Goal: Information Seeking & Learning: Compare options

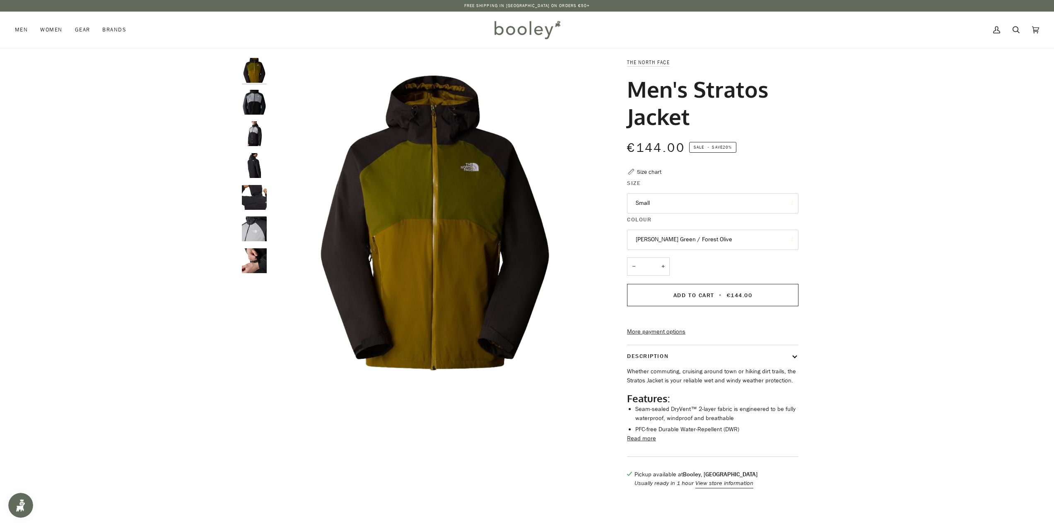
click at [678, 246] on button "Moss Green / Forest Olive" at bounding box center [712, 240] width 171 height 20
click at [835, 236] on div "Zoom Zoom" at bounding box center [527, 277] width 1054 height 439
click at [258, 109] on img "The North Face Men's Stratos Jacket TNF Black / Meld Grey / Asphalt Grey - Bool…" at bounding box center [254, 102] width 25 height 25
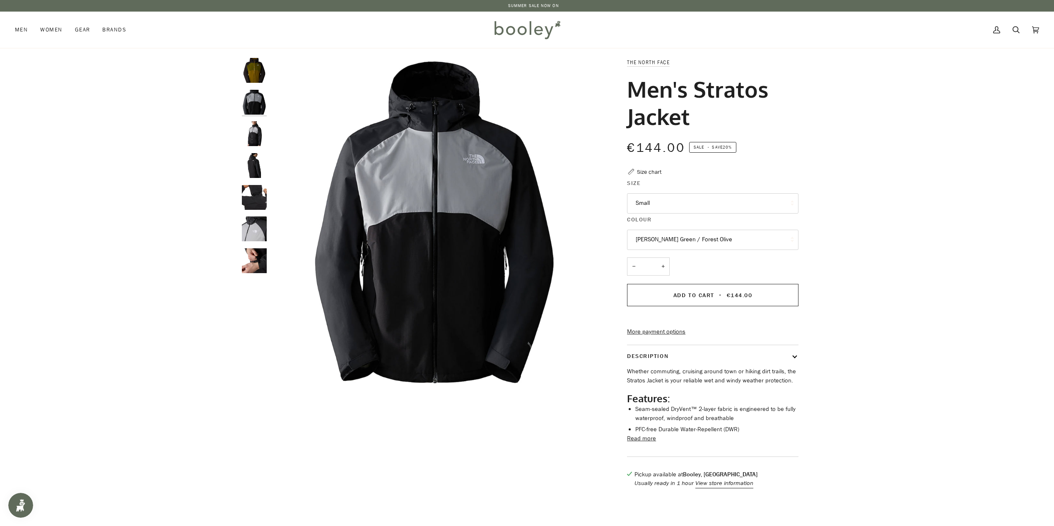
click at [259, 137] on img "The North Face Men's Stratos Jacket TNF Black / Meld Grey / Asphalt Grey - Bool…" at bounding box center [254, 133] width 25 height 25
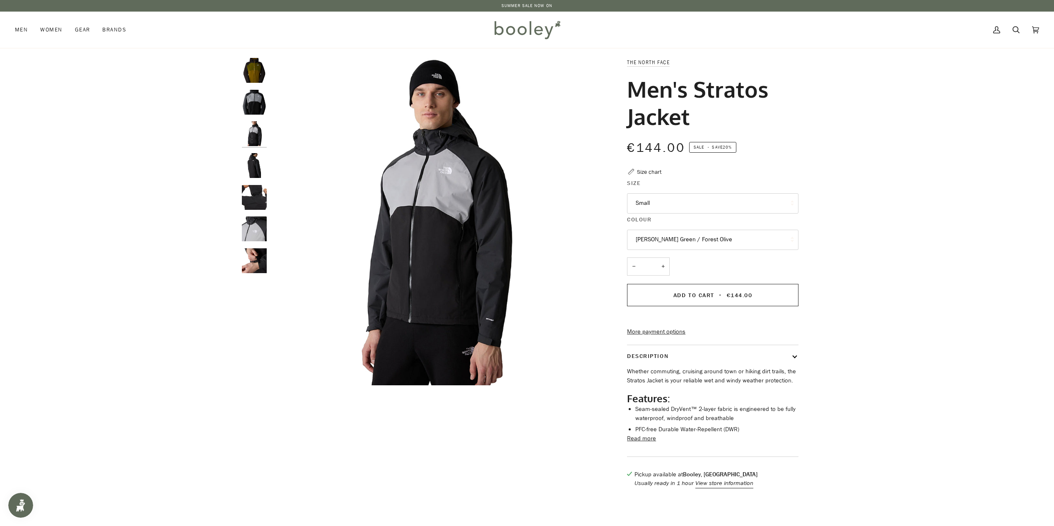
click at [253, 162] on img "The North Face Men's Stratos Jacket TNF Black / Meld Grey / Asphalt Grey - Bool…" at bounding box center [254, 165] width 25 height 25
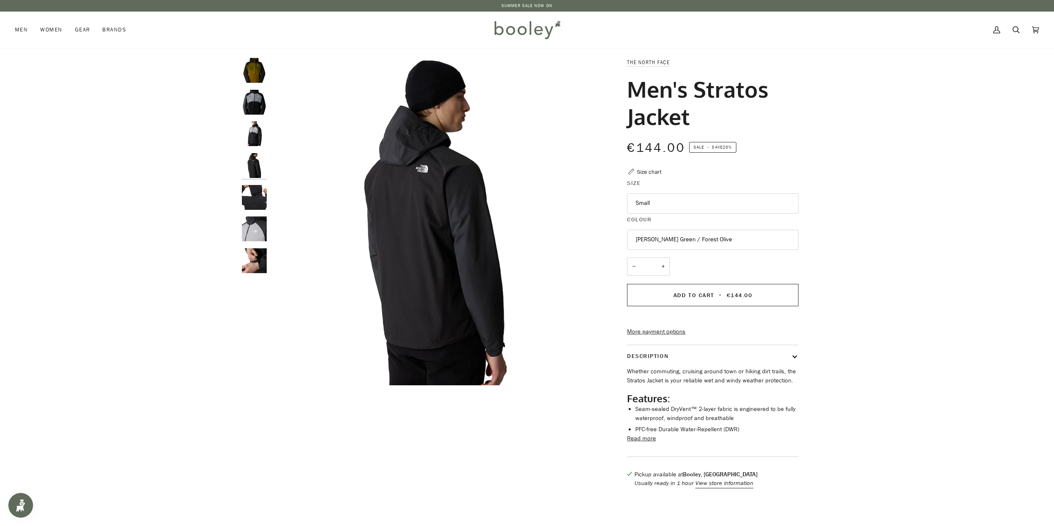
click at [254, 192] on img "The North Face Men's Stratos Jacket TNF Black / Meld Grey / Asphalt Grey - Bool…" at bounding box center [254, 197] width 25 height 25
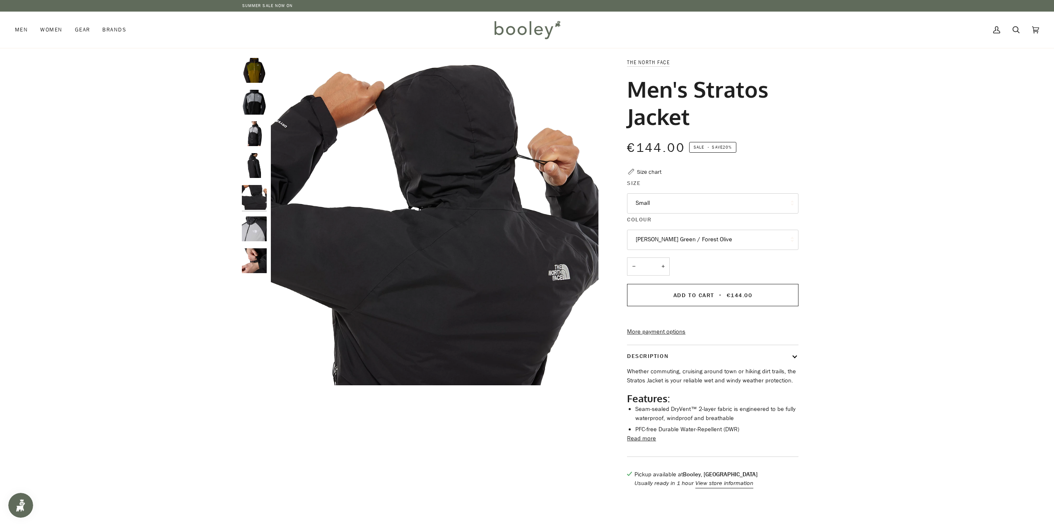
click at [258, 222] on img "The North Face Men's Stratos Jacket TNF Black / Meld Grey / Asphalt Grey - Bool…" at bounding box center [254, 229] width 25 height 25
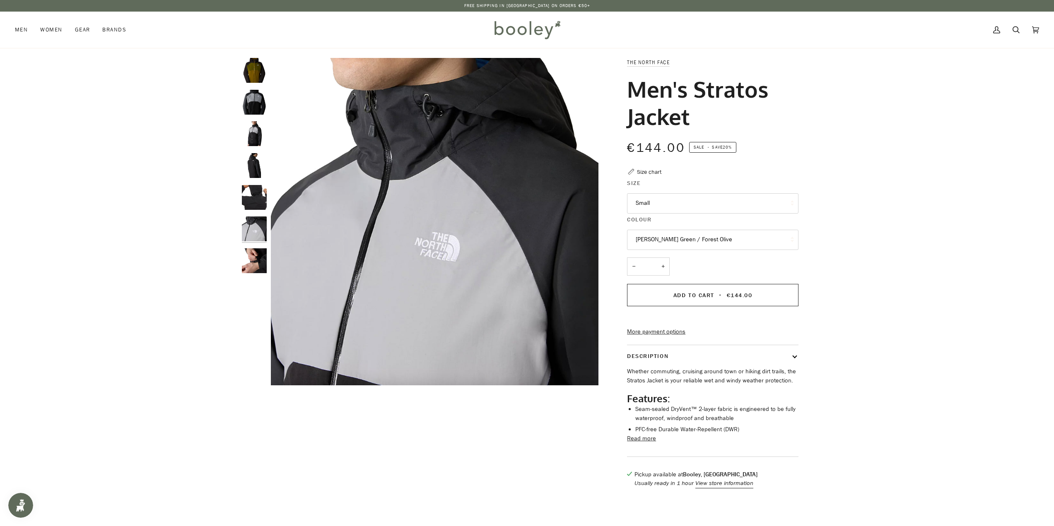
click at [259, 253] on img "The North Face Men's Stratos Jacket TNF Black / Meld Grey / Asphalt Grey - Bool…" at bounding box center [254, 260] width 25 height 25
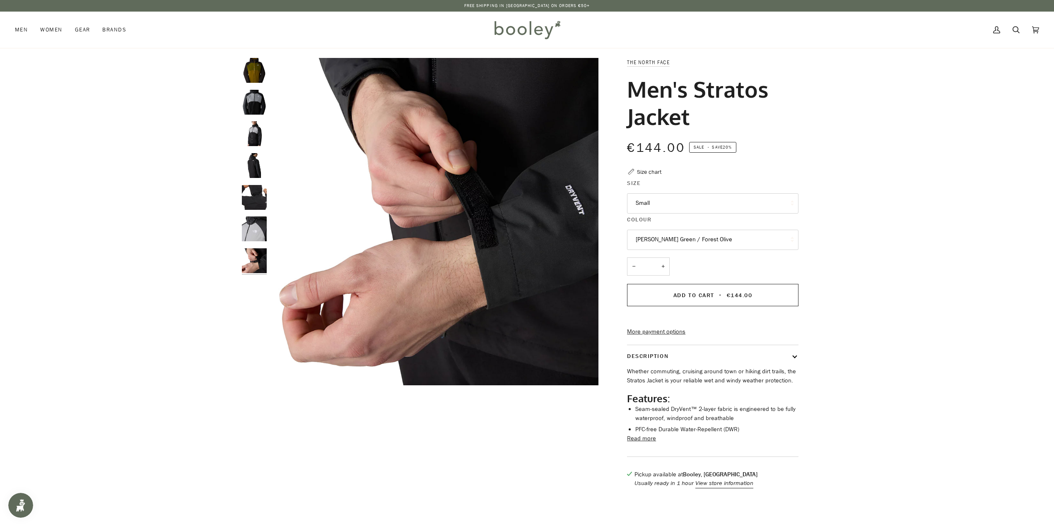
click at [252, 65] on img "The North Face Men's Stratos Jacket Moss Green / Forest Olive - Booley Galway" at bounding box center [254, 70] width 25 height 25
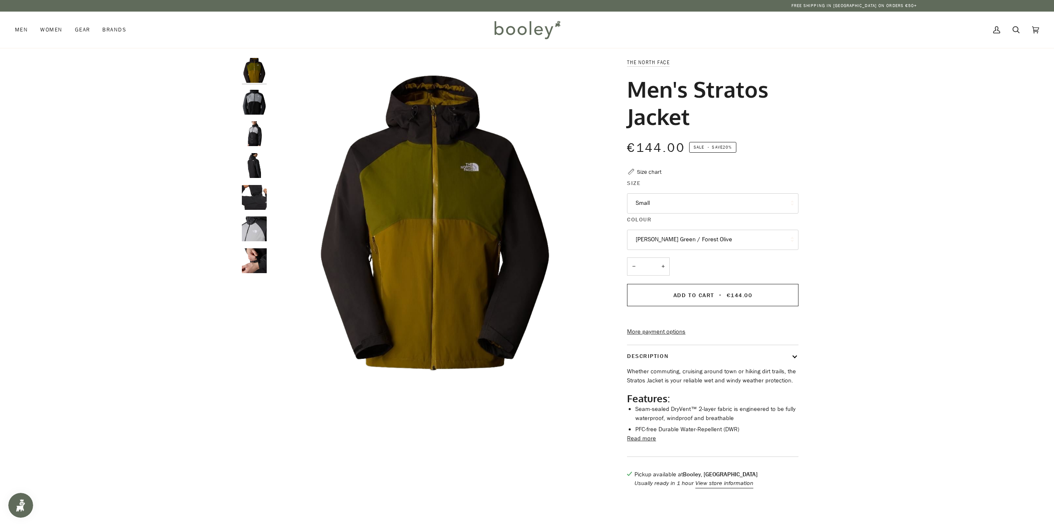
click at [190, 321] on div "Zoom Zoom" at bounding box center [527, 277] width 1054 height 439
click at [537, 4] on link "SUMMER SALE NOW ON" at bounding box center [527, 5] width 51 height 6
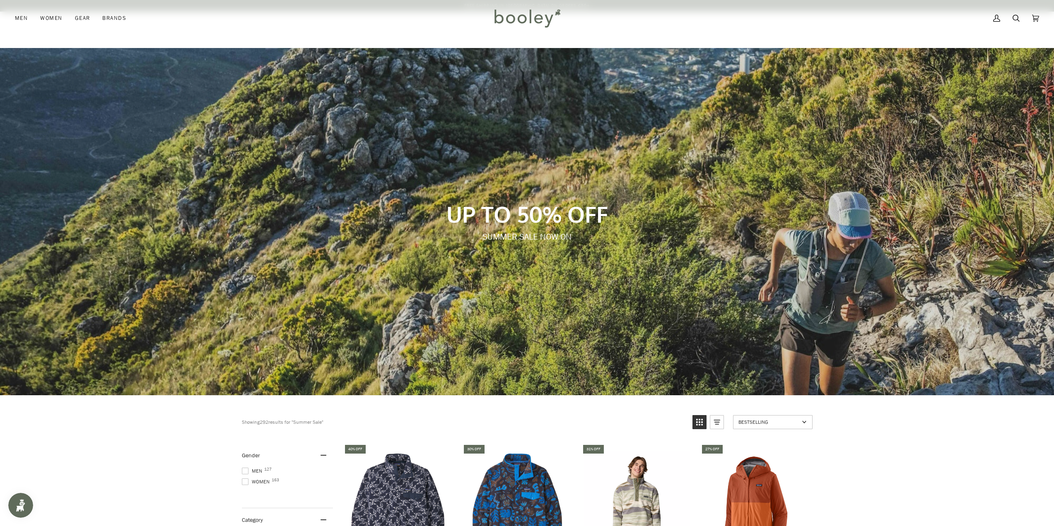
scroll to position [166, 0]
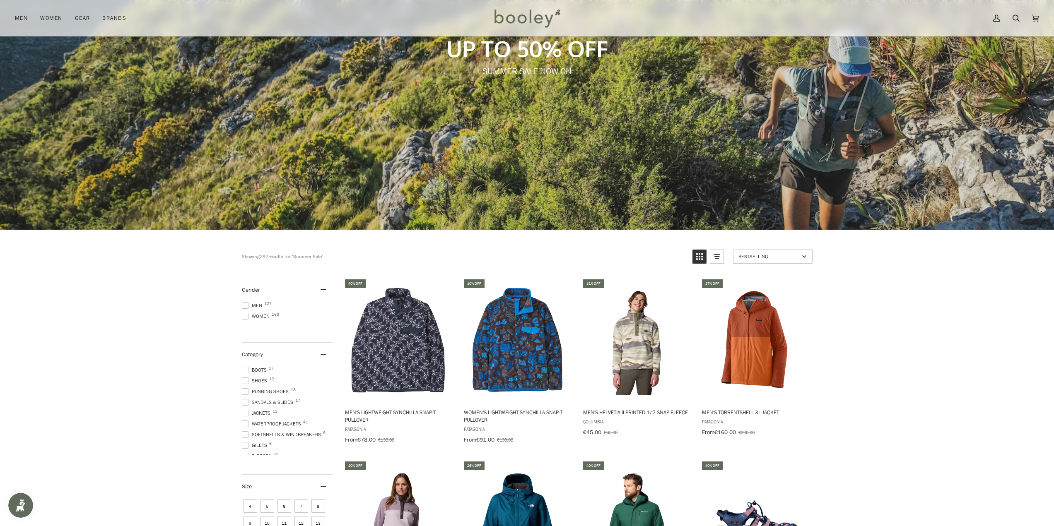
click at [242, 307] on span at bounding box center [245, 305] width 7 height 7
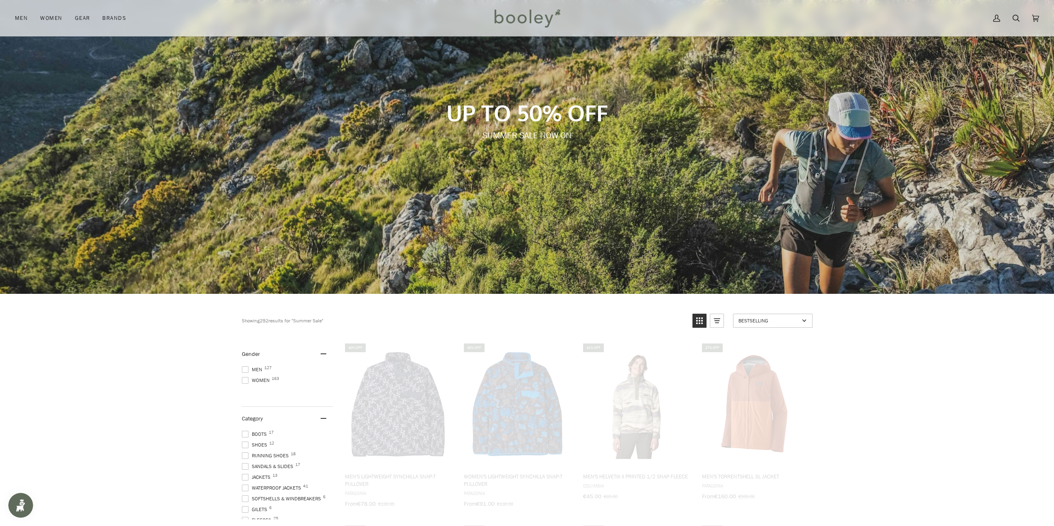
scroll to position [13, 0]
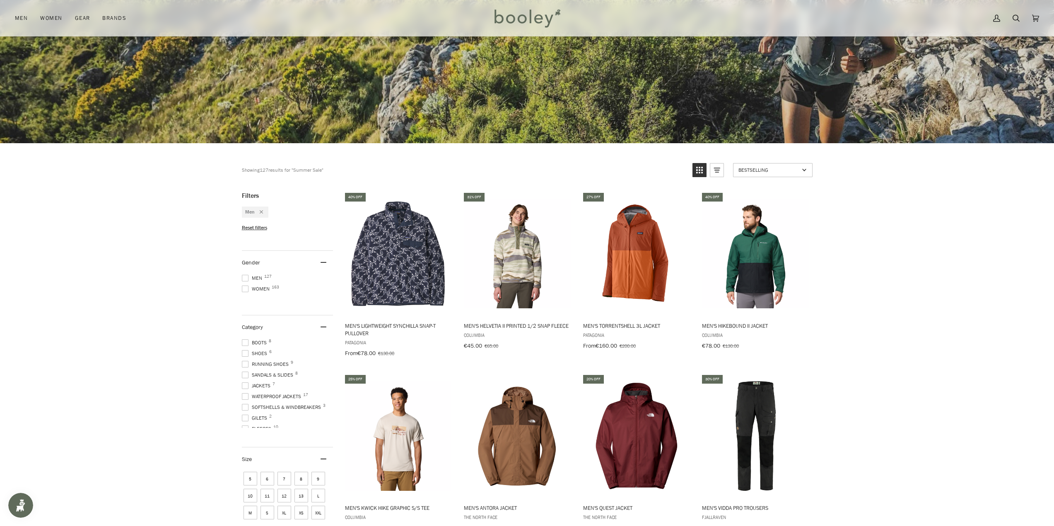
scroll to position [294, 0]
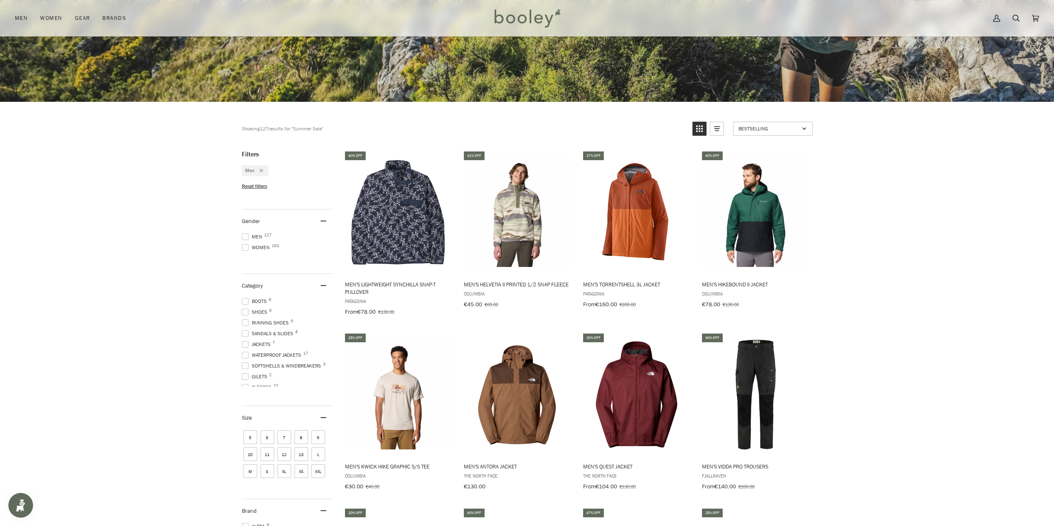
click at [244, 344] on span at bounding box center [245, 344] width 7 height 7
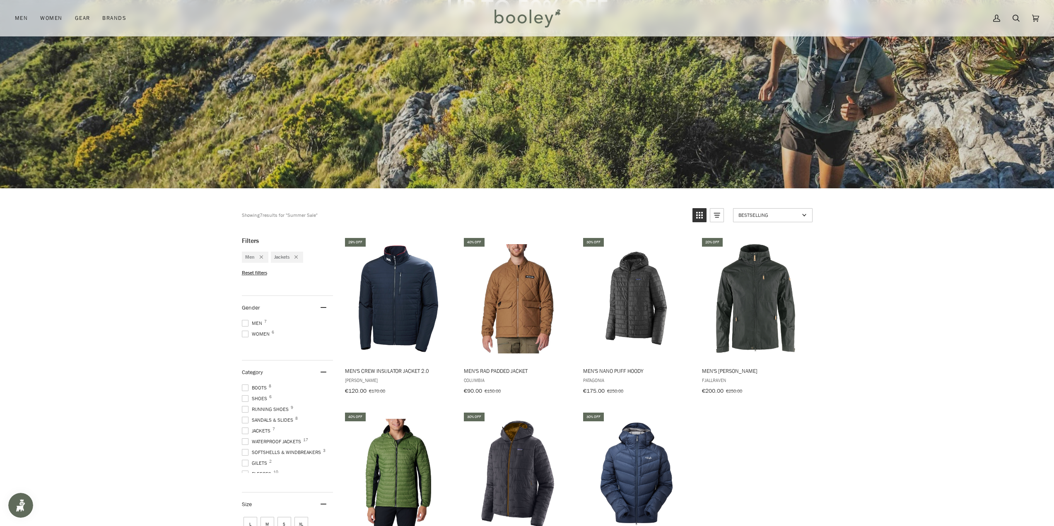
scroll to position [290, 0]
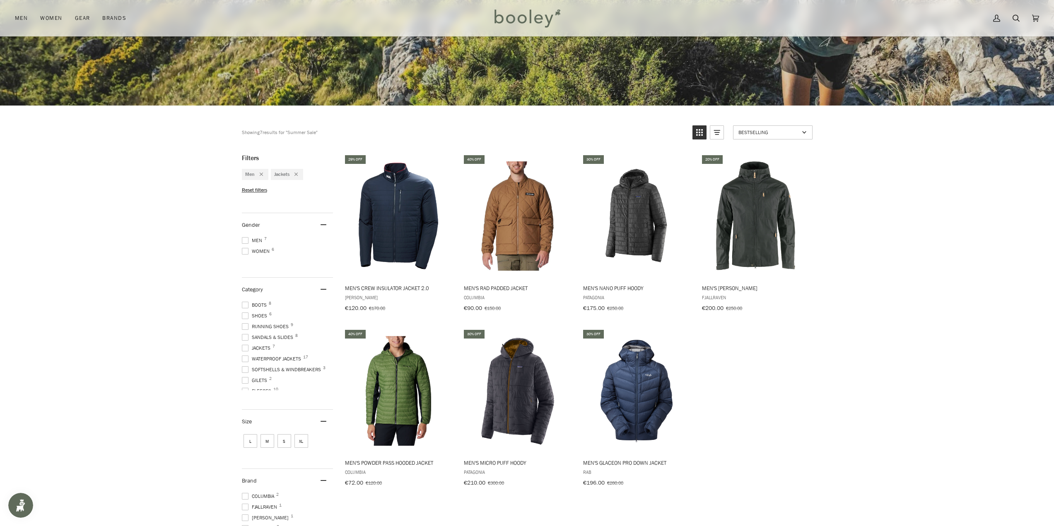
click at [244, 345] on span at bounding box center [245, 348] width 7 height 7
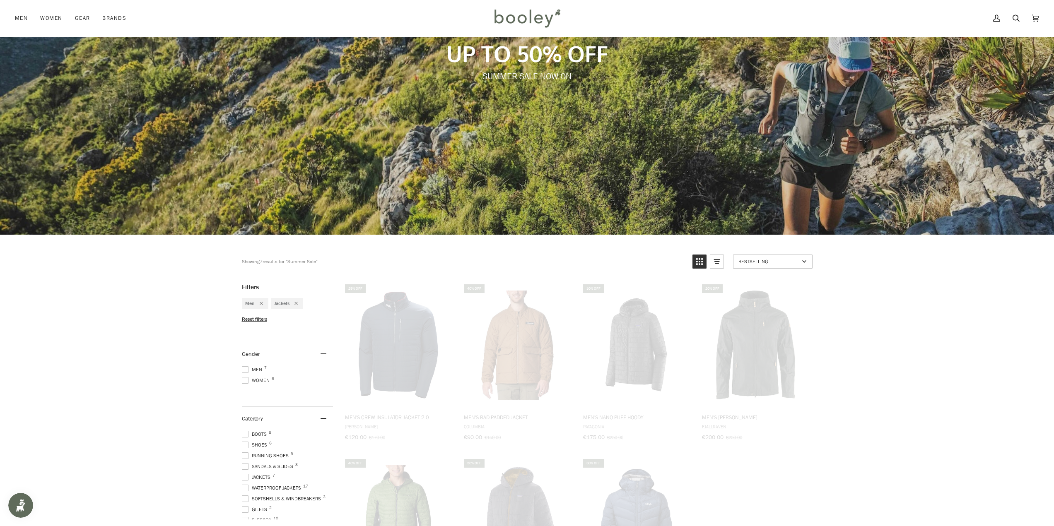
scroll to position [2, 0]
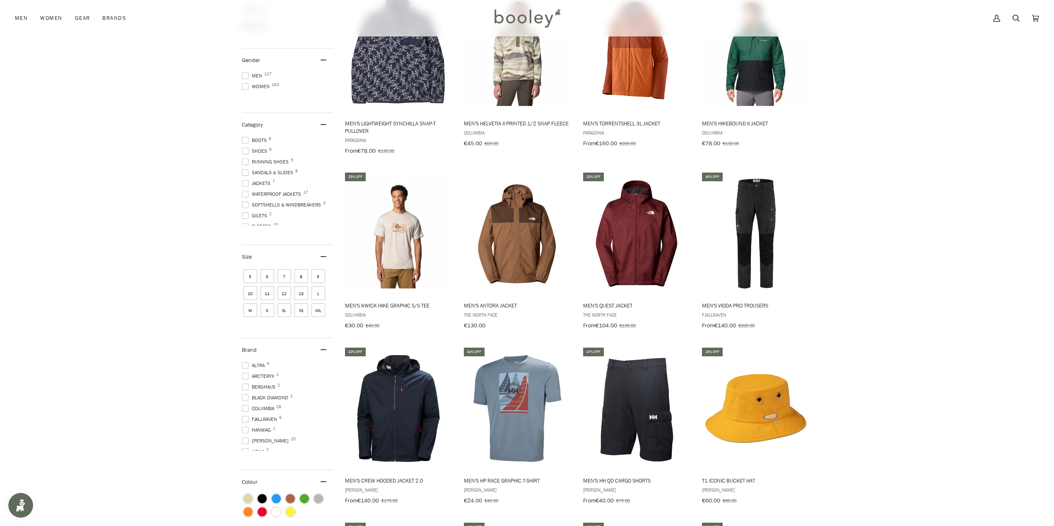
scroll to position [413, 0]
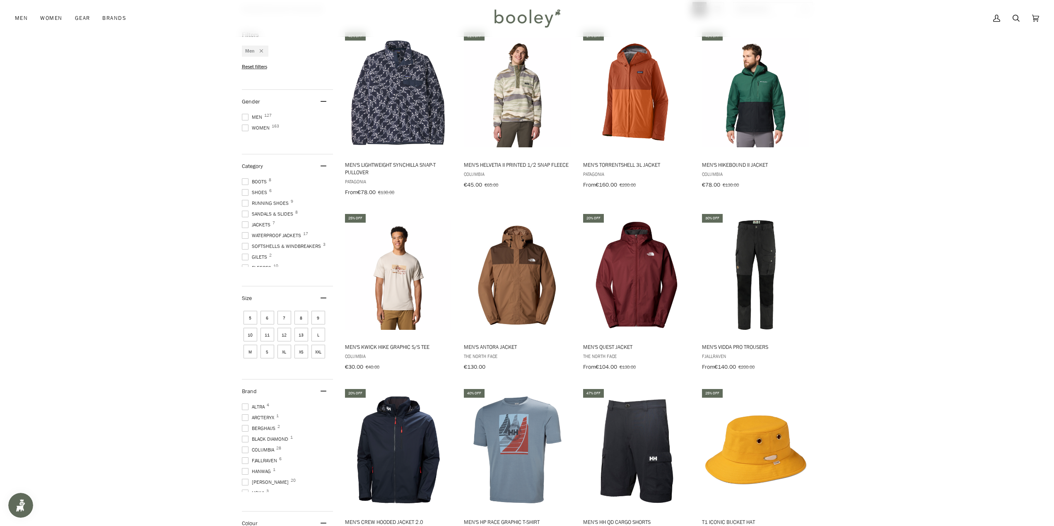
click at [247, 458] on span at bounding box center [245, 461] width 7 height 7
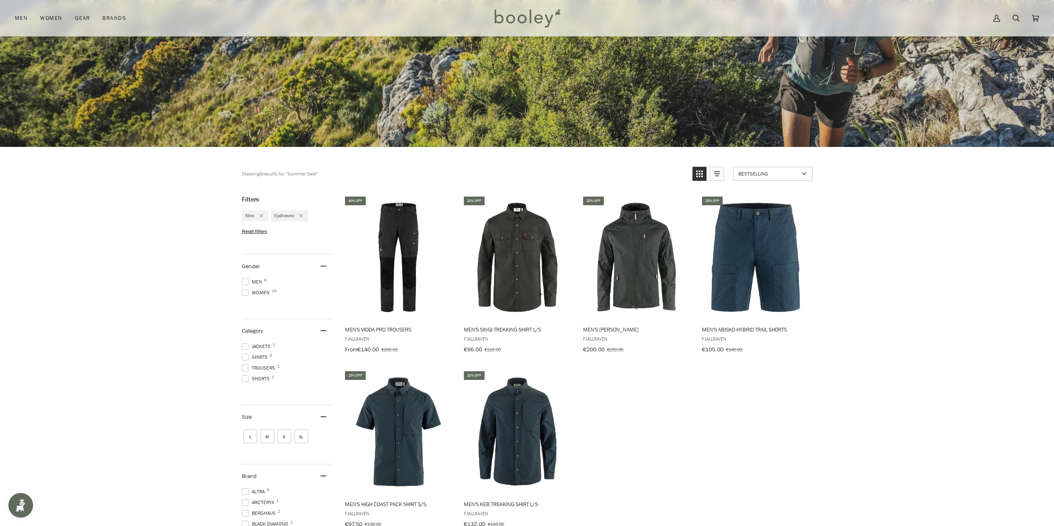
scroll to position [331, 0]
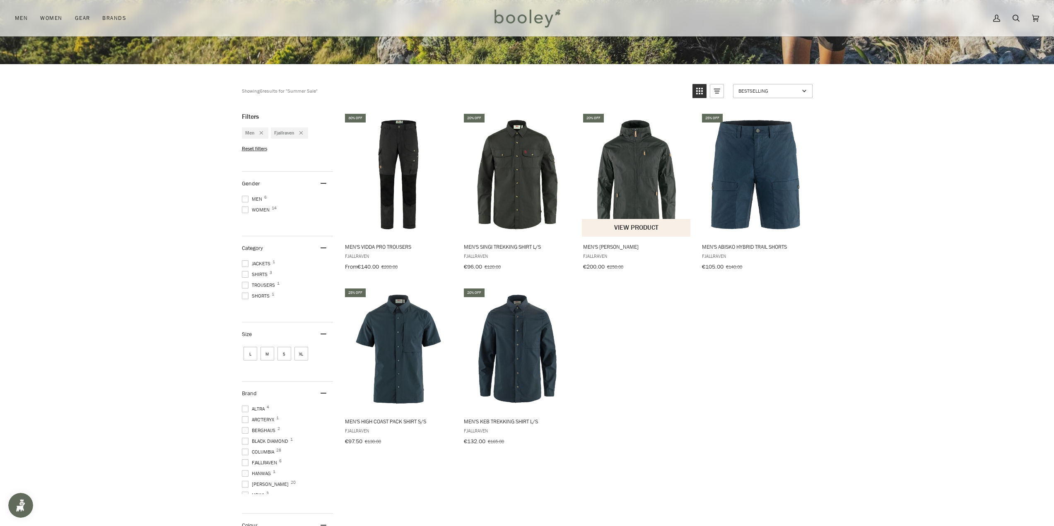
click at [630, 167] on img "Men's Sten Jacket" at bounding box center [637, 175] width 110 height 110
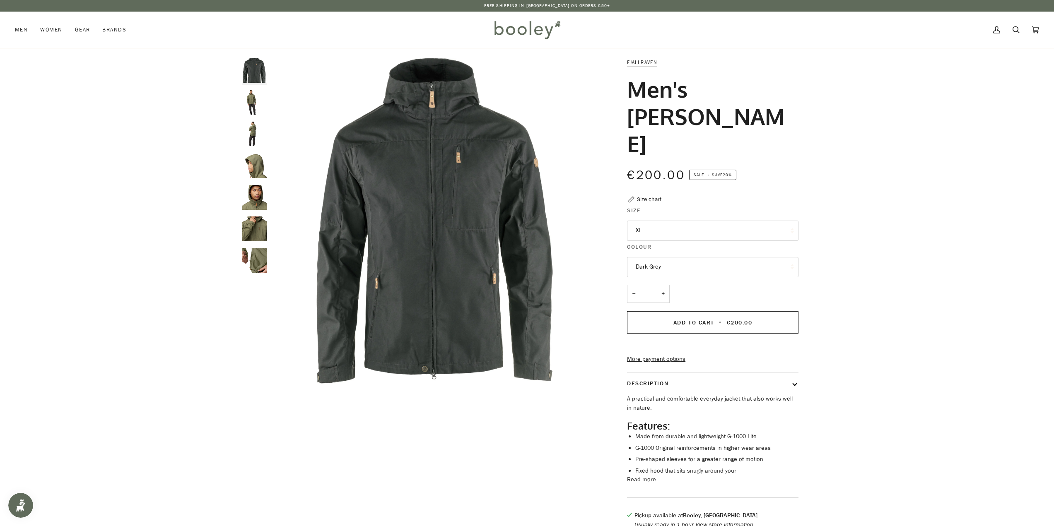
click at [251, 103] on img "Fjallraven Men's Sten Jacket - Booley Galway" at bounding box center [254, 102] width 25 height 25
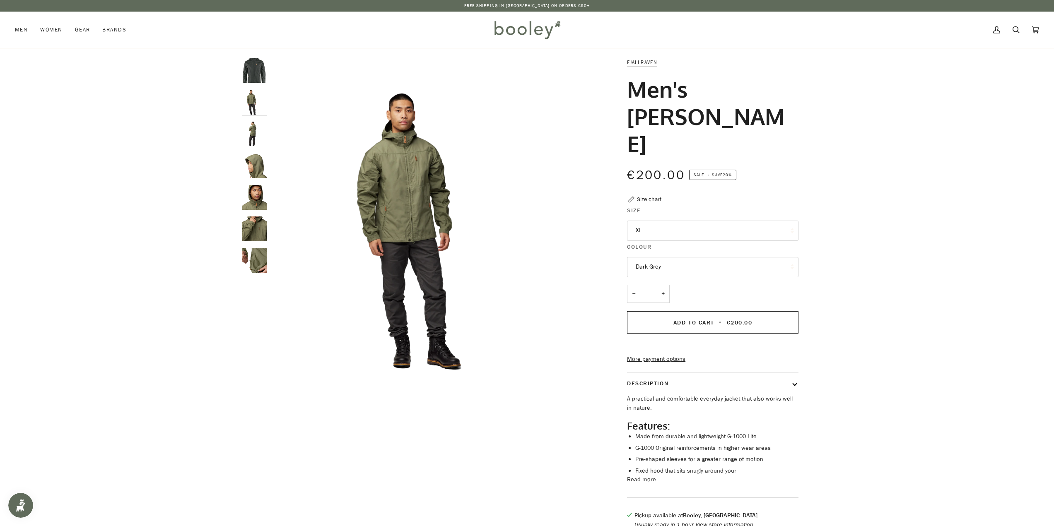
click at [252, 134] on img "Fjallraven Men's Sten Jacket - Booley Galway" at bounding box center [254, 133] width 25 height 25
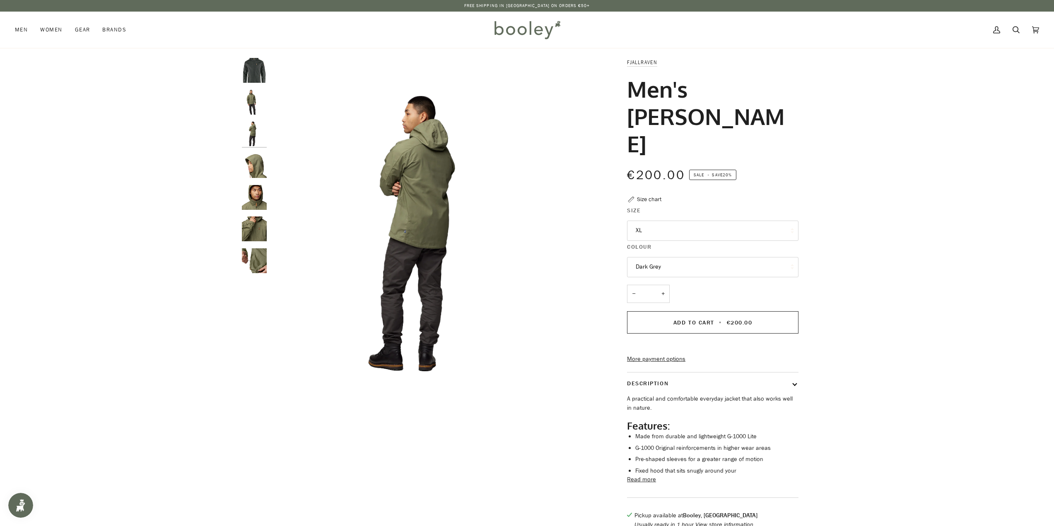
click at [258, 164] on img "Fjallraven Men's Sten Jacket - Booley Galway" at bounding box center [254, 165] width 25 height 25
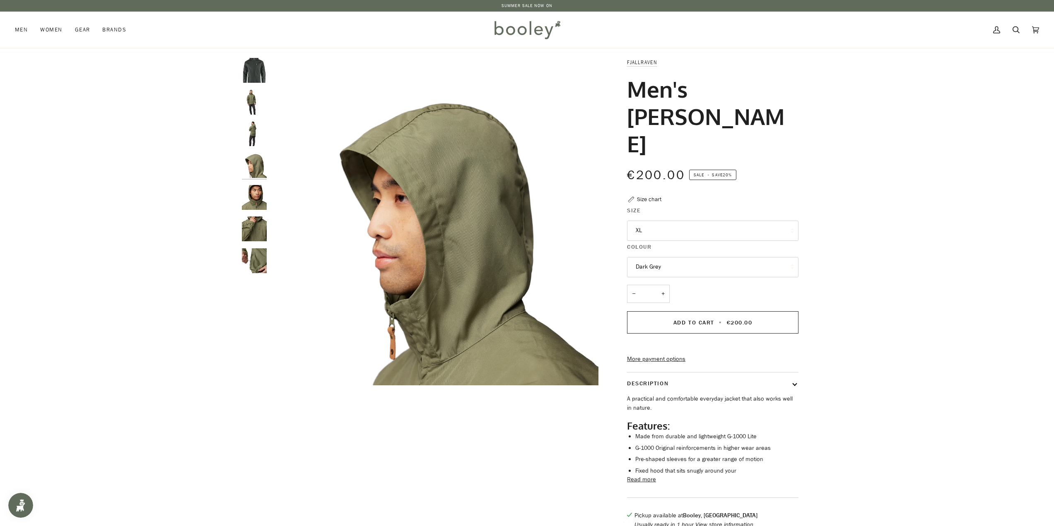
click at [258, 192] on img "Fjallraven Men's Sten Jacket - Booley Galway" at bounding box center [254, 197] width 25 height 25
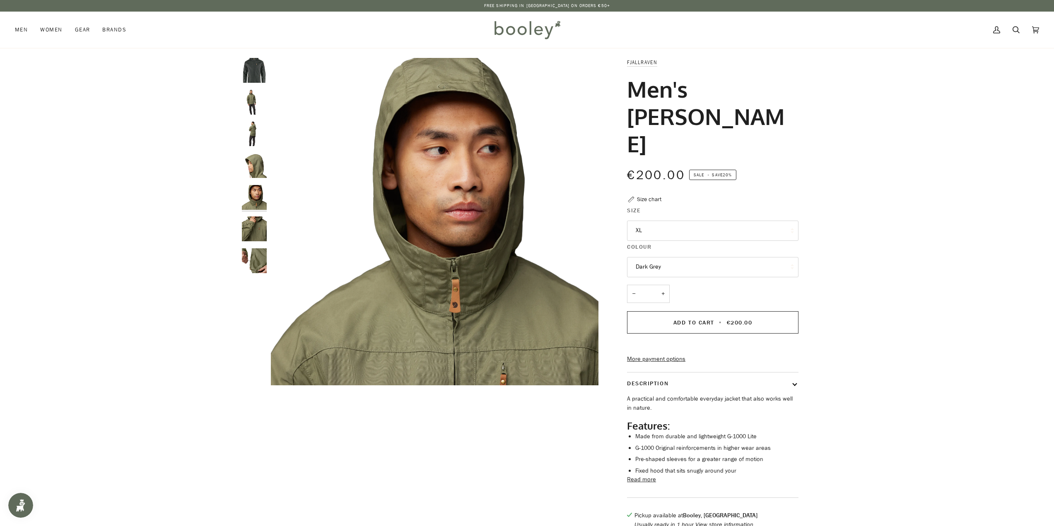
click at [258, 222] on img "Fjallraven Men's Sten Jacket - Booley Galway" at bounding box center [254, 229] width 25 height 25
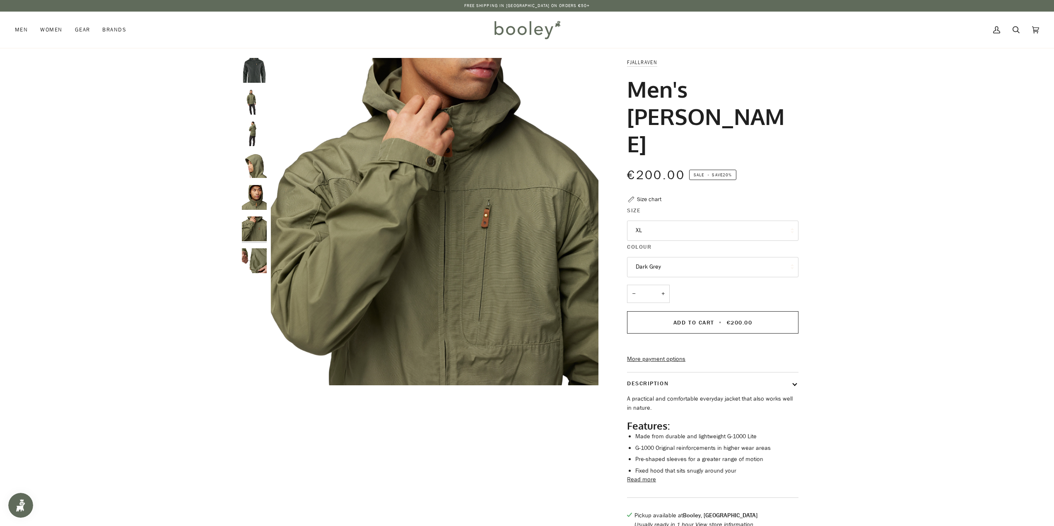
click at [258, 252] on img "Fjallraven Men's Sten Jacket - Booley Galway" at bounding box center [254, 260] width 25 height 25
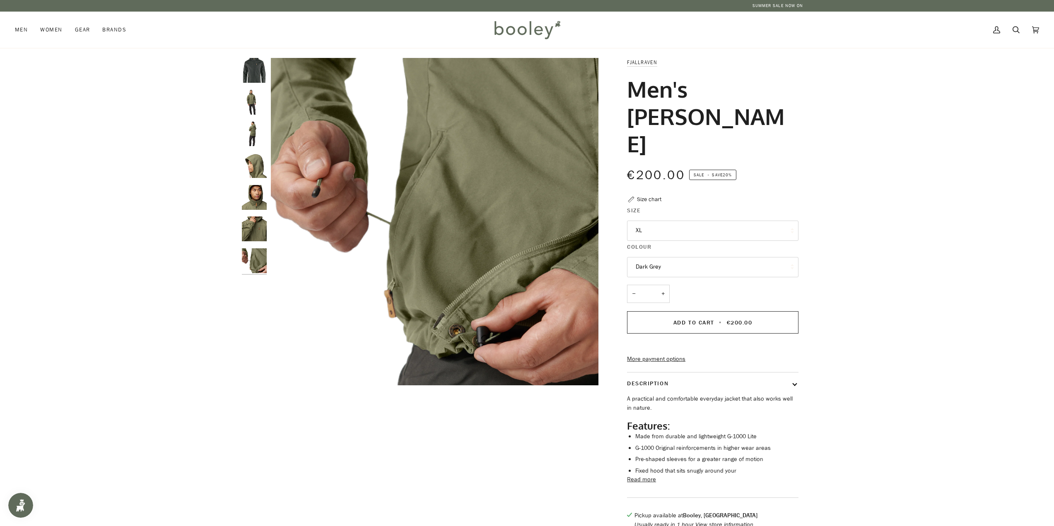
click at [257, 72] on img "Fjallraven Men's Sten Jacket Dark Grey - Booley Galway" at bounding box center [254, 70] width 25 height 25
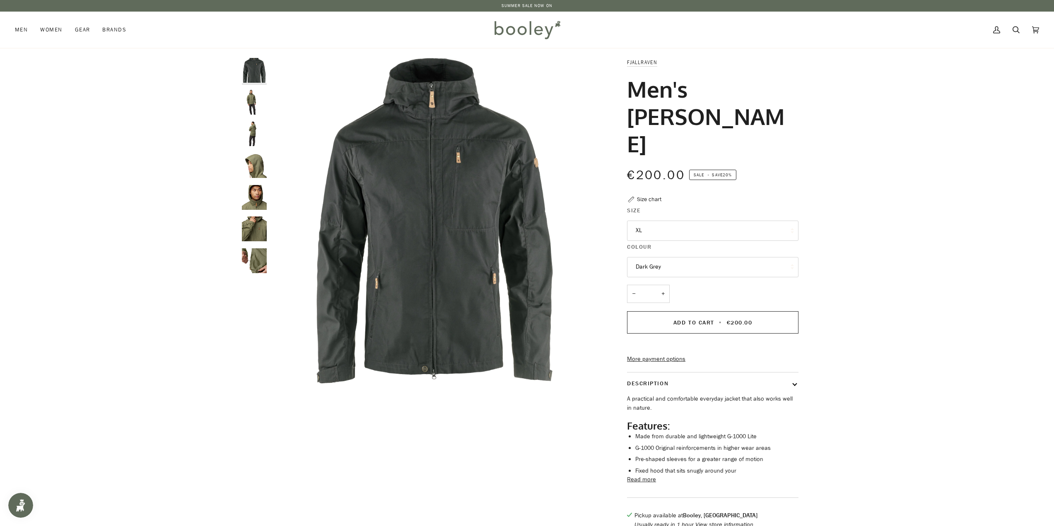
click at [669, 257] on button "Dark Grey" at bounding box center [712, 267] width 171 height 20
click at [656, 221] on button "XL" at bounding box center [712, 231] width 171 height 20
drag, startPoint x: 877, startPoint y: 237, endPoint x: 821, endPoint y: 242, distance: 55.7
click at [877, 237] on div "Zoom Zoom" at bounding box center [527, 298] width 1054 height 480
click at [719, 257] on button "Dark Grey" at bounding box center [712, 267] width 171 height 20
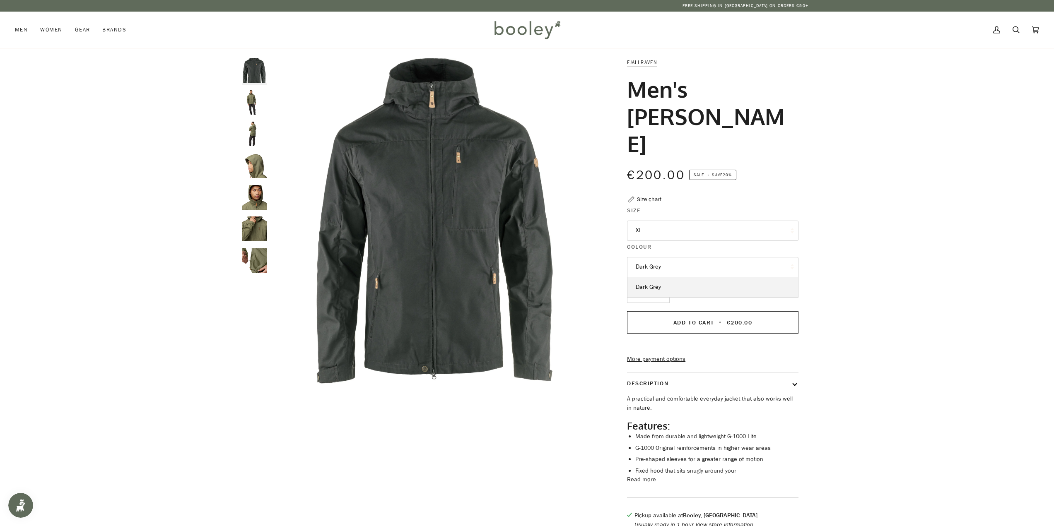
drag, startPoint x: 860, startPoint y: 101, endPoint x: 863, endPoint y: 96, distance: 5.8
click at [860, 101] on div "Zoom Zoom" at bounding box center [527, 298] width 1054 height 480
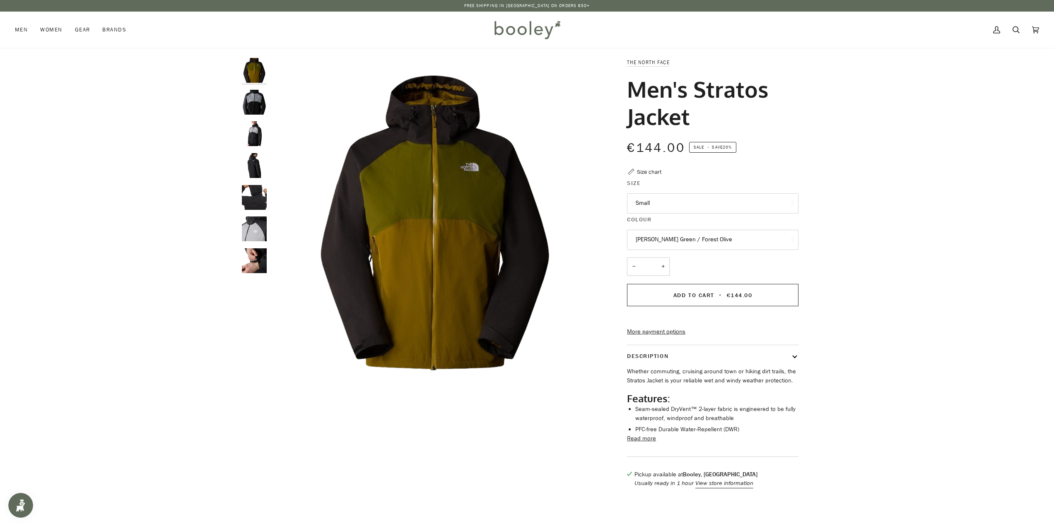
click at [1053, 272] on div "Zoom Zoom" at bounding box center [527, 277] width 1054 height 439
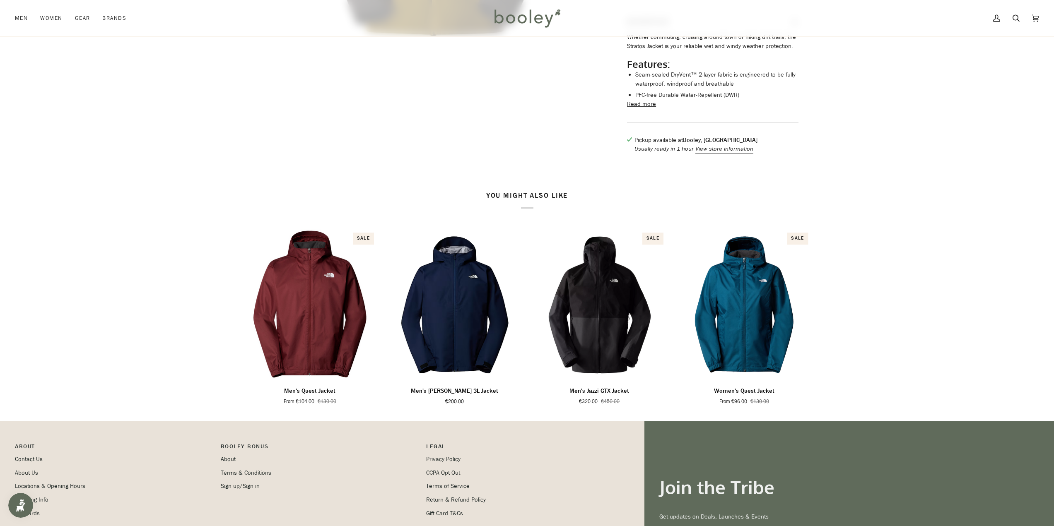
scroll to position [462, 0]
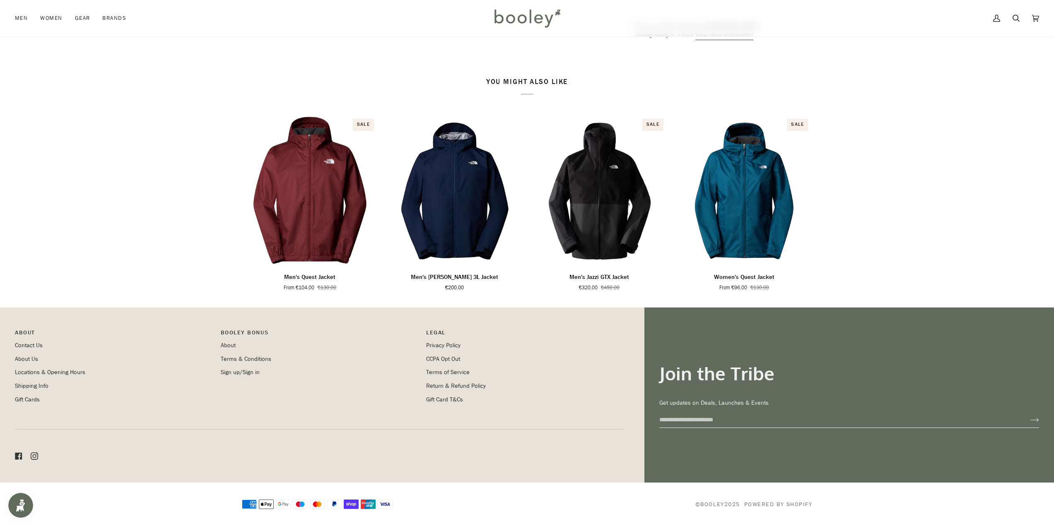
click at [26, 332] on p "About" at bounding box center [114, 334] width 198 height 13
click at [65, 376] on link "Locations & Opening Hours" at bounding box center [50, 373] width 70 height 8
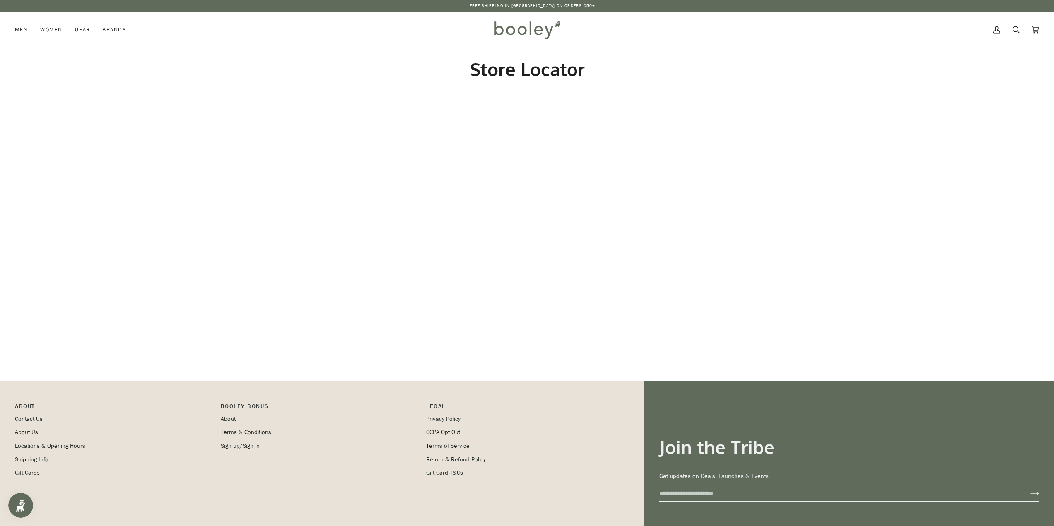
click at [649, 526] on html "Skip to content Free Shipping in [GEOGRAPHIC_DATA] on Orders €50+ Free Shipping…" at bounding box center [527, 300] width 1054 height 600
click at [148, 329] on section "Store Locator" at bounding box center [527, 214] width 1054 height 333
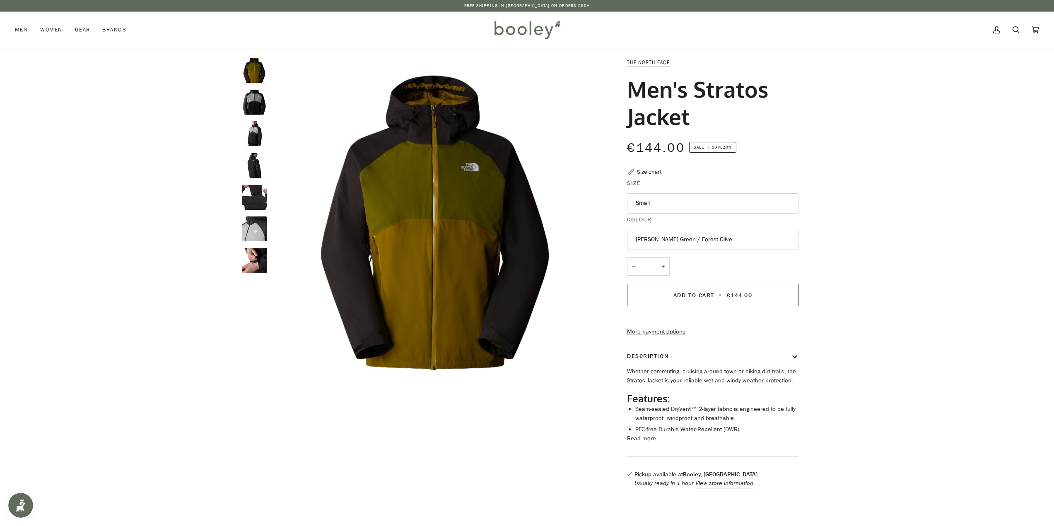
click at [519, 34] on img at bounding box center [527, 30] width 72 height 24
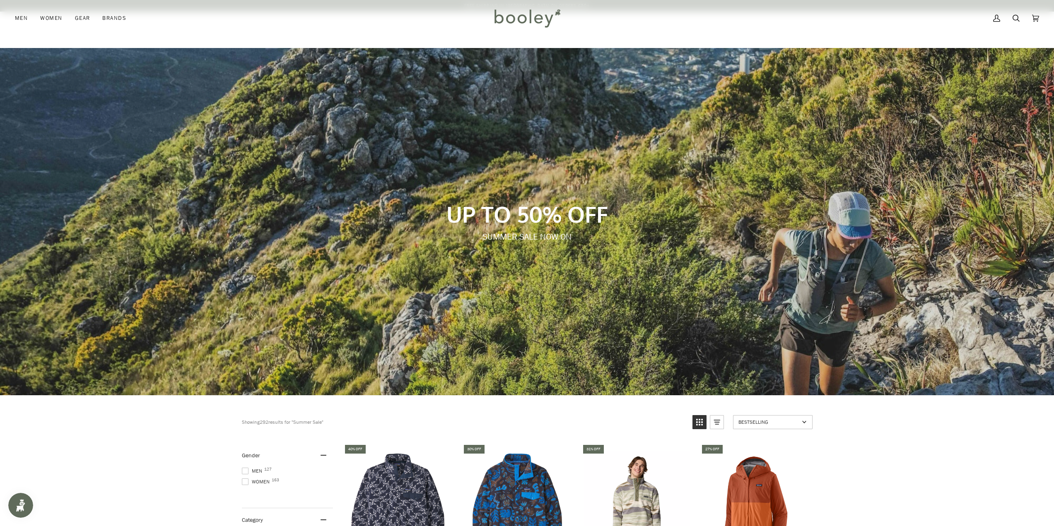
scroll to position [124, 0]
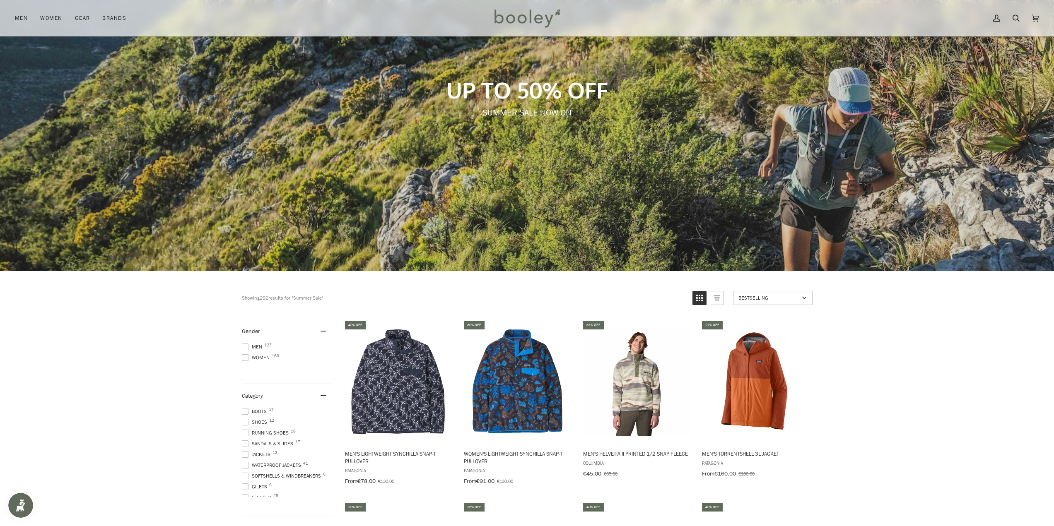
click at [246, 349] on span at bounding box center [245, 347] width 7 height 7
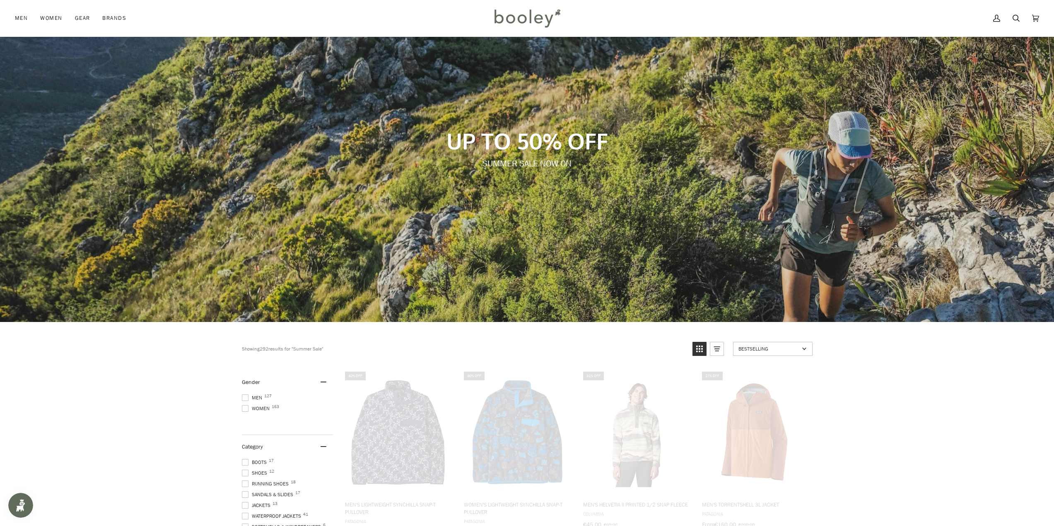
scroll to position [5, 0]
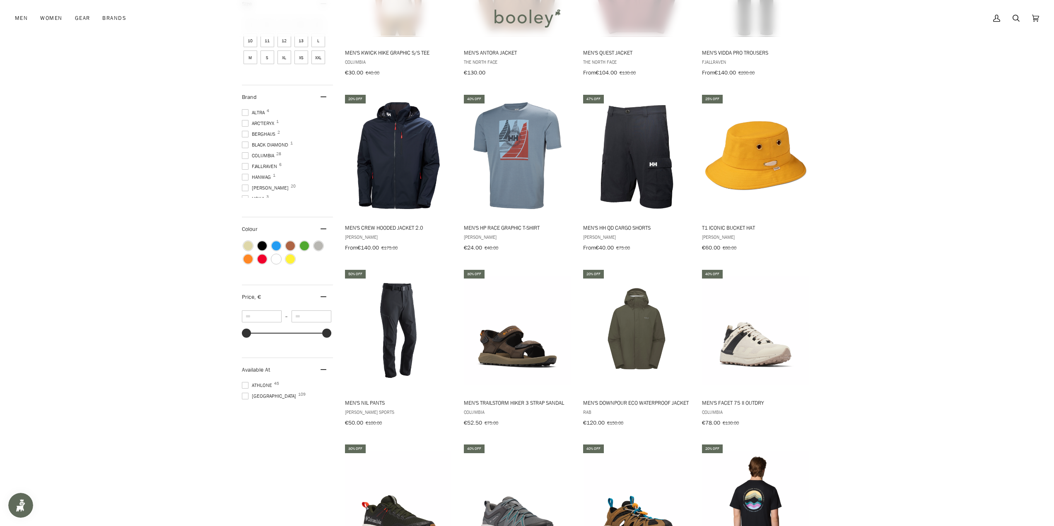
scroll to position [832, 0]
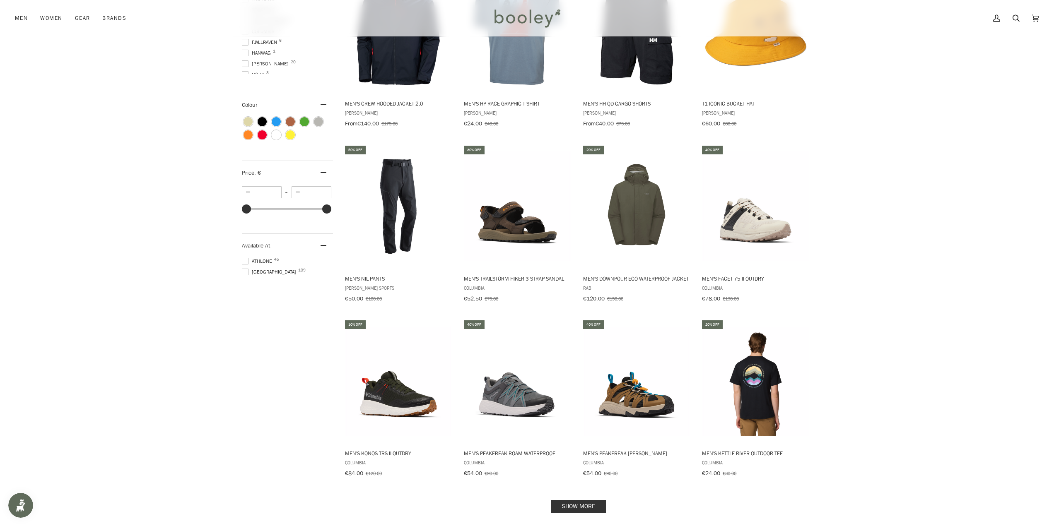
click at [596, 500] on link "Show more" at bounding box center [578, 506] width 55 height 13
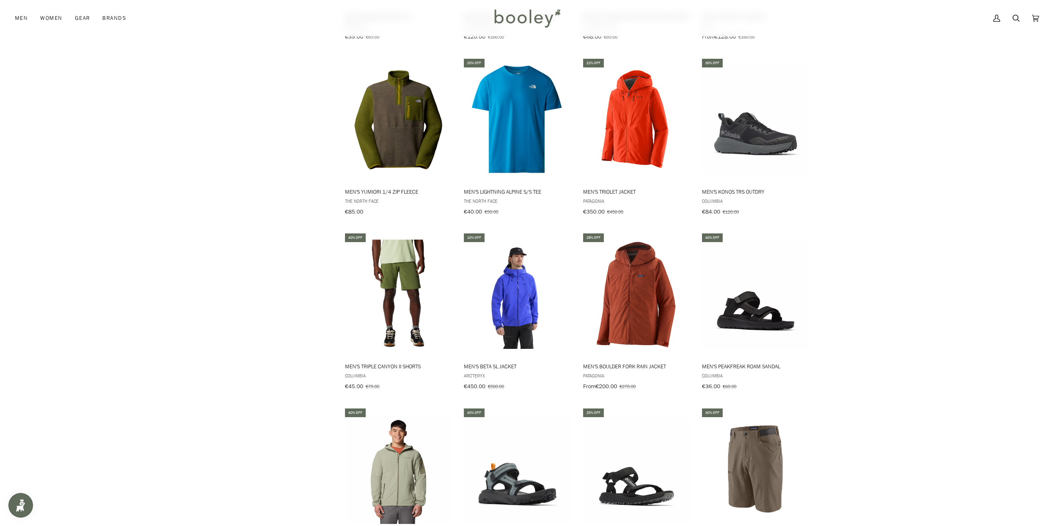
scroll to position [1743, 0]
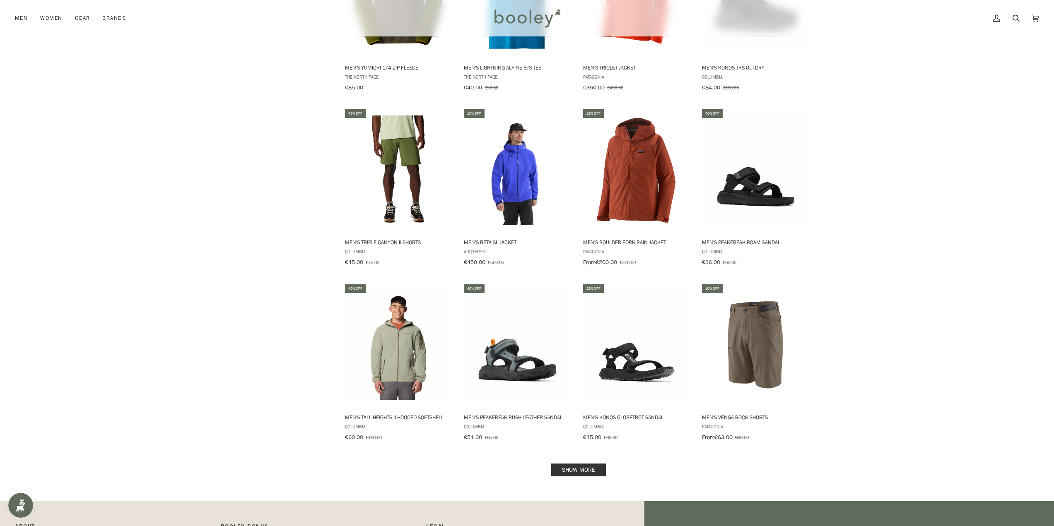
click at [583, 464] on link "Show more" at bounding box center [578, 470] width 55 height 13
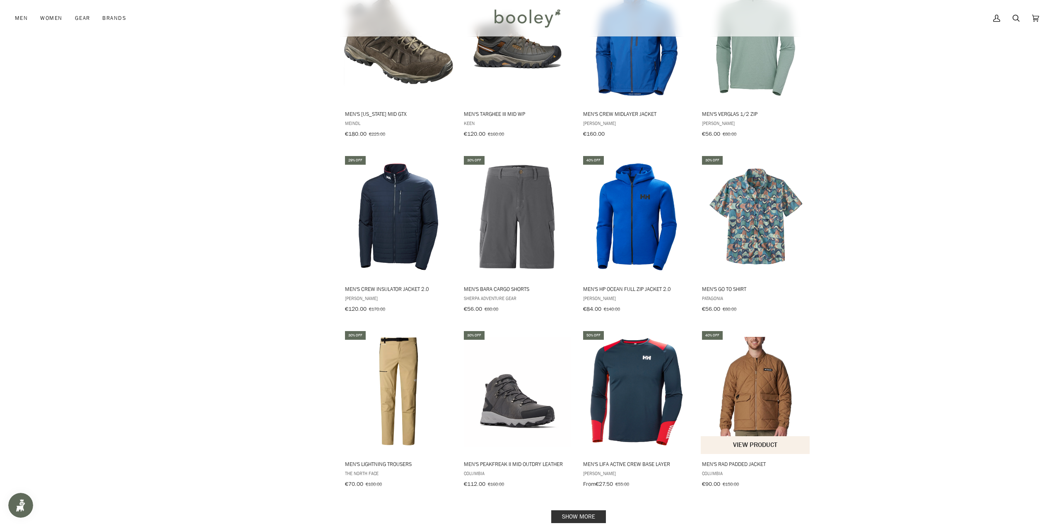
scroll to position [2654, 0]
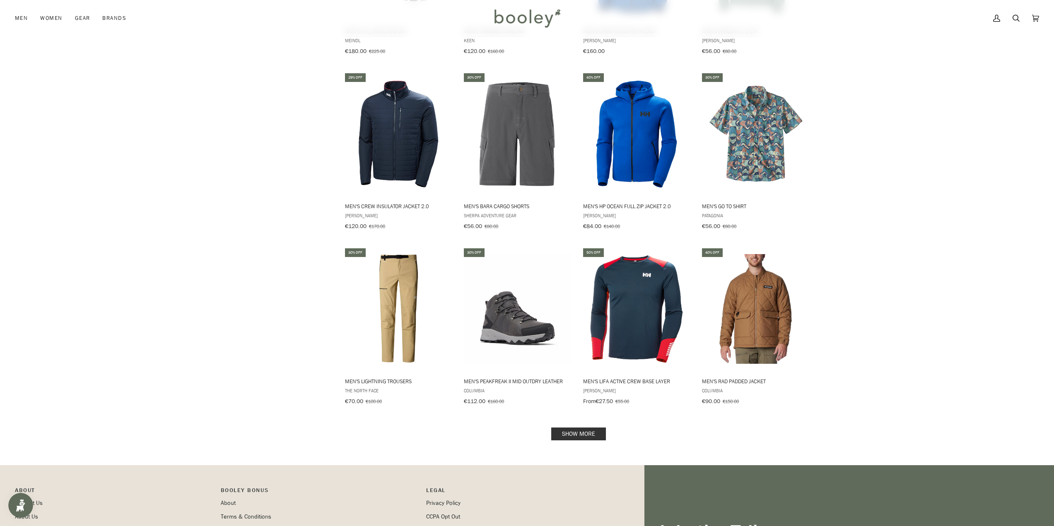
click at [591, 428] on link "Show more" at bounding box center [578, 434] width 55 height 13
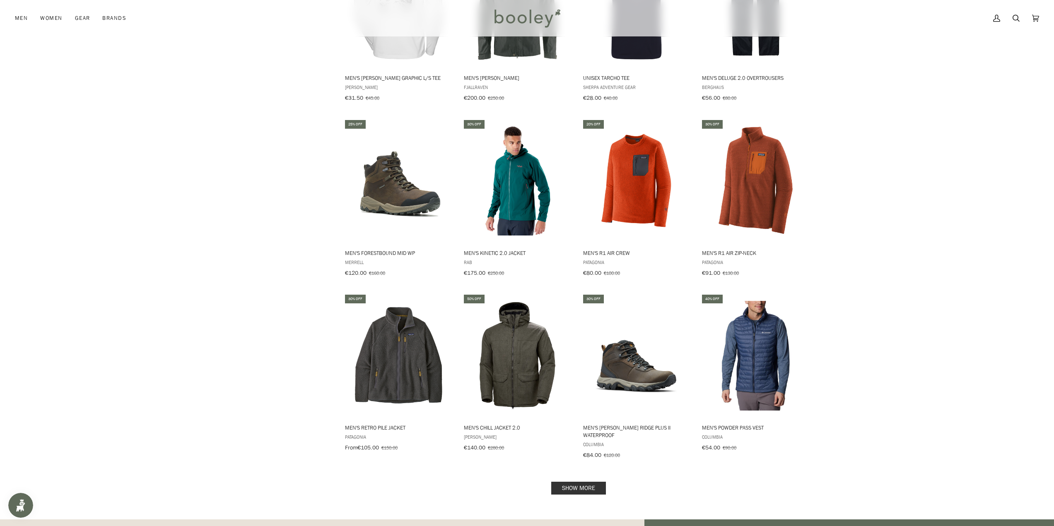
scroll to position [3607, 0]
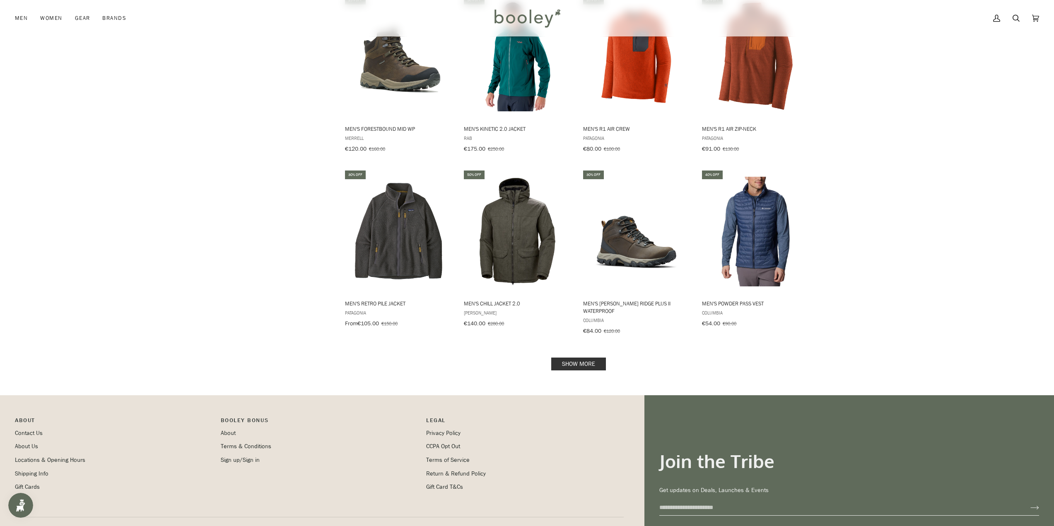
click at [591, 358] on link "Show more" at bounding box center [578, 364] width 55 height 13
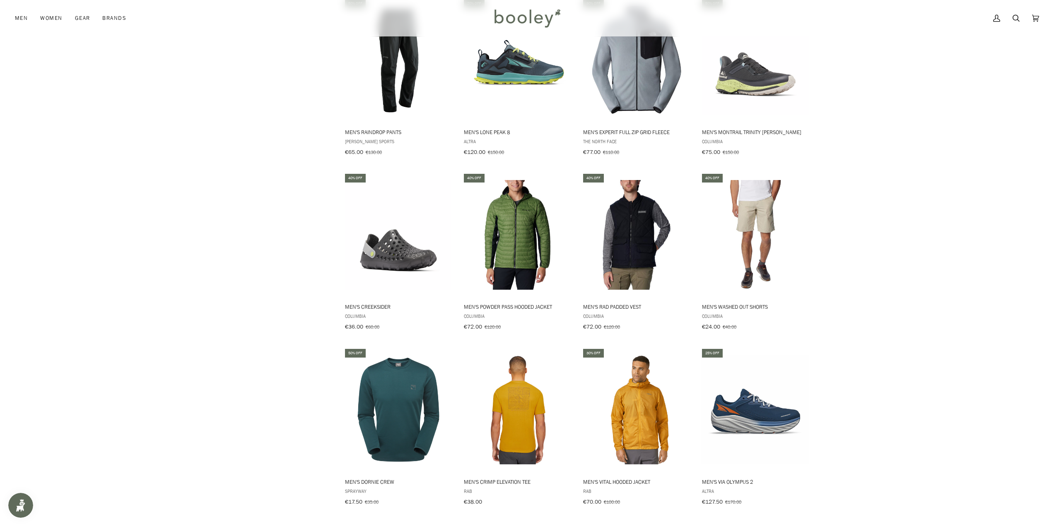
scroll to position [4393, 0]
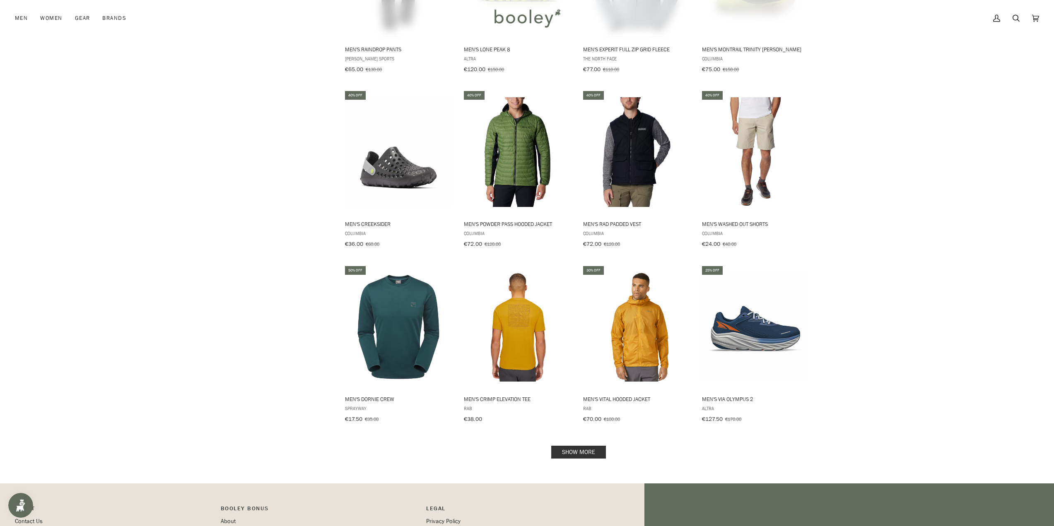
click at [587, 446] on link "Show more" at bounding box center [578, 452] width 55 height 13
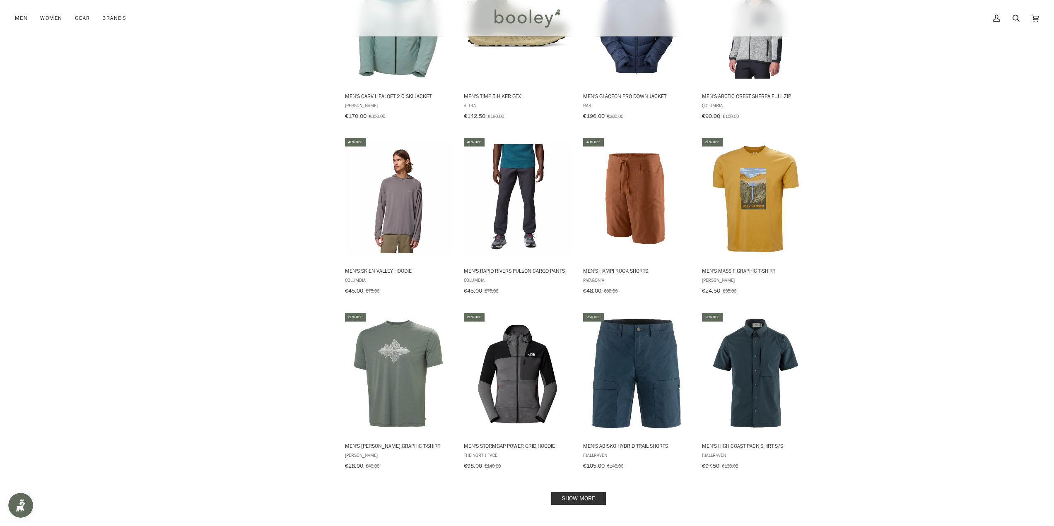
scroll to position [5346, 0]
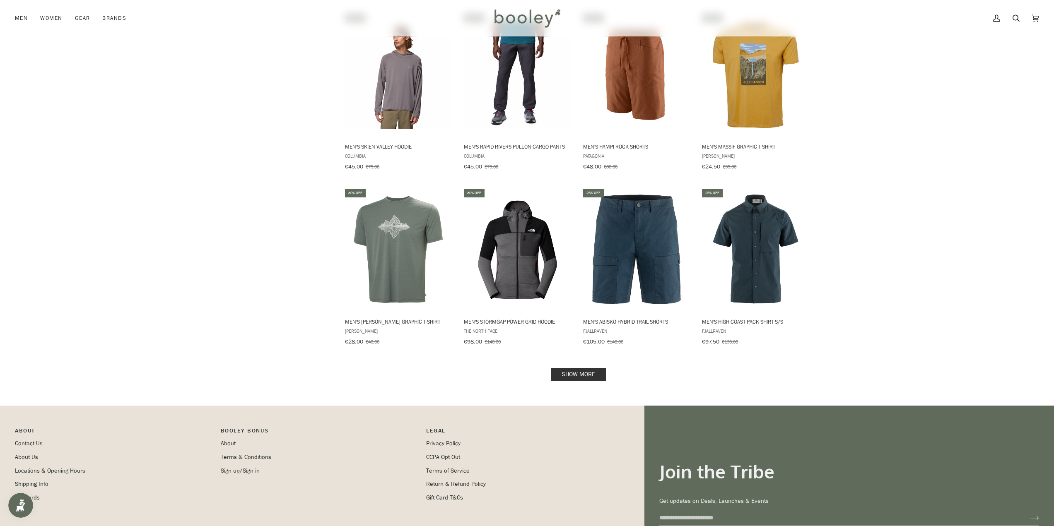
click at [569, 368] on link "Show more" at bounding box center [578, 374] width 55 height 13
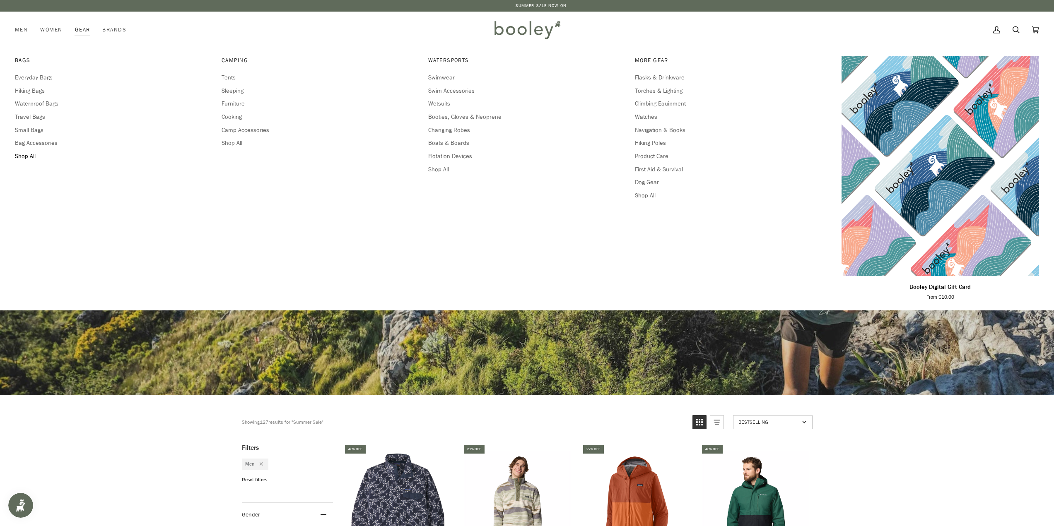
click at [23, 154] on span "Shop All" at bounding box center [114, 156] width 198 height 9
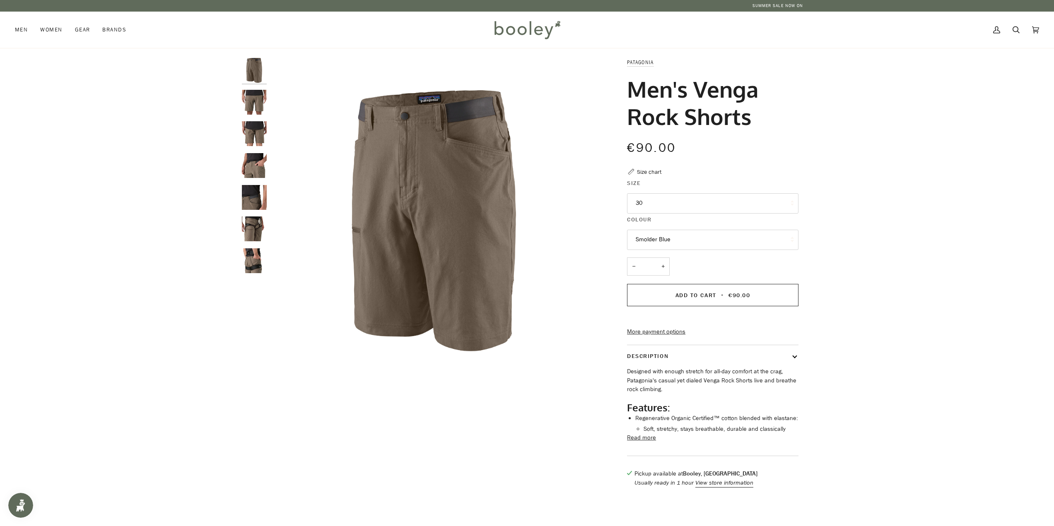
click at [253, 103] on img "Patagonia Men's Venga Rock Shorts Wing Grey - Booley Galway" at bounding box center [254, 102] width 25 height 25
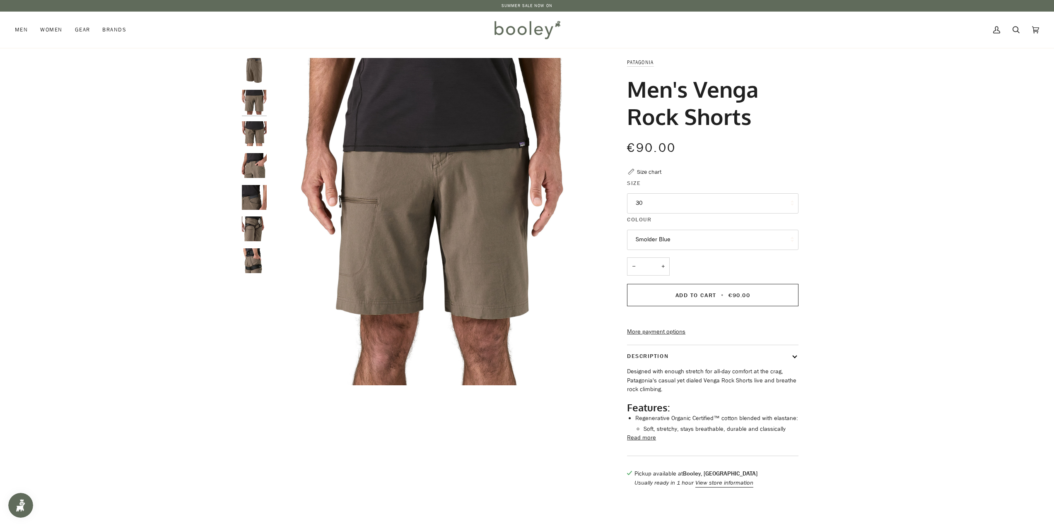
click at [253, 125] on img "Patagonia Men's Venga Rock Shorts Wing Grey - Booley Galway" at bounding box center [254, 133] width 25 height 25
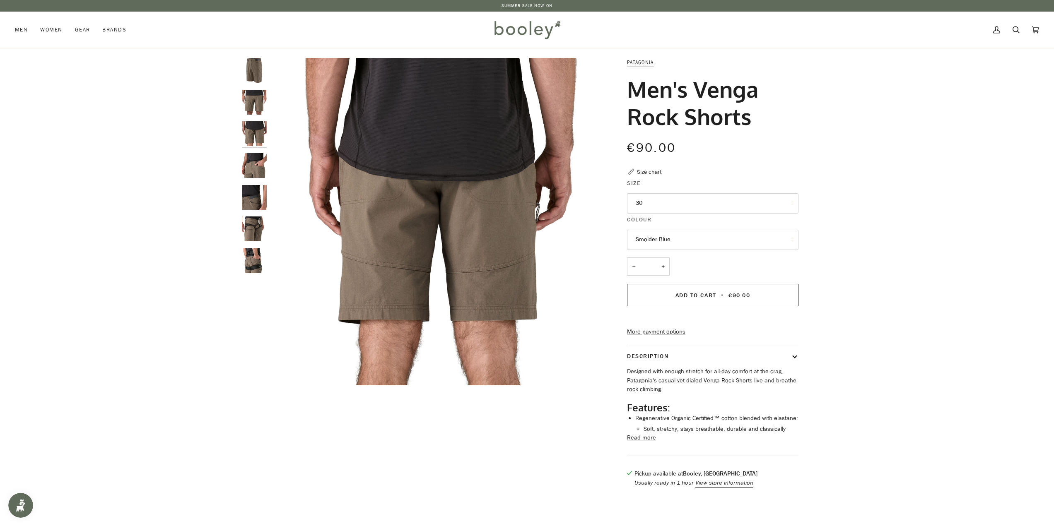
click at [253, 158] on img "Patagonia Men's Venga Rock Shorts Wing Grey - Booley Galway" at bounding box center [254, 165] width 25 height 25
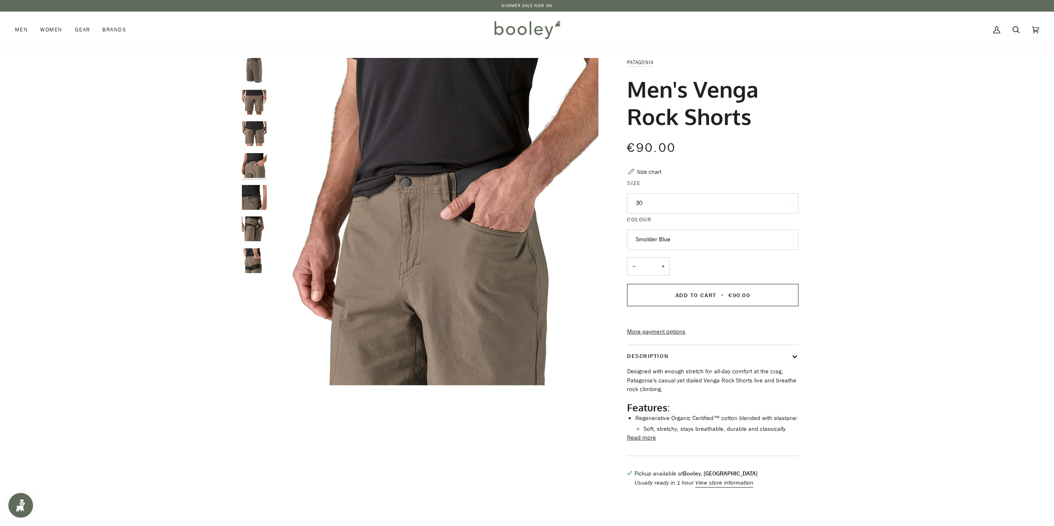
click at [260, 192] on img "Patagonia Men's Venga Rock Shorts Wing Grey - Booley Galway" at bounding box center [254, 197] width 25 height 25
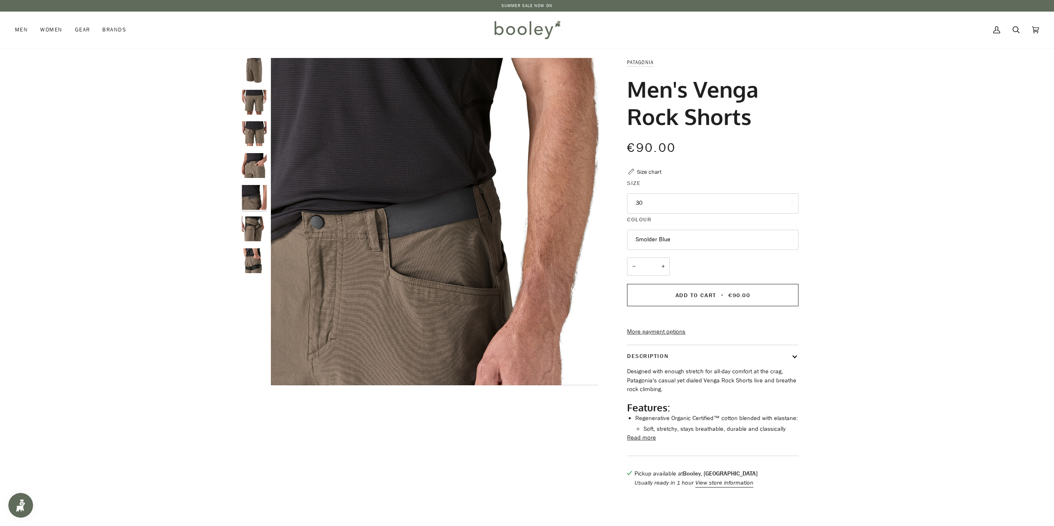
click at [682, 215] on legend "Colour" at bounding box center [712, 221] width 171 height 13
click at [687, 203] on button "30" at bounding box center [712, 203] width 171 height 20
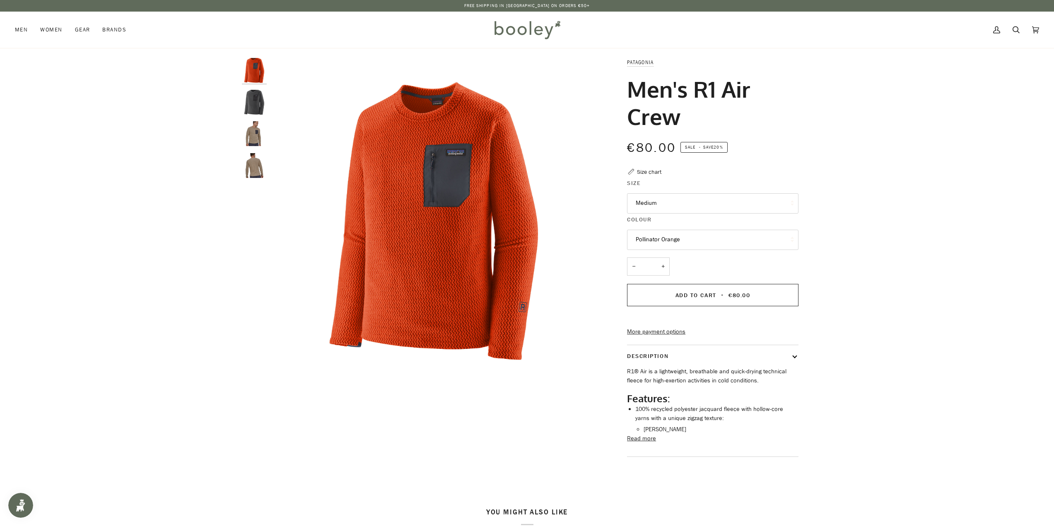
click at [256, 103] on img "Patagonia Men's R1 Air Crew Forge Grey - Booley Galway" at bounding box center [254, 102] width 25 height 25
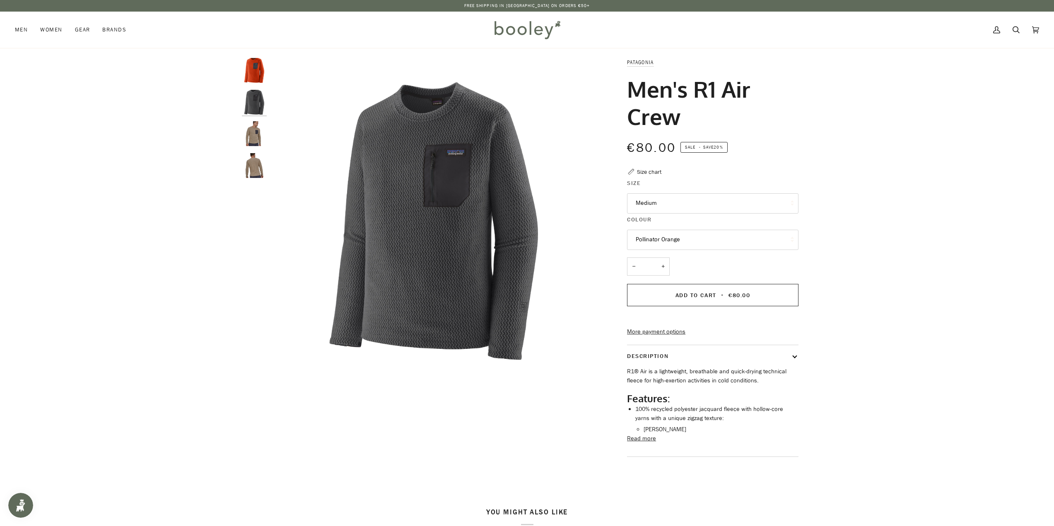
click at [256, 125] on img "Patagonia Men's R1 Air Crew - Booley Galway" at bounding box center [254, 133] width 25 height 25
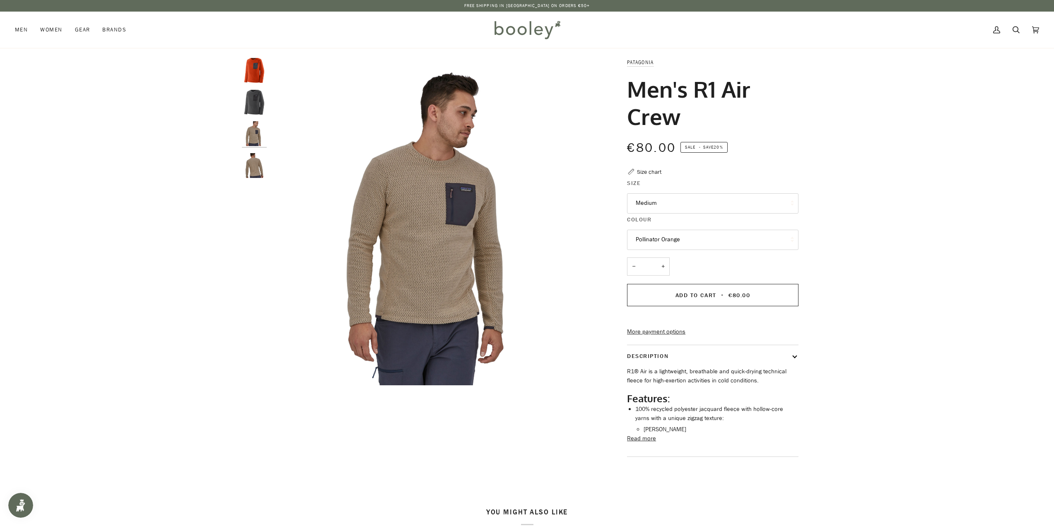
click at [259, 159] on img "Patagonia Men's R1 Air Crew - Booley Galway" at bounding box center [254, 165] width 25 height 25
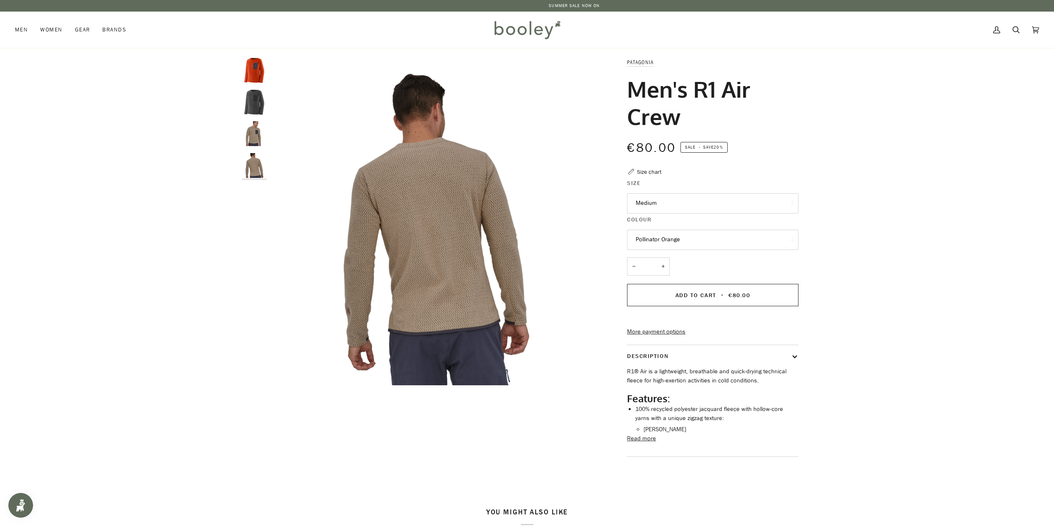
click at [259, 68] on img "Patagonia Men's R1 Air Crew Pollinator Orange - Booley Galway" at bounding box center [254, 70] width 25 height 25
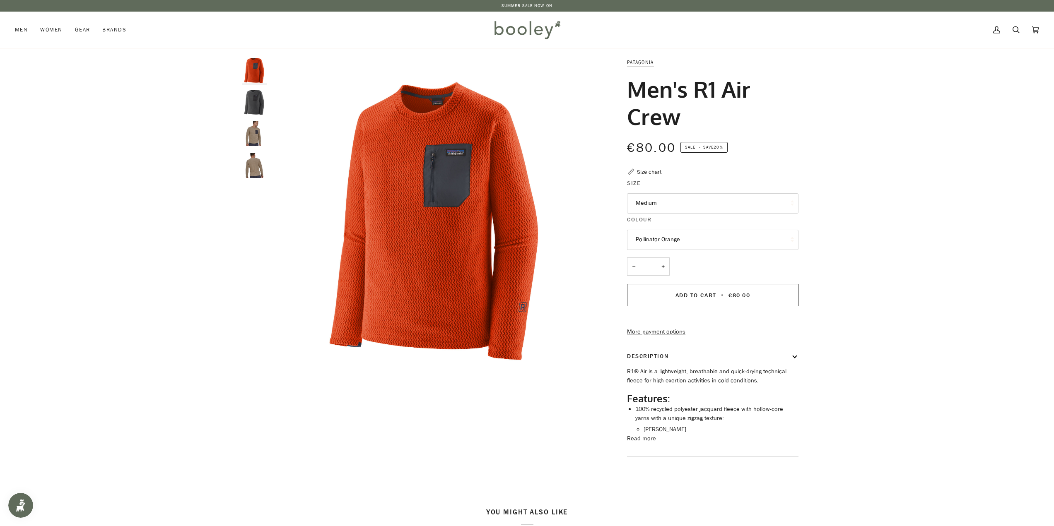
click at [690, 238] on button "Pollinator Orange" at bounding box center [712, 240] width 171 height 20
click at [682, 200] on button "Medium" at bounding box center [712, 203] width 171 height 20
click at [862, 183] on div "Zoom Zoom" at bounding box center [527, 268] width 1054 height 421
click at [969, 178] on div "Zoom Zoom" at bounding box center [527, 268] width 1054 height 421
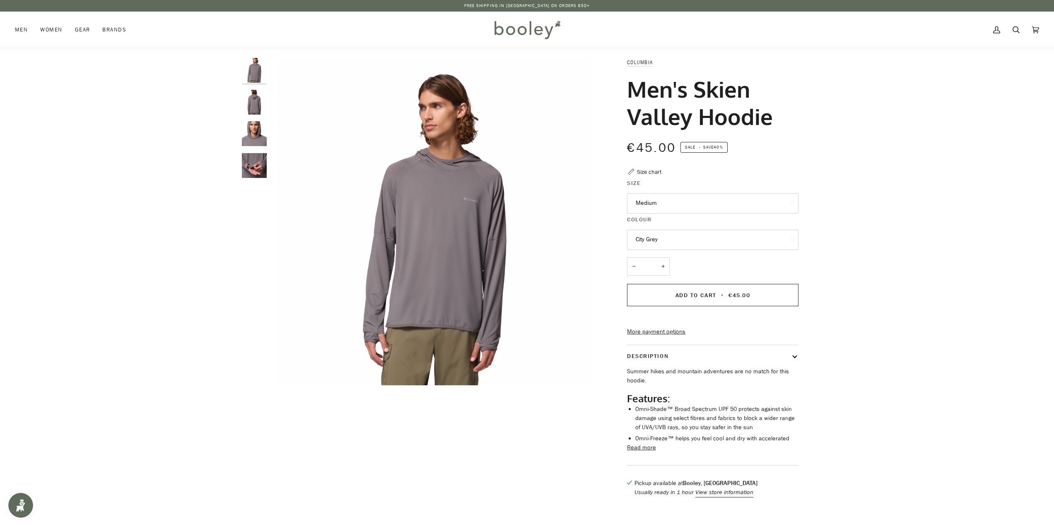
click at [251, 108] on img "Columbia Men's Skien Valley Hoodie City Grey - Booley Galway" at bounding box center [254, 102] width 25 height 25
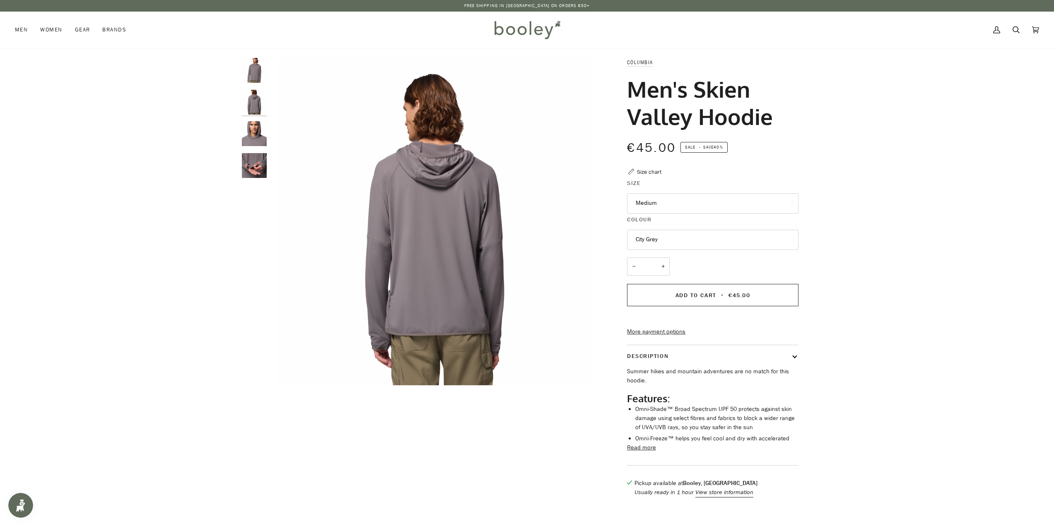
click at [252, 122] on img "Columbia Men's Skien Valley Hoodie City Grey - Booley Galway" at bounding box center [254, 133] width 25 height 25
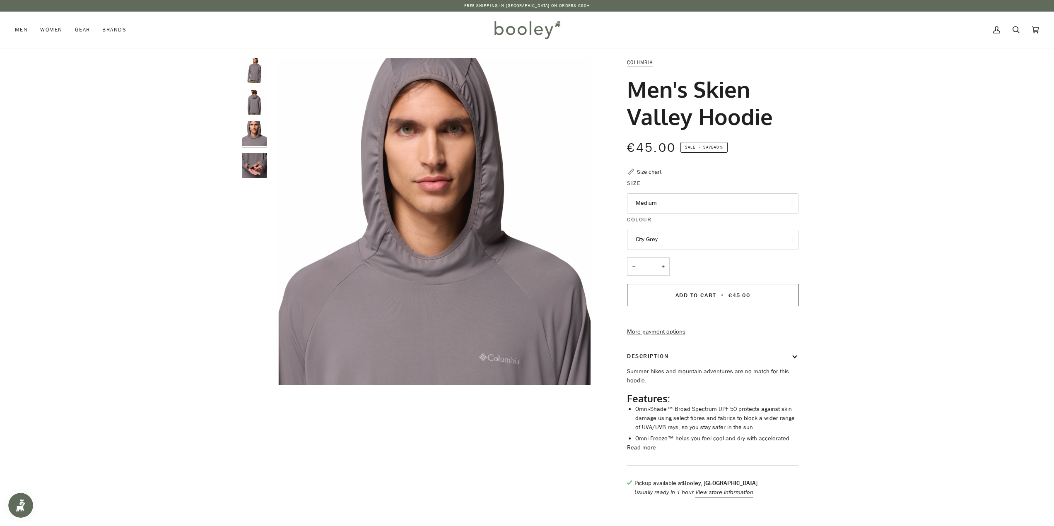
click at [251, 147] on div at bounding box center [256, 121] width 29 height 127
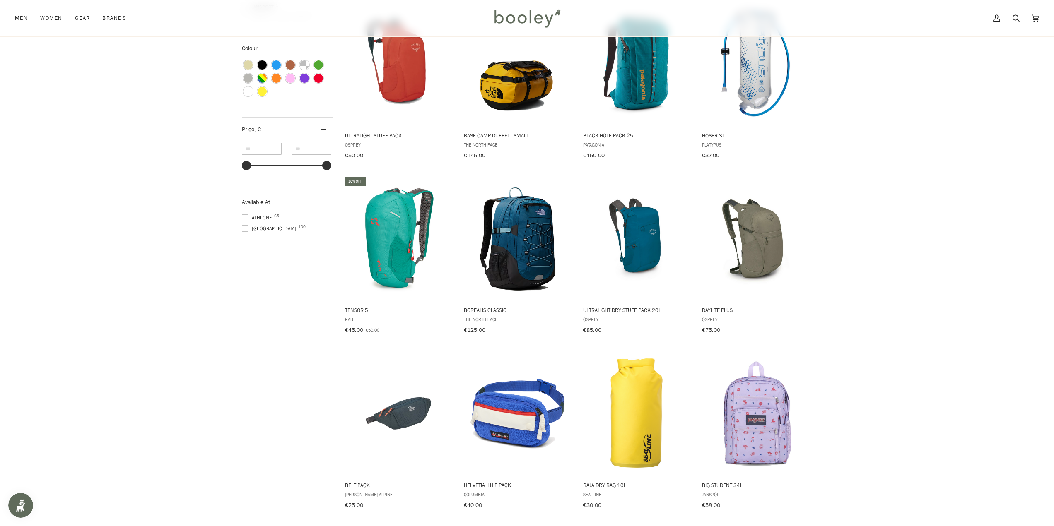
scroll to position [580, 0]
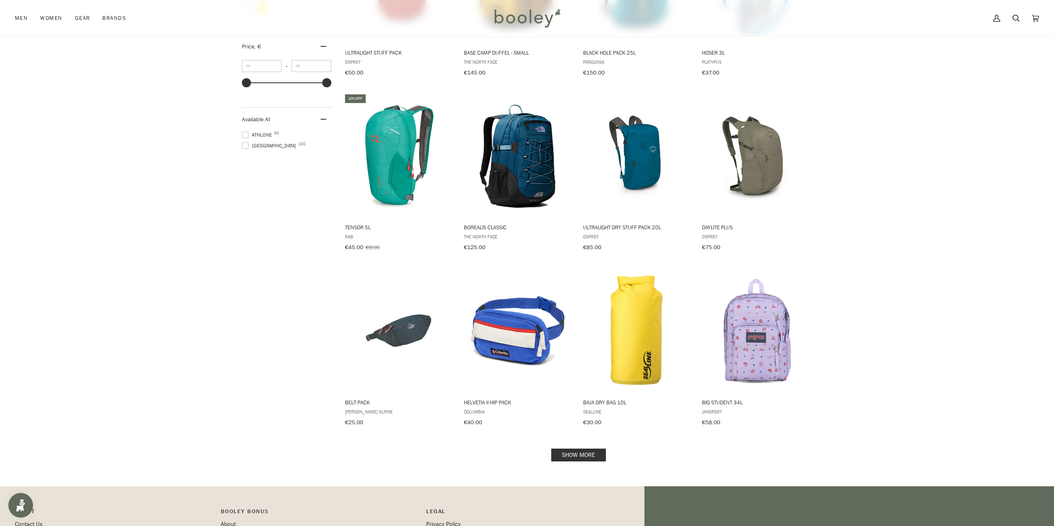
click at [591, 449] on link "Show more" at bounding box center [578, 455] width 55 height 13
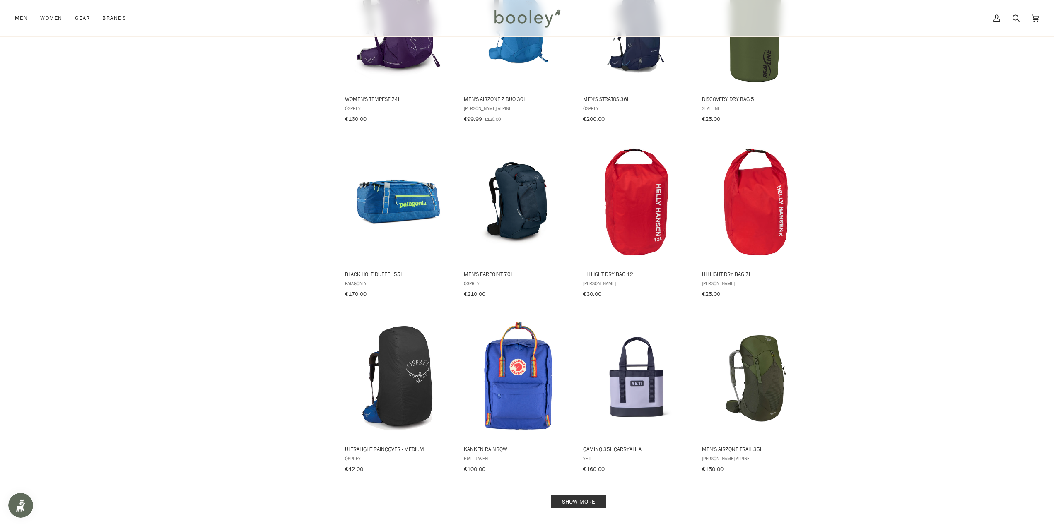
scroll to position [1491, 0]
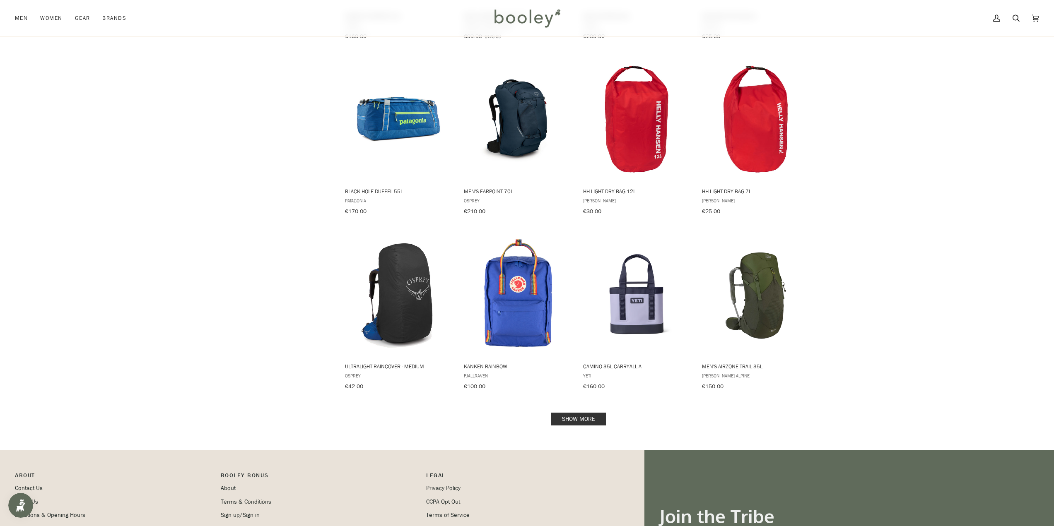
click at [586, 413] on link "Show more" at bounding box center [578, 419] width 55 height 13
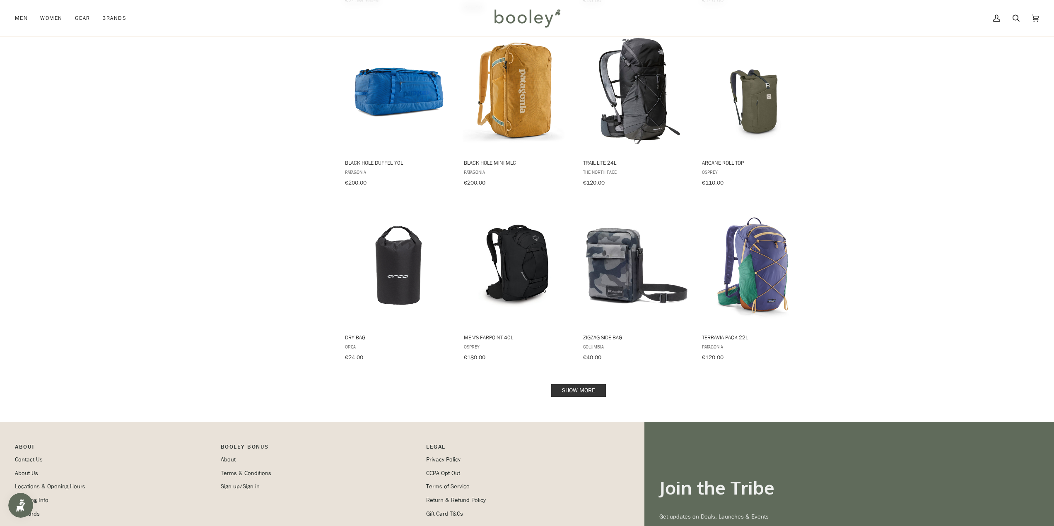
scroll to position [2485, 0]
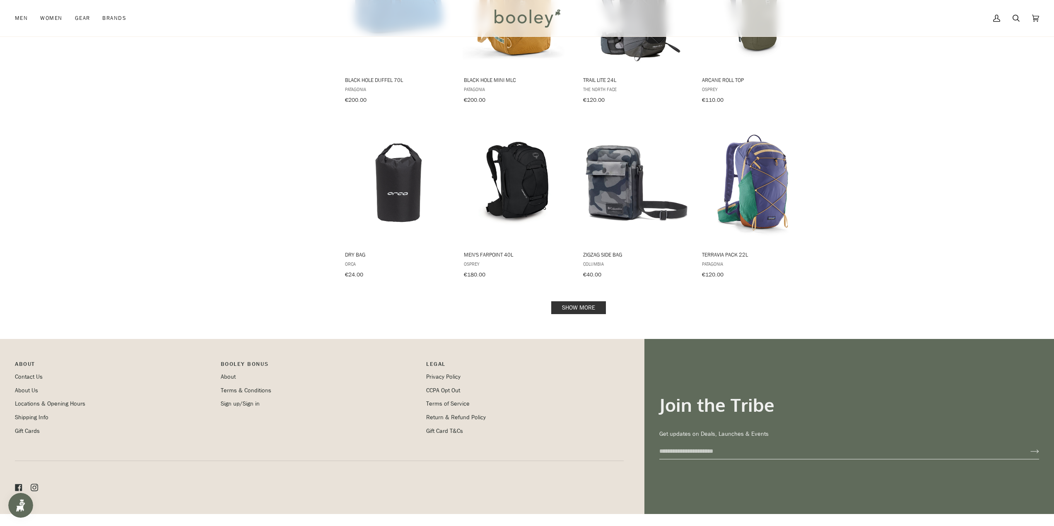
click at [579, 301] on link "Show more" at bounding box center [578, 307] width 55 height 13
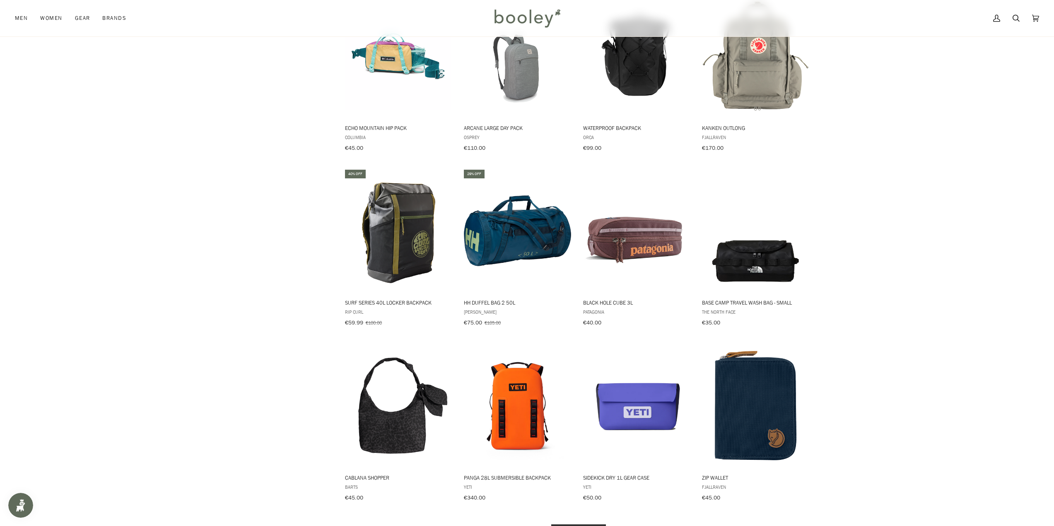
scroll to position [3178, 0]
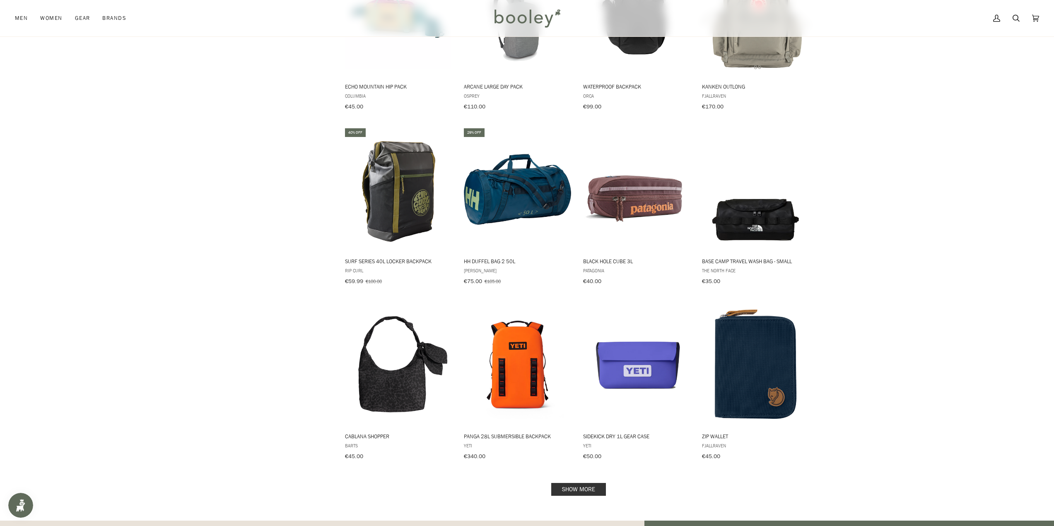
click at [581, 483] on link "Show more" at bounding box center [578, 489] width 55 height 13
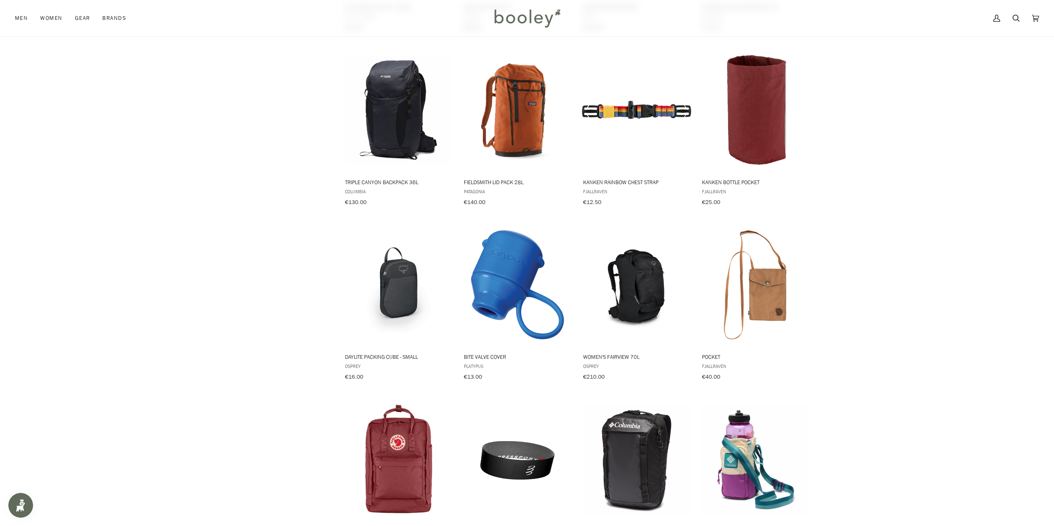
scroll to position [4089, 0]
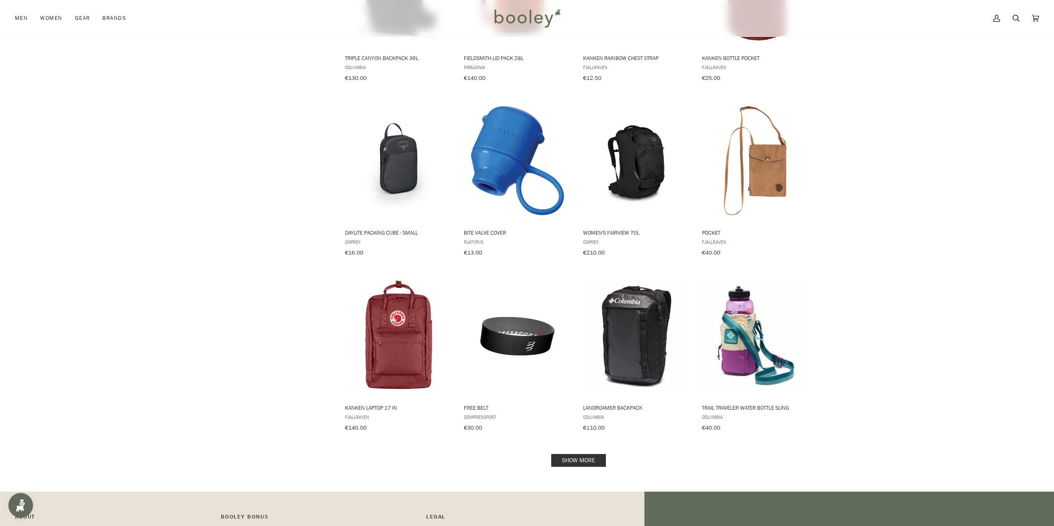
click at [578, 454] on link "Show more" at bounding box center [578, 460] width 55 height 13
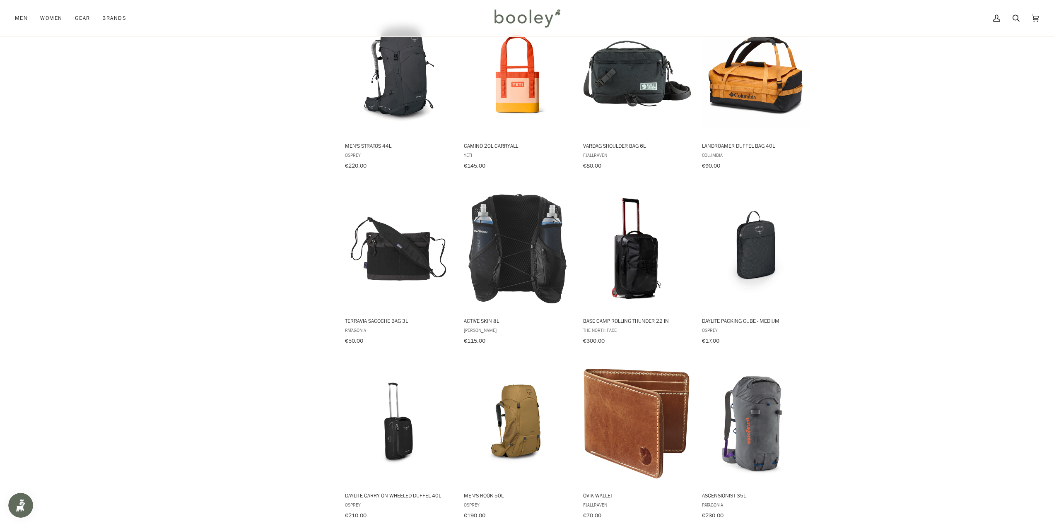
scroll to position [4959, 0]
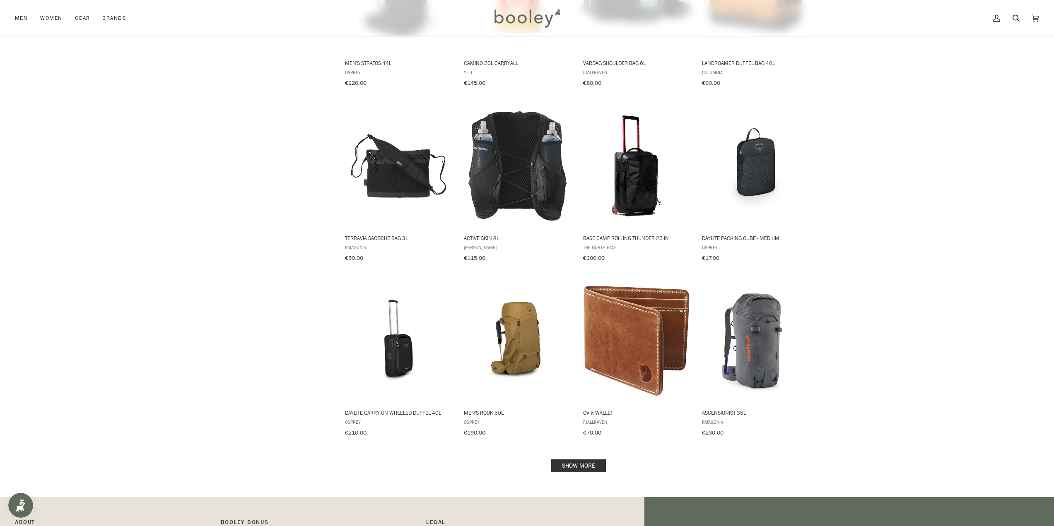
click at [588, 460] on link "Show more" at bounding box center [578, 466] width 55 height 13
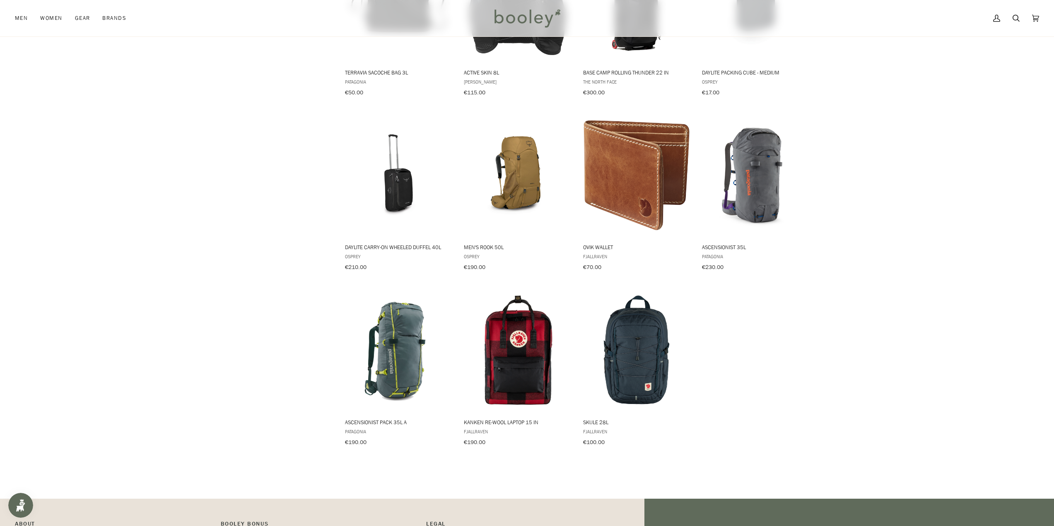
scroll to position [5207, 0]
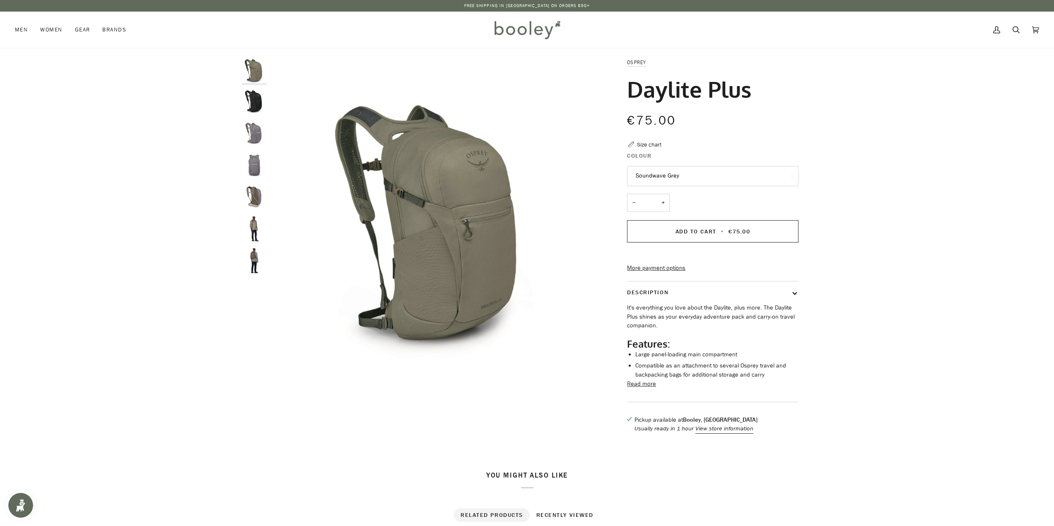
click at [248, 98] on img "Osprey Daylite Plus Black - Booley Galway" at bounding box center [254, 102] width 25 height 25
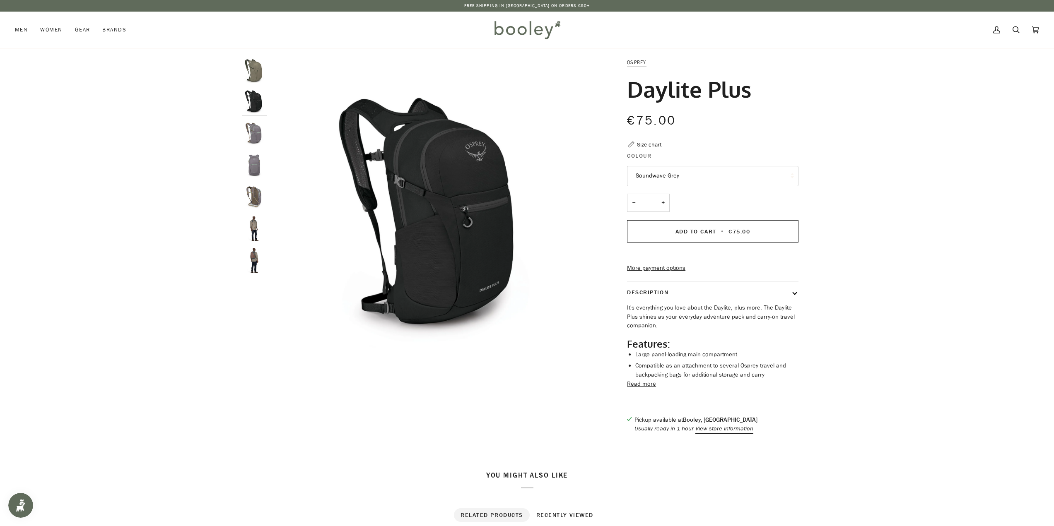
click at [251, 128] on img "Osprey Daylite Plus Soundwave Grey - Booley Galway" at bounding box center [254, 133] width 25 height 25
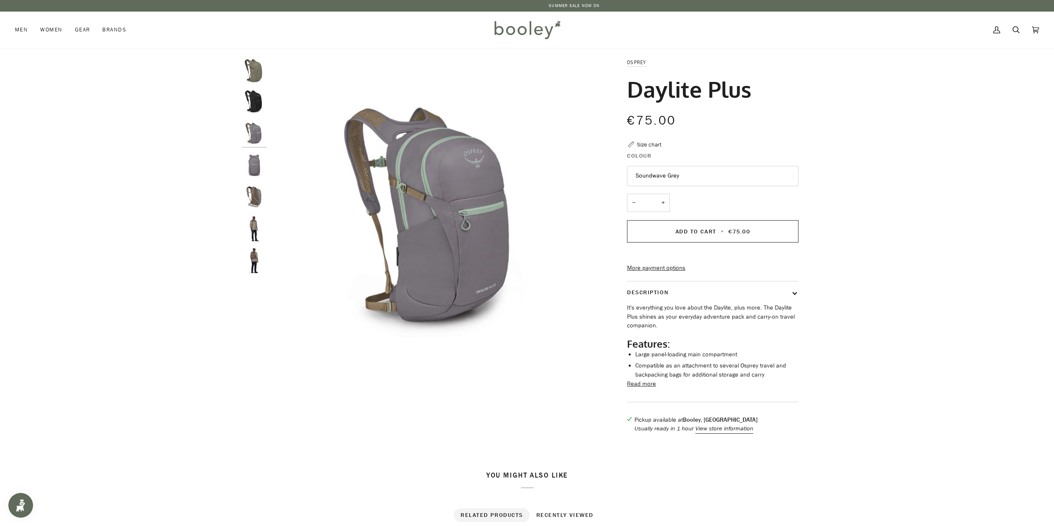
click at [259, 159] on img "Osprey Daylite Plus Soundwave Grey - Booley Galway" at bounding box center [254, 165] width 25 height 25
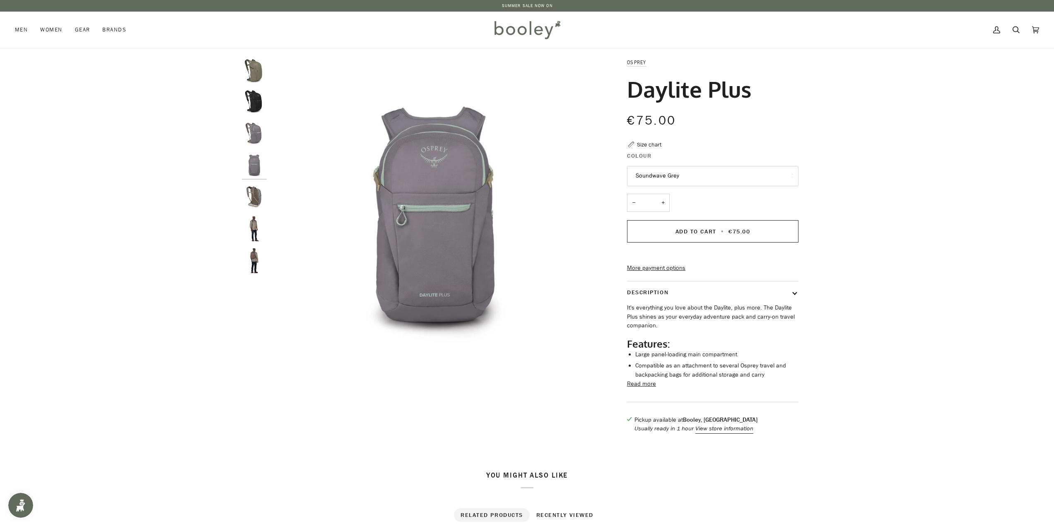
click at [255, 227] on img "Osprey Daylite Plus - Booley Galway" at bounding box center [254, 229] width 25 height 25
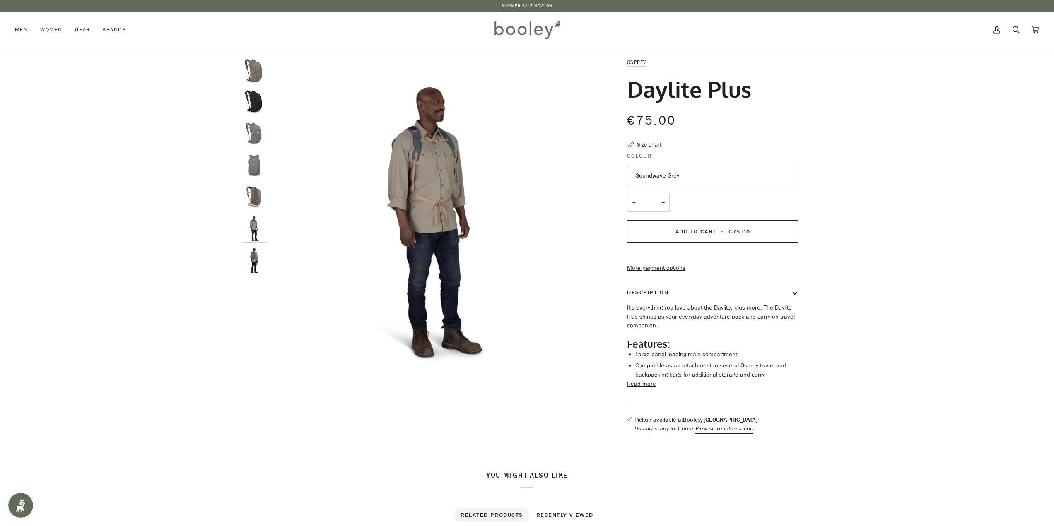
click at [254, 254] on img "Osprey Daylite Plus - Booley Galway" at bounding box center [254, 260] width 25 height 25
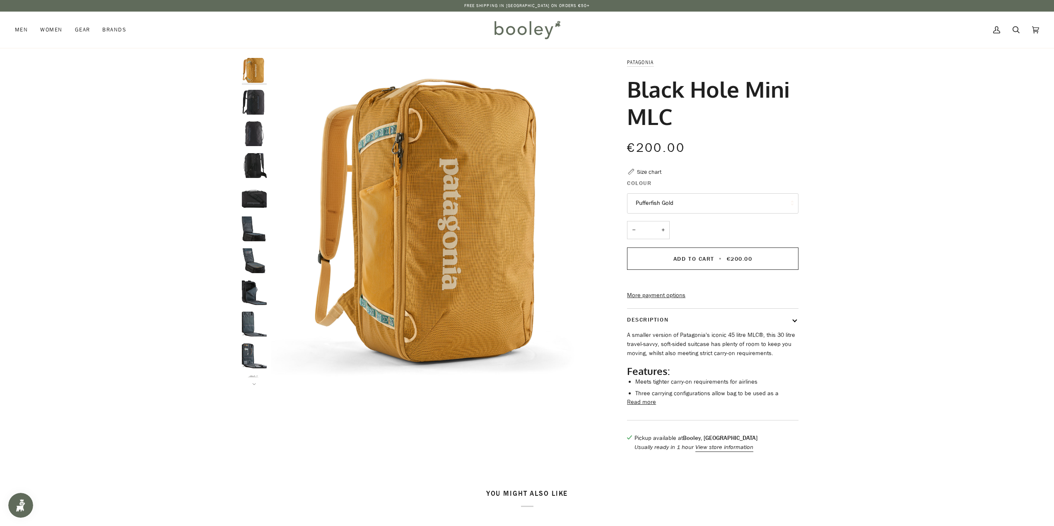
click at [253, 97] on img "Patagonia Black Hole Mini MLC Black - Booley Galway" at bounding box center [254, 102] width 25 height 25
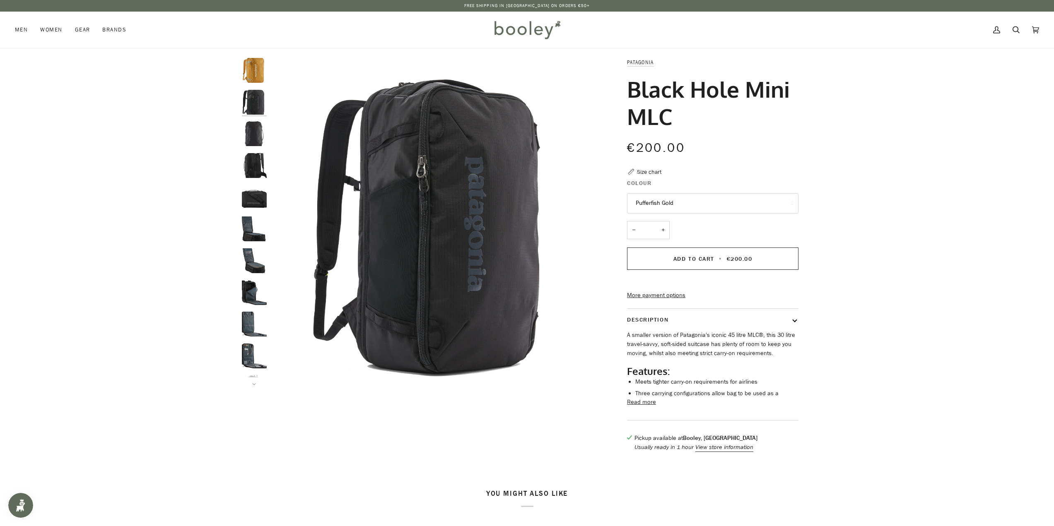
click at [252, 131] on img "Patagonia Black Hole Mini MLC - Booley Galway" at bounding box center [254, 133] width 25 height 25
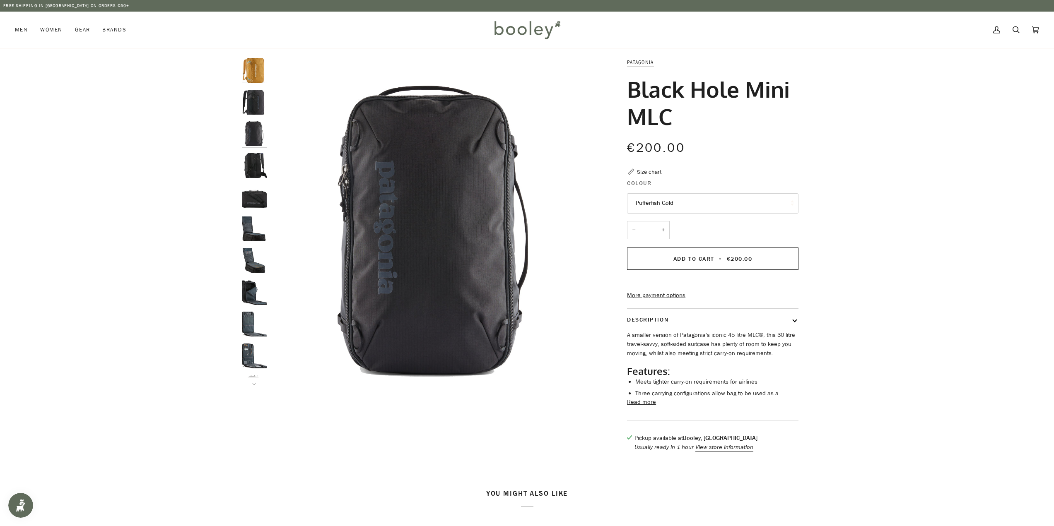
click at [253, 172] on img "Patagonia Black Hole Mini MLC - Booley Galway" at bounding box center [254, 165] width 25 height 25
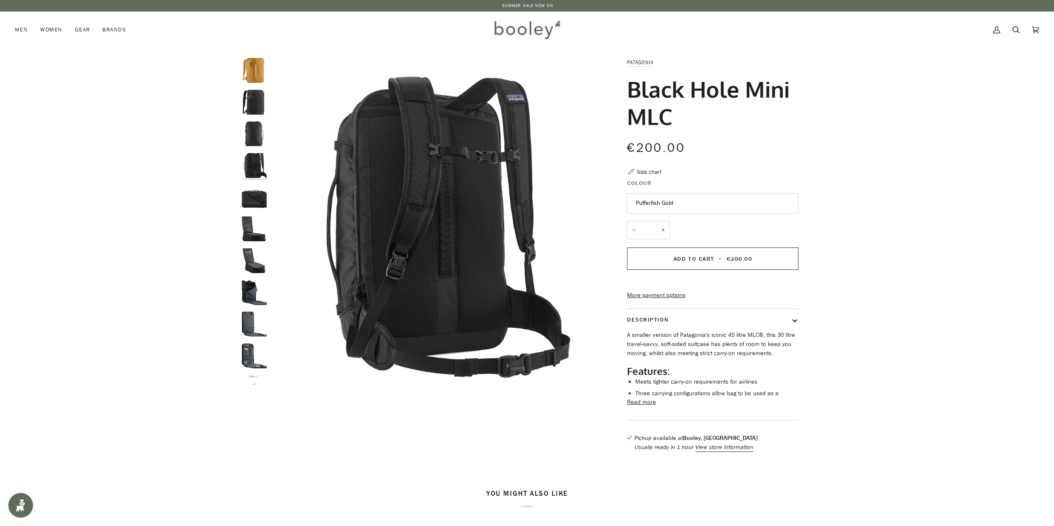
click at [253, 200] on img "Patagonia Black Hole Mini MLC - Booley Galway" at bounding box center [254, 197] width 25 height 25
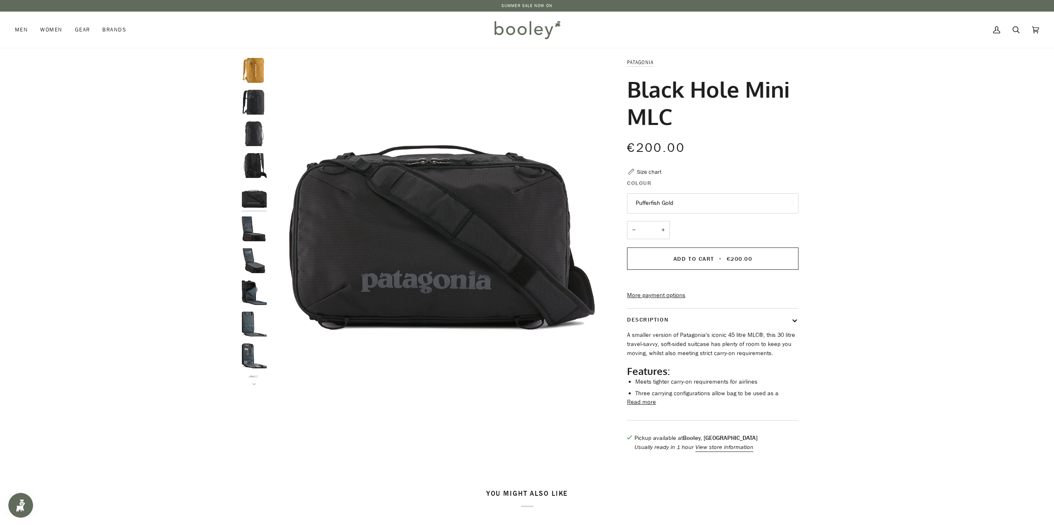
click at [251, 228] on img "Patagonia Black Hole Mini MLC - Booley Galway" at bounding box center [254, 229] width 25 height 25
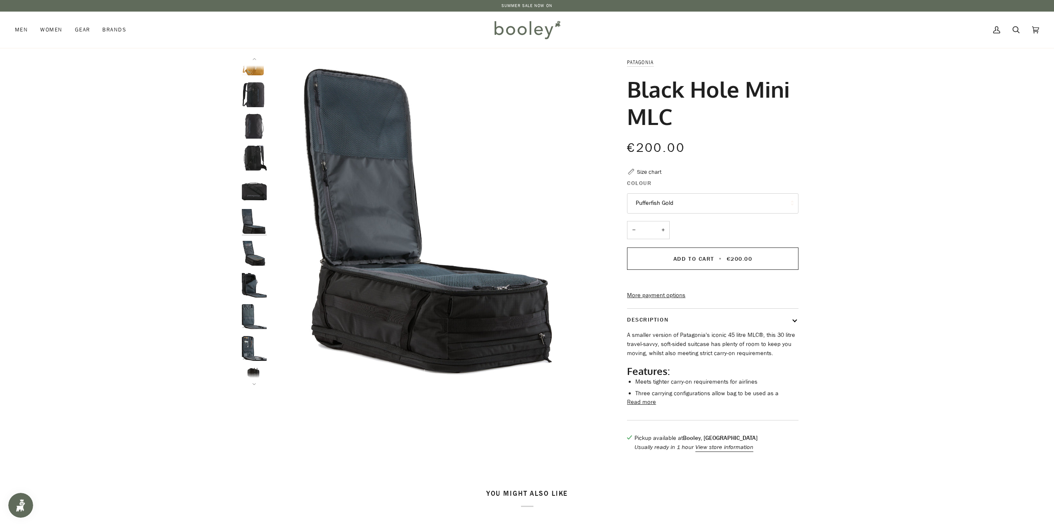
click at [253, 246] on img "Patagonia Black Hole Mini MLC - Booley Galway" at bounding box center [254, 253] width 25 height 25
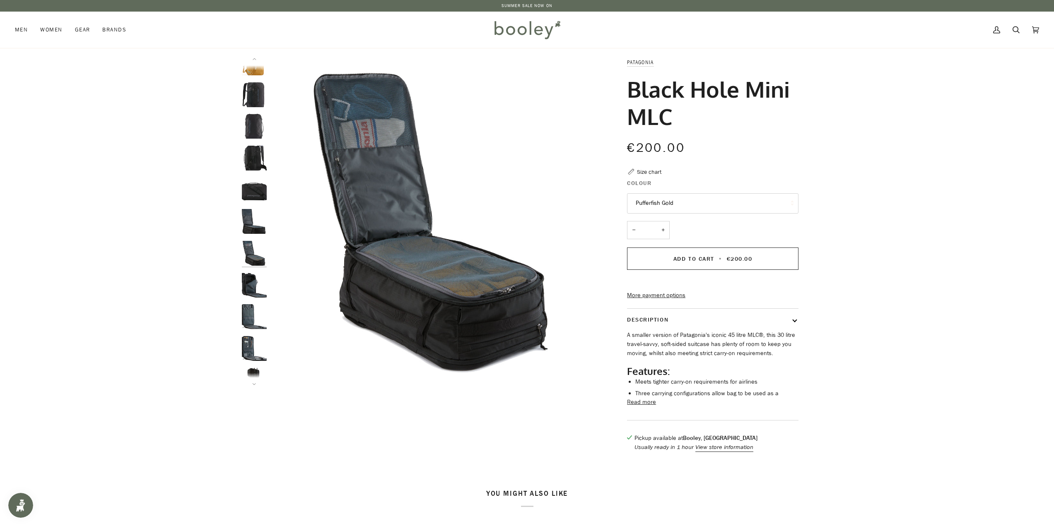
scroll to position [39, 0]
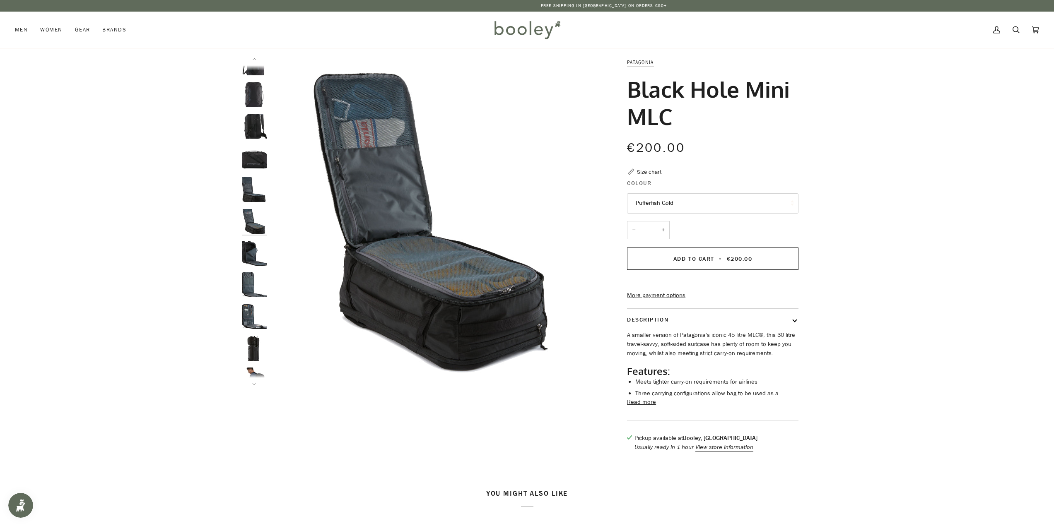
click at [256, 276] on img "Patagonia Black Hole Mini MLC - Booley Galway" at bounding box center [254, 284] width 25 height 25
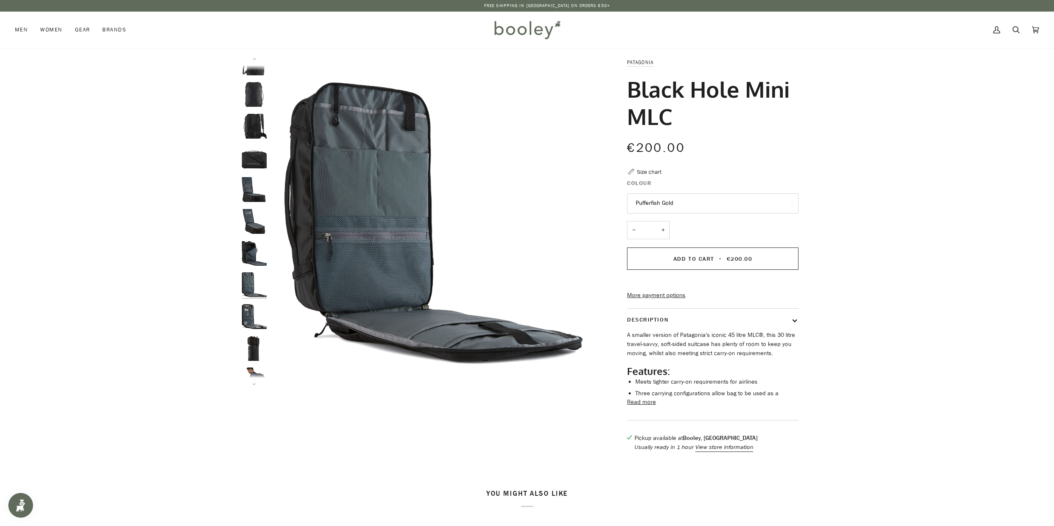
scroll to position [103, 0]
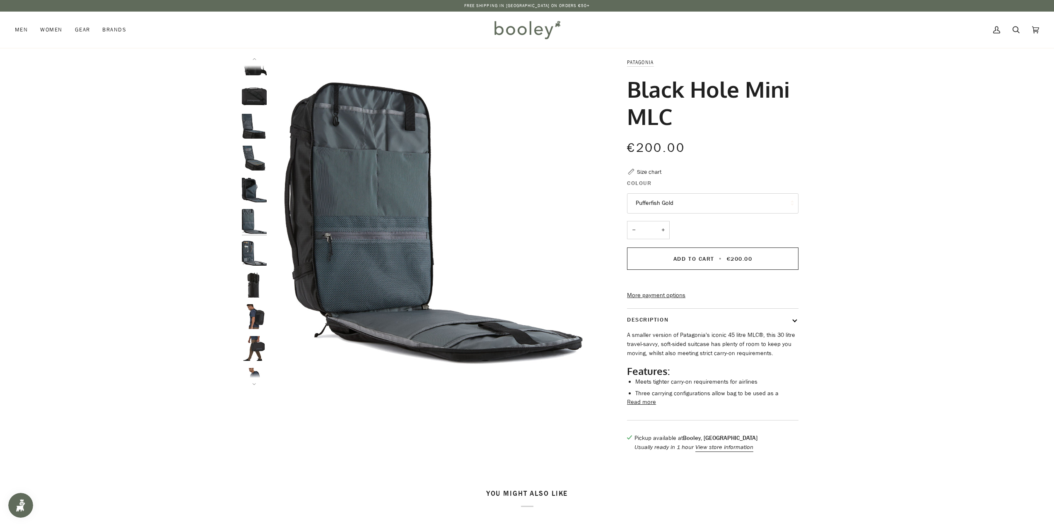
click at [253, 289] on img "Patagonia Black Hole Mini MLC - Booley Galway" at bounding box center [254, 285] width 25 height 25
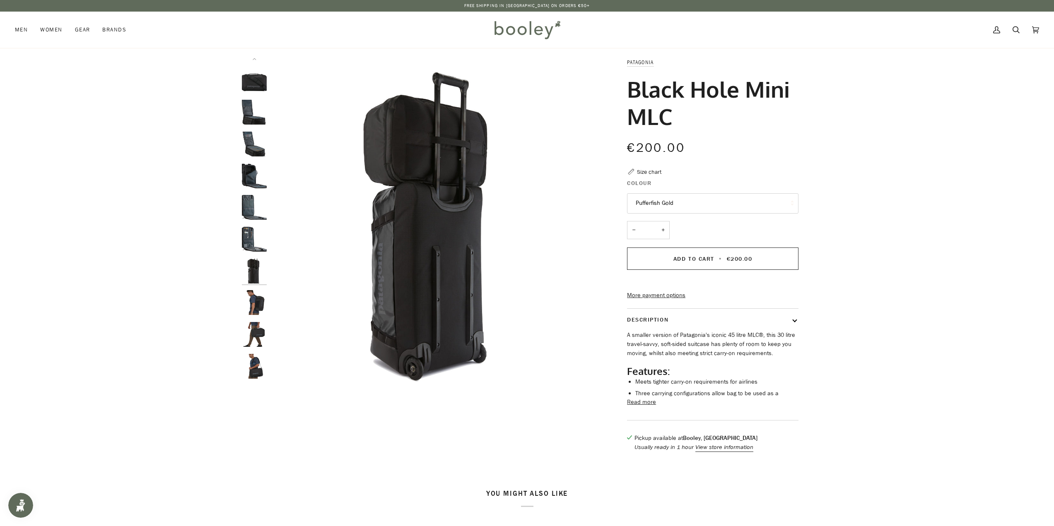
click at [255, 314] on img "Patagonia Black Hole Mini MLC - Booley Galway" at bounding box center [254, 302] width 25 height 25
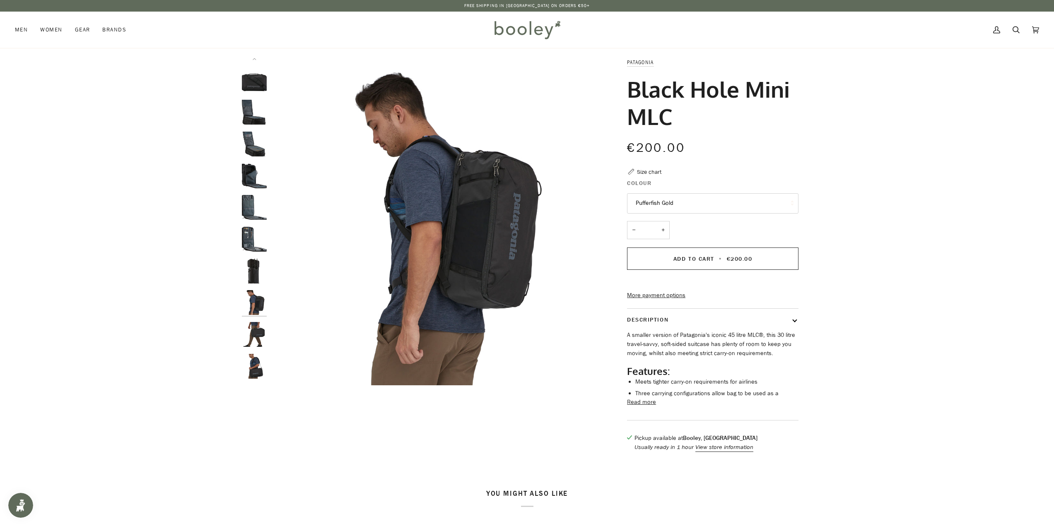
click at [255, 299] on img "Patagonia Black Hole Mini MLC - Booley Galway" at bounding box center [254, 302] width 25 height 25
click at [255, 341] on img "Patagonia Black Hole Mini MLC - Booley Galway" at bounding box center [254, 334] width 25 height 25
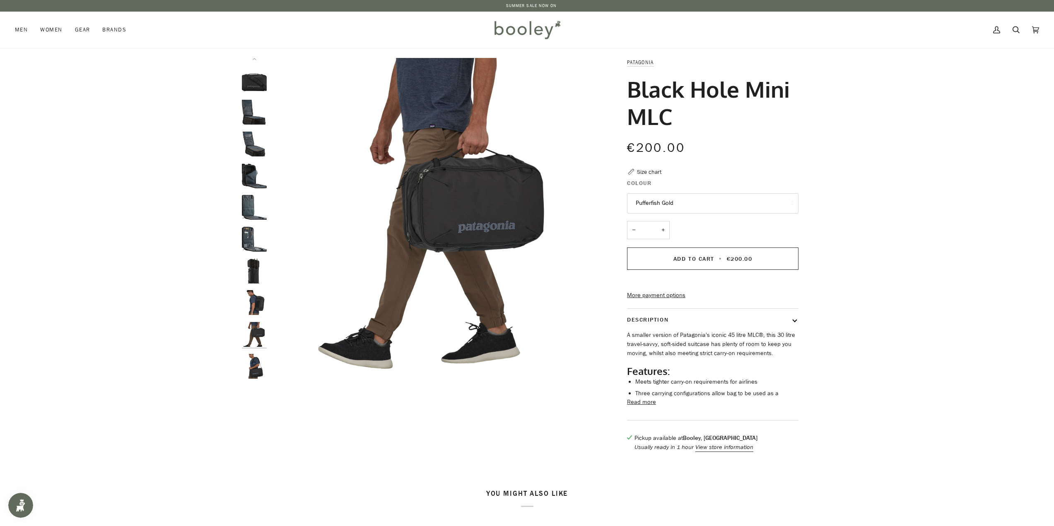
click at [255, 374] on img "Patagonia Black Hole Mini MLC - Booley Galway" at bounding box center [254, 366] width 25 height 25
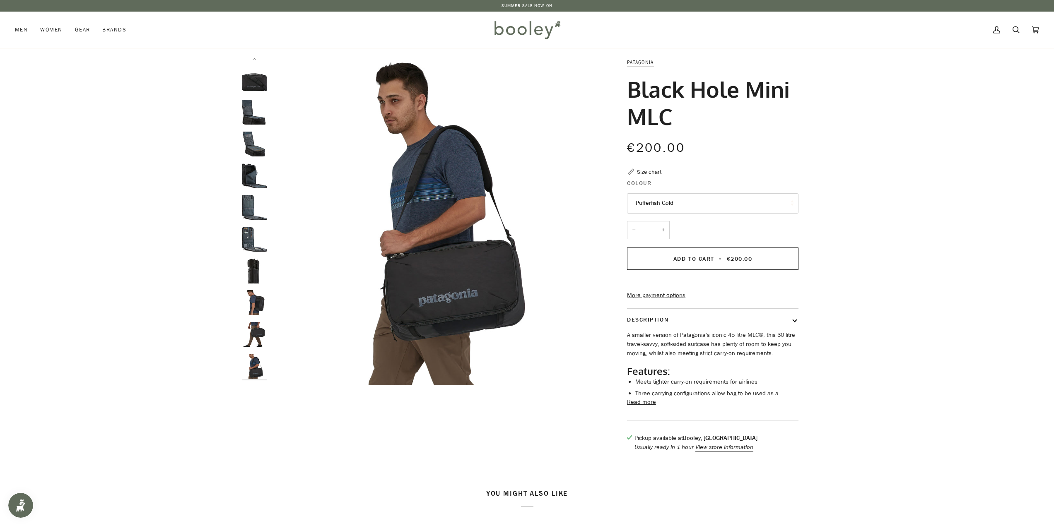
click at [258, 87] on img "Patagonia Black Hole Mini MLC - Booley Galway" at bounding box center [254, 80] width 25 height 25
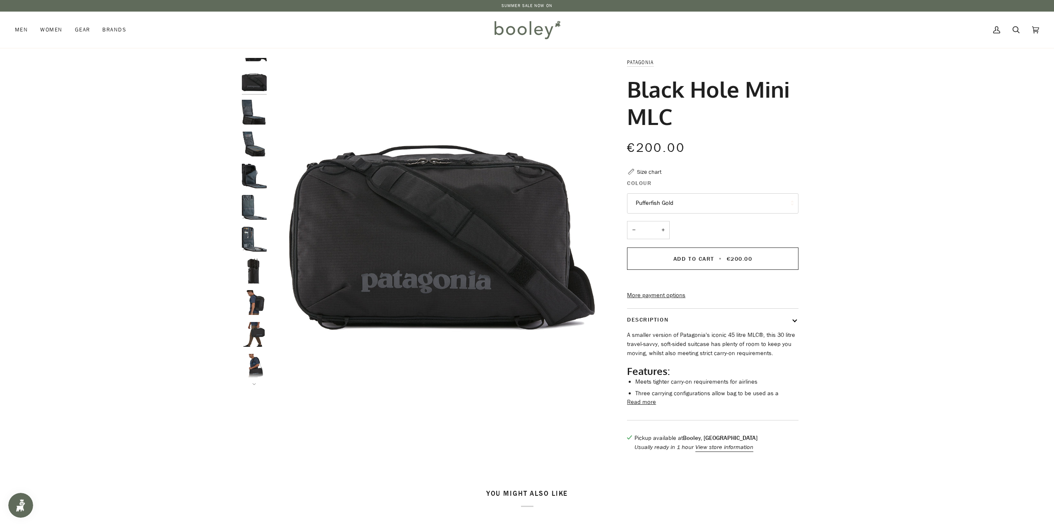
scroll to position [0, 0]
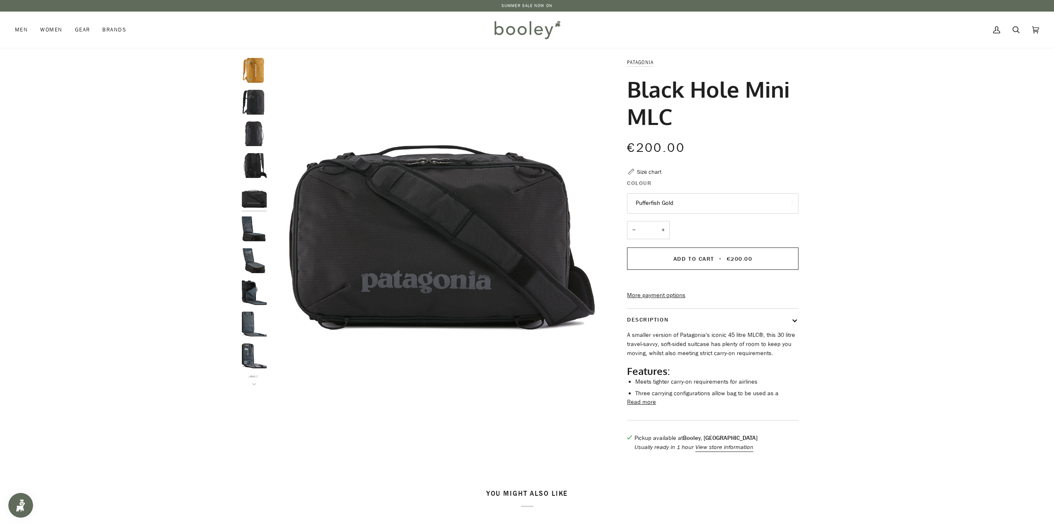
click at [682, 210] on button "Pufferfish Gold" at bounding box center [712, 203] width 171 height 20
click at [242, 70] on img "Patagonia Black Hole Mini MLC Pufferfish Gold - Booley Galway" at bounding box center [254, 70] width 25 height 25
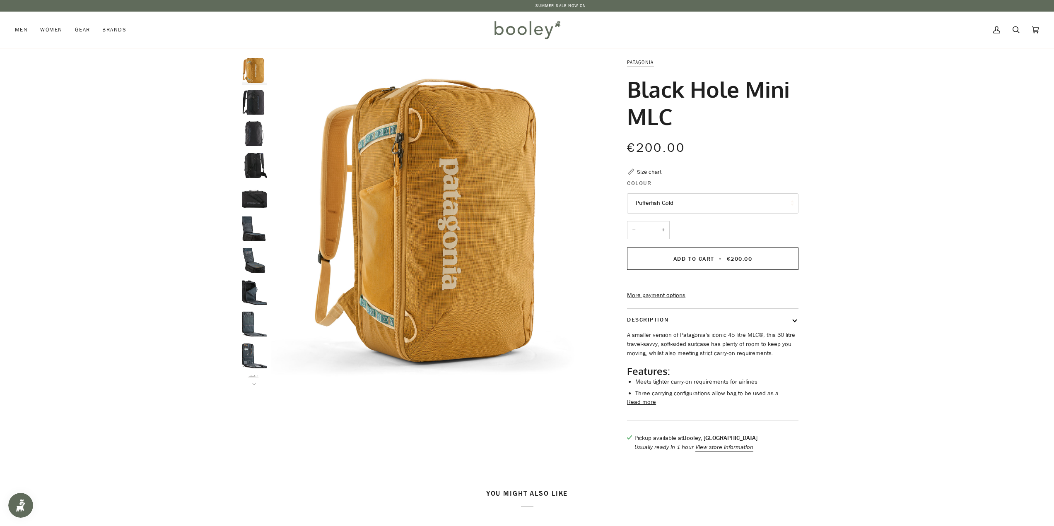
click at [919, 310] on div at bounding box center [527, 259] width 1054 height 402
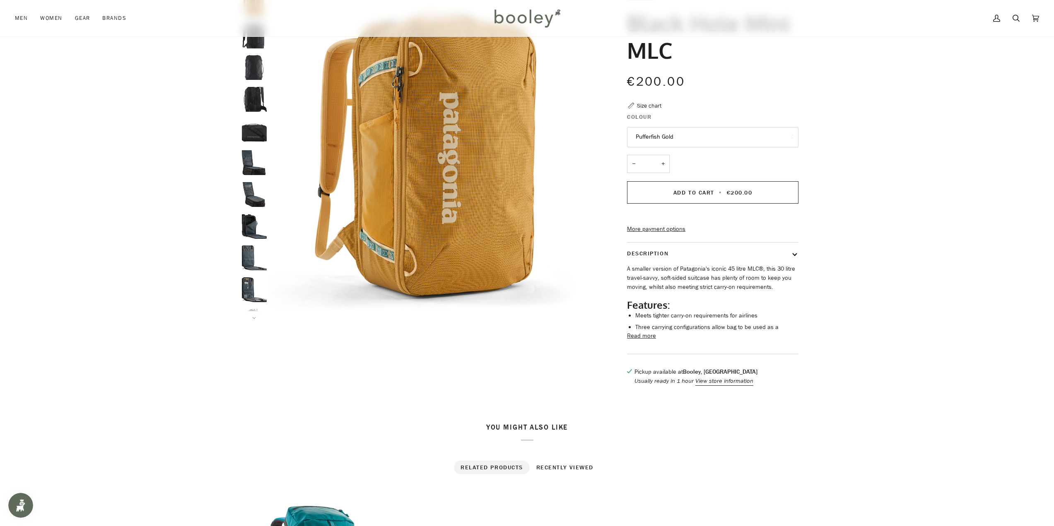
scroll to position [35, 0]
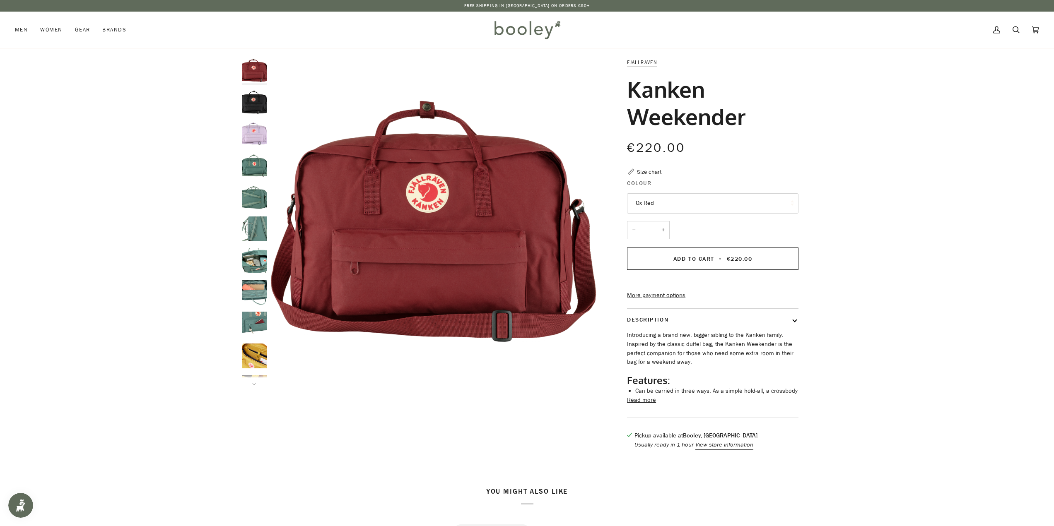
click at [251, 106] on img "Fjallraven Kanken Weekender Black - Booley Galway" at bounding box center [254, 102] width 25 height 25
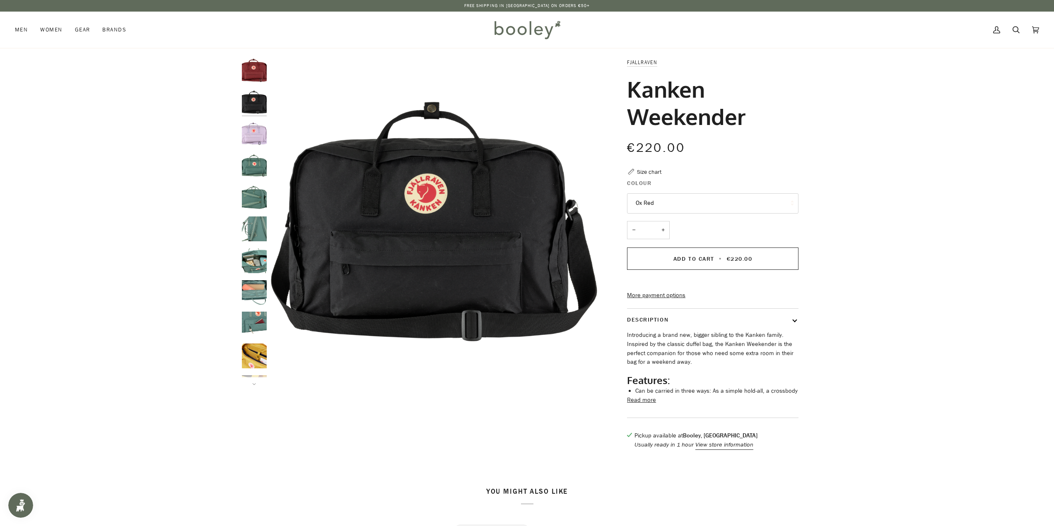
click at [252, 125] on img "Fjallraven Kanken Weekender Pastel Lavender - Booley Galway" at bounding box center [254, 133] width 25 height 25
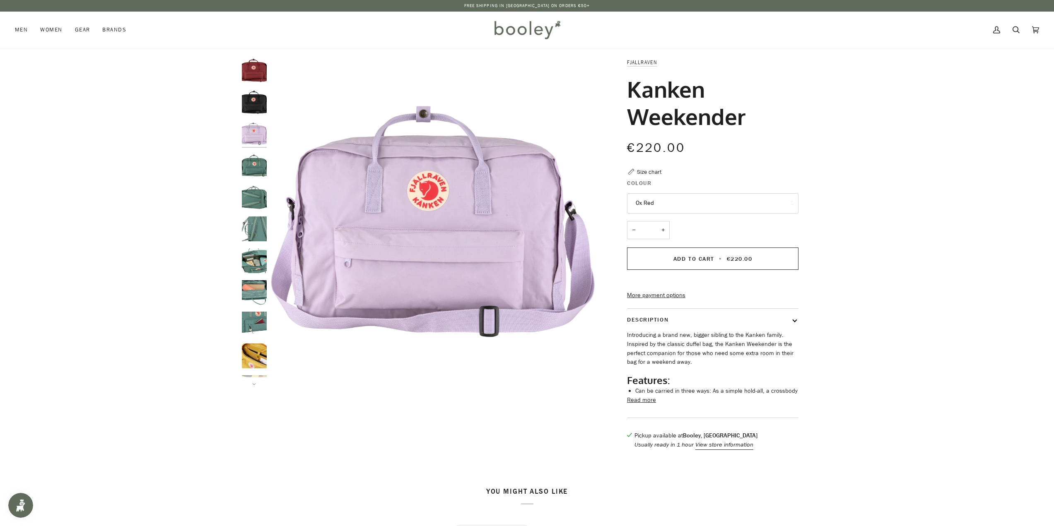
click at [251, 202] on img "Fjallraven Kanken Weekender - Booley Galway" at bounding box center [254, 197] width 25 height 25
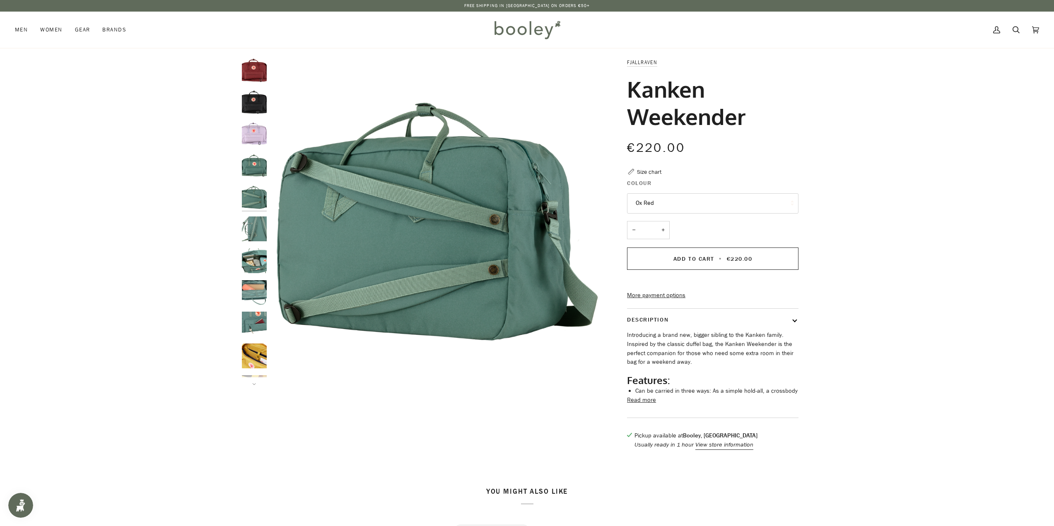
click at [250, 227] on img "Fjallraven Kanken Weekender - Booley Galway" at bounding box center [254, 229] width 25 height 25
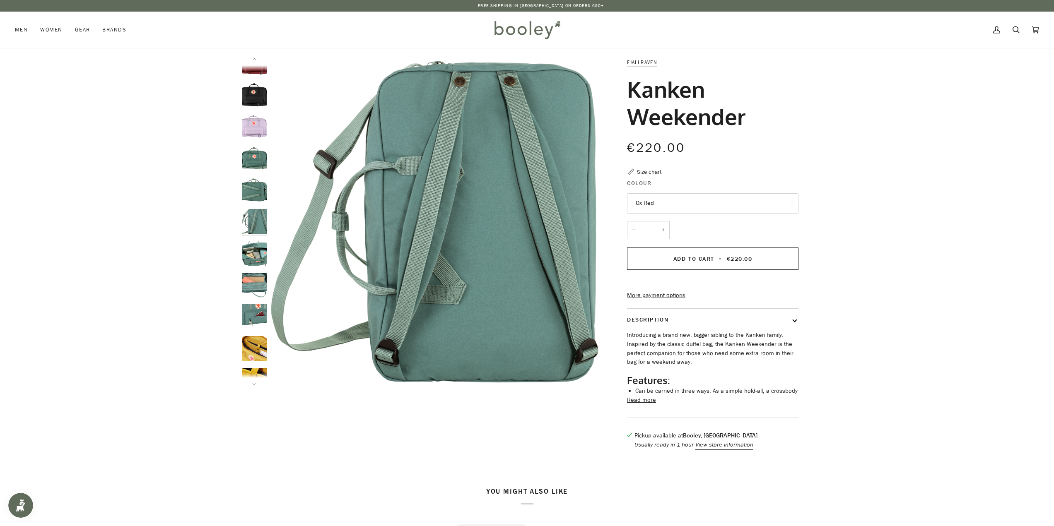
click at [256, 250] on img "Fjallraven Kanken Weekender - Booley Galway" at bounding box center [254, 253] width 25 height 25
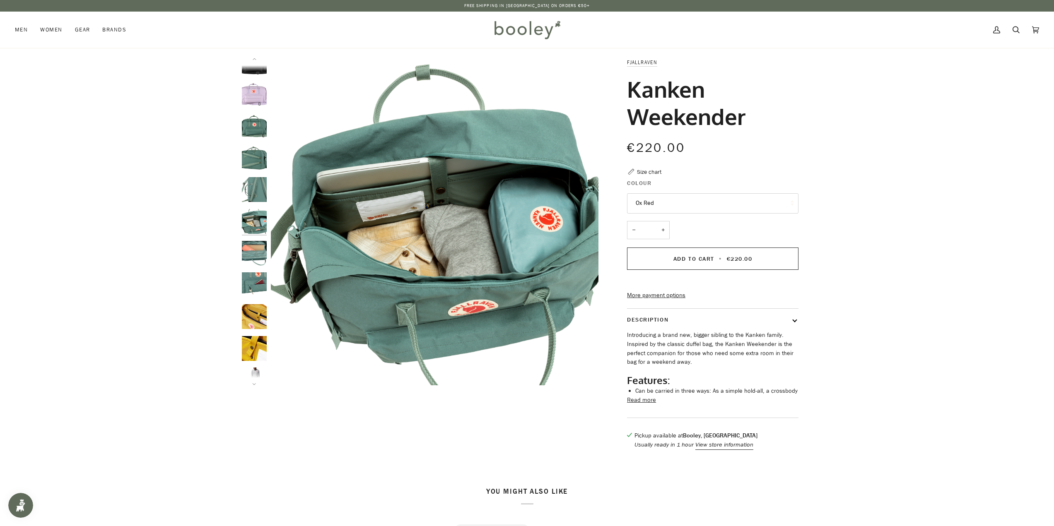
click at [253, 276] on img "Fjallraven Kanken Weekender - Booley Galway" at bounding box center [254, 284] width 25 height 25
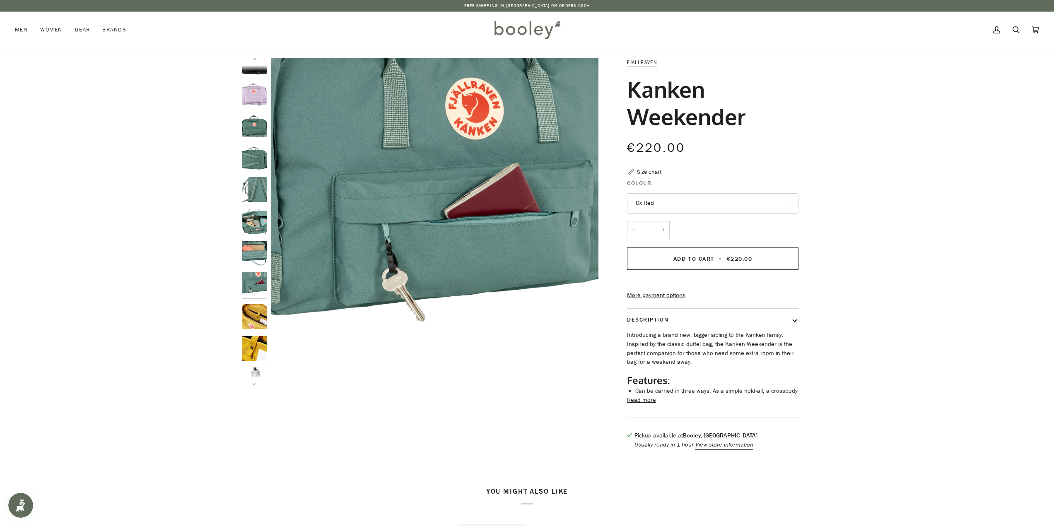
scroll to position [103, 0]
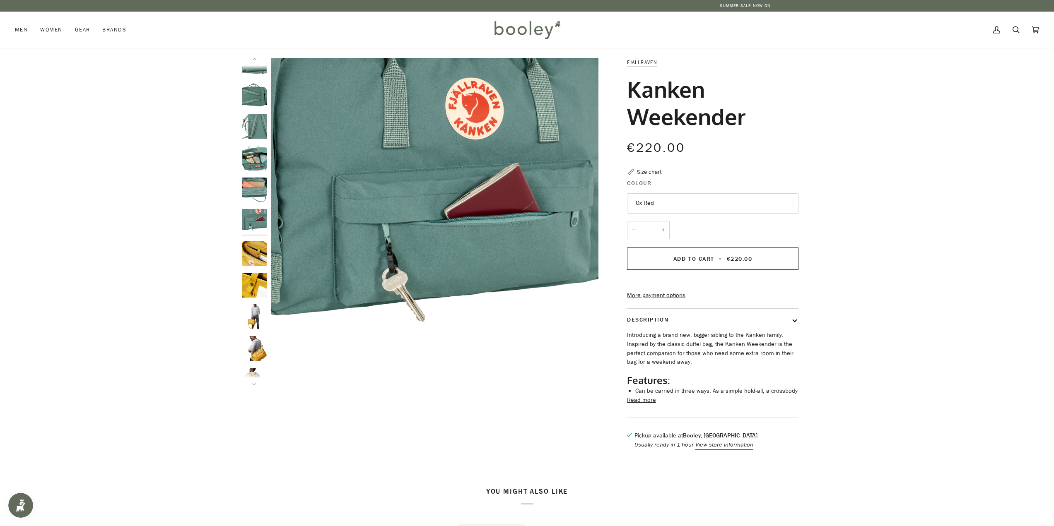
click at [256, 277] on img "Fjallraven Kanken Weekender - Booley Galway" at bounding box center [254, 285] width 25 height 25
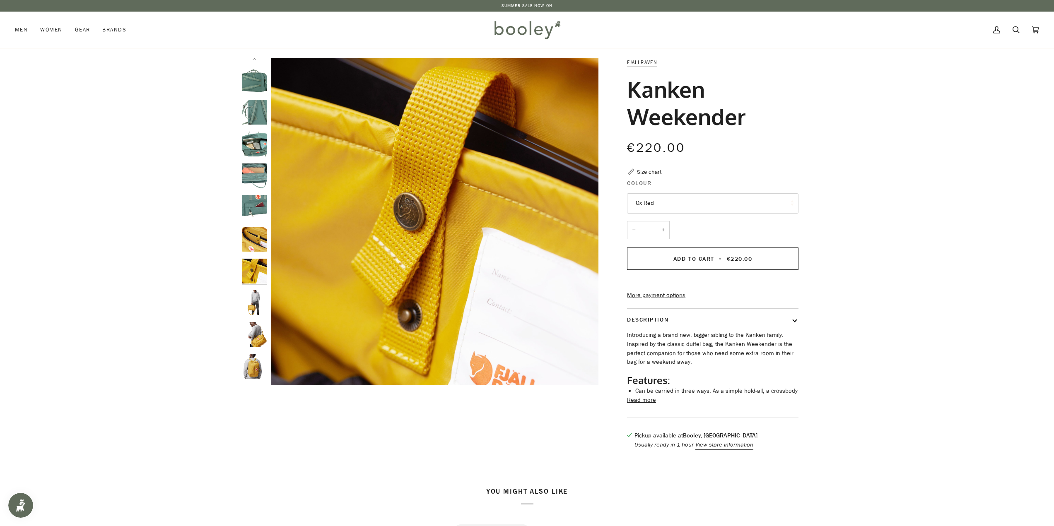
click at [256, 277] on img "Fjallraven Kanken Weekender - Booley Galway" at bounding box center [254, 271] width 25 height 25
click at [256, 293] on img "Fjallraven Kanken Weekender - Booley Galway" at bounding box center [254, 302] width 25 height 25
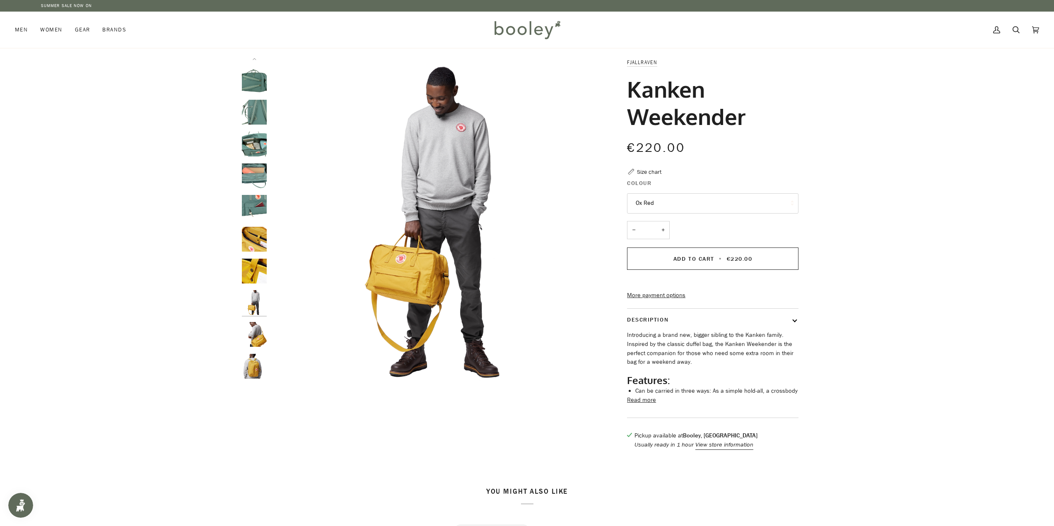
click at [257, 326] on img "Fjallraven Kanken Weekender - Booley Galway" at bounding box center [254, 334] width 25 height 25
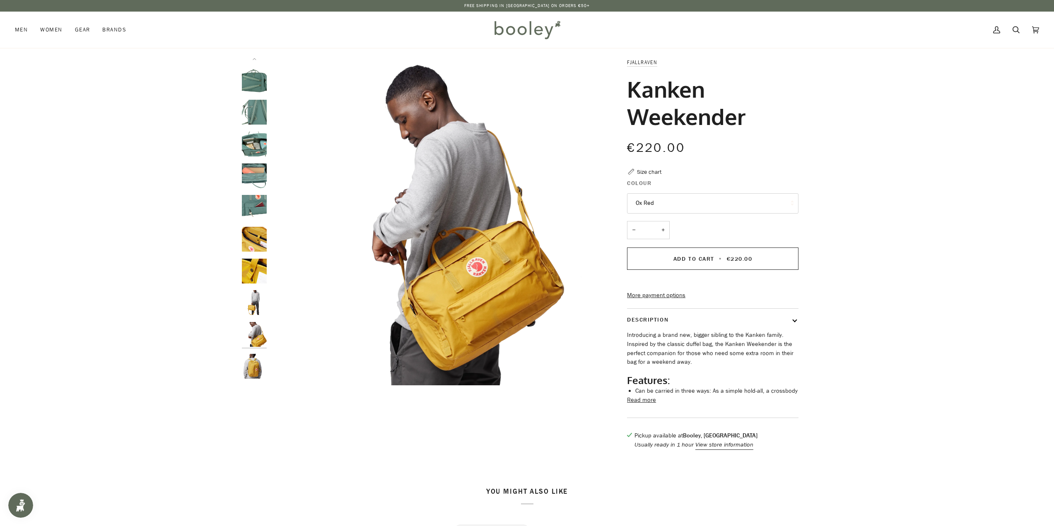
click at [257, 352] on div at bounding box center [256, 222] width 29 height 328
click at [263, 379] on div at bounding box center [256, 222] width 29 height 328
click at [257, 369] on img "Fjallraven Kanken Weekender - Booley Galway" at bounding box center [254, 366] width 25 height 25
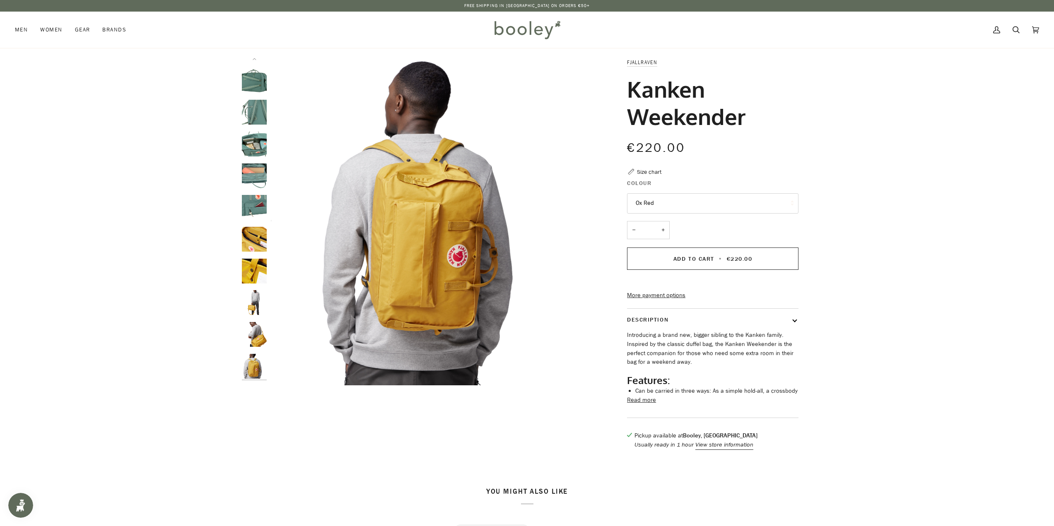
click at [883, 305] on div at bounding box center [527, 258] width 1054 height 400
click at [734, 198] on button "Ox Red" at bounding box center [712, 203] width 171 height 20
click at [674, 263] on span "Pastel Lavender" at bounding box center [657, 264] width 42 height 8
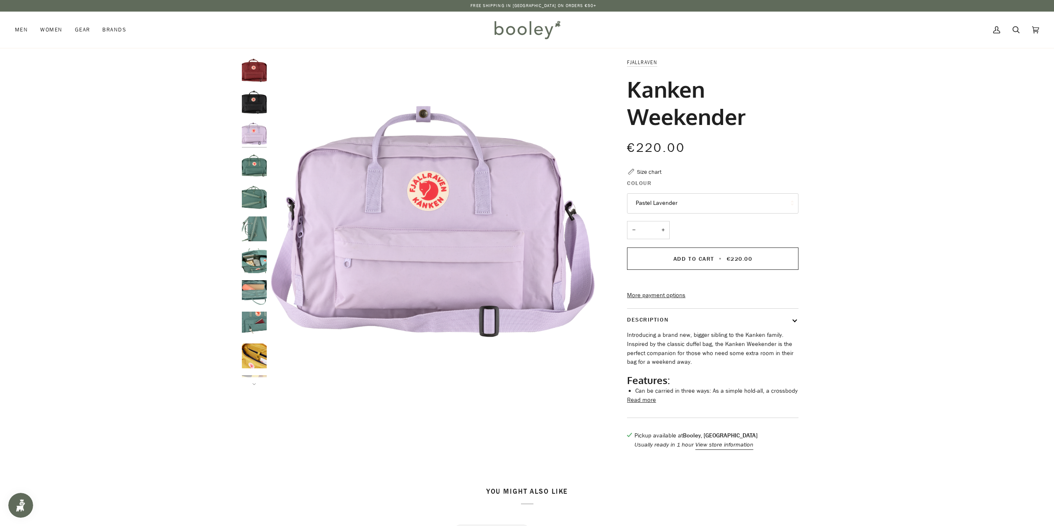
click at [661, 205] on button "Pastel Lavender" at bounding box center [712, 203] width 171 height 20
click at [660, 225] on link "Ox Red" at bounding box center [712, 223] width 171 height 21
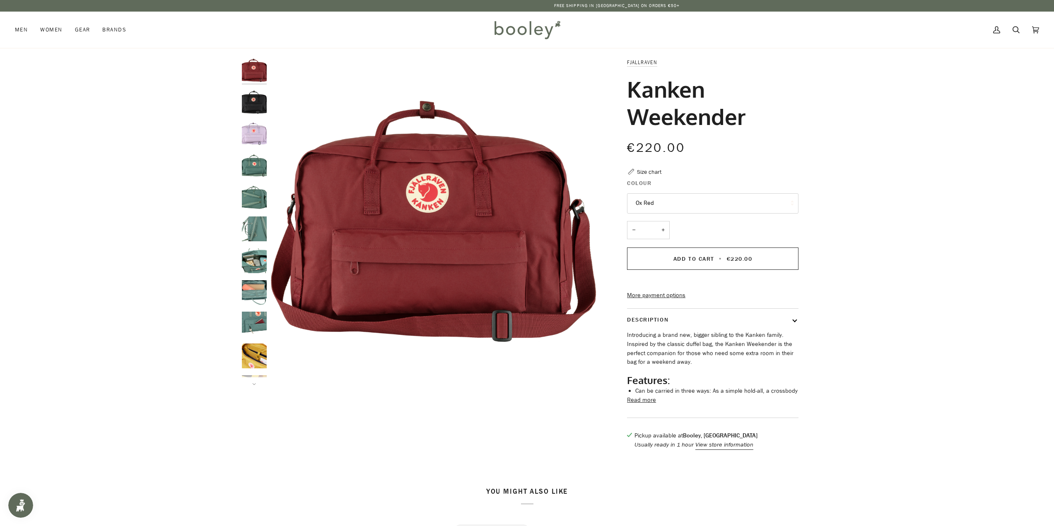
click at [118, 60] on div at bounding box center [527, 258] width 1054 height 400
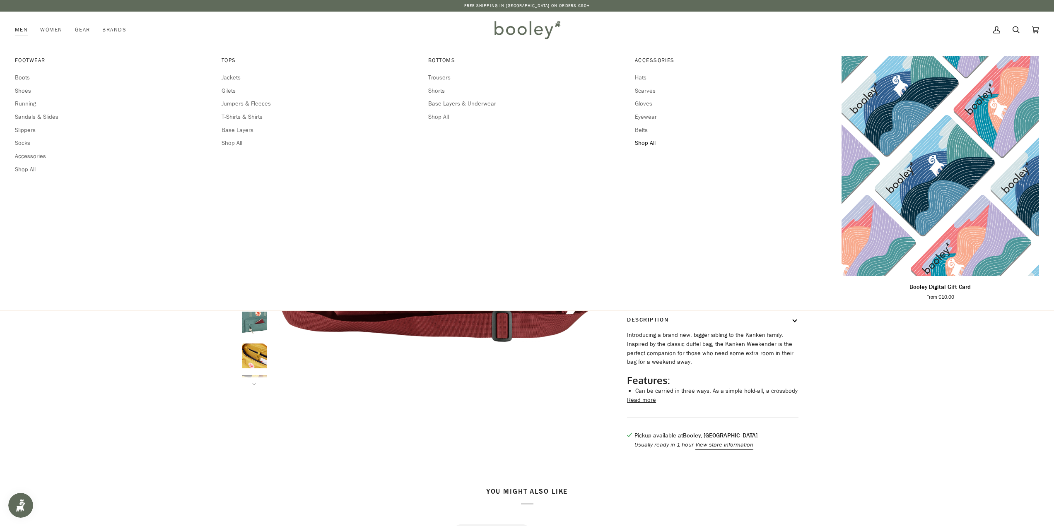
click at [642, 142] on span "Shop All" at bounding box center [734, 143] width 198 height 9
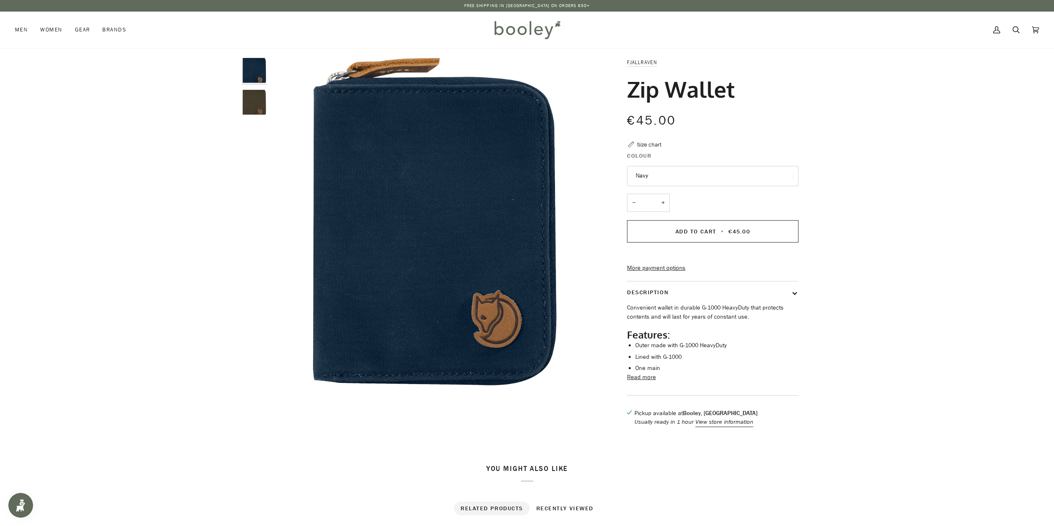
click at [249, 102] on img "Fjallraven Zip Wallet Dark Olive - Booley Galway" at bounding box center [254, 102] width 25 height 25
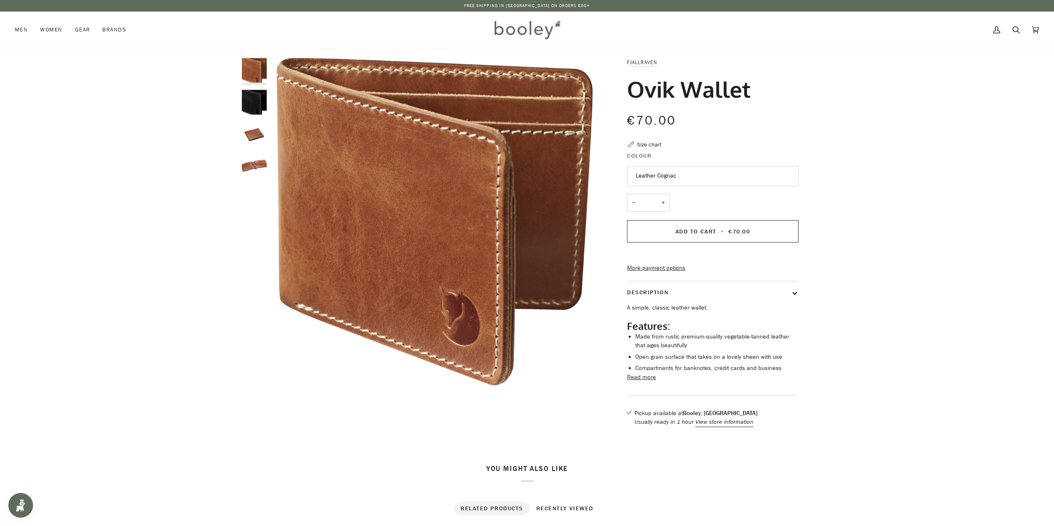
click at [250, 89] on div at bounding box center [256, 121] width 29 height 127
click at [250, 97] on img "Fjallraven Ovik Wallet Black - Booley Galway" at bounding box center [254, 102] width 25 height 25
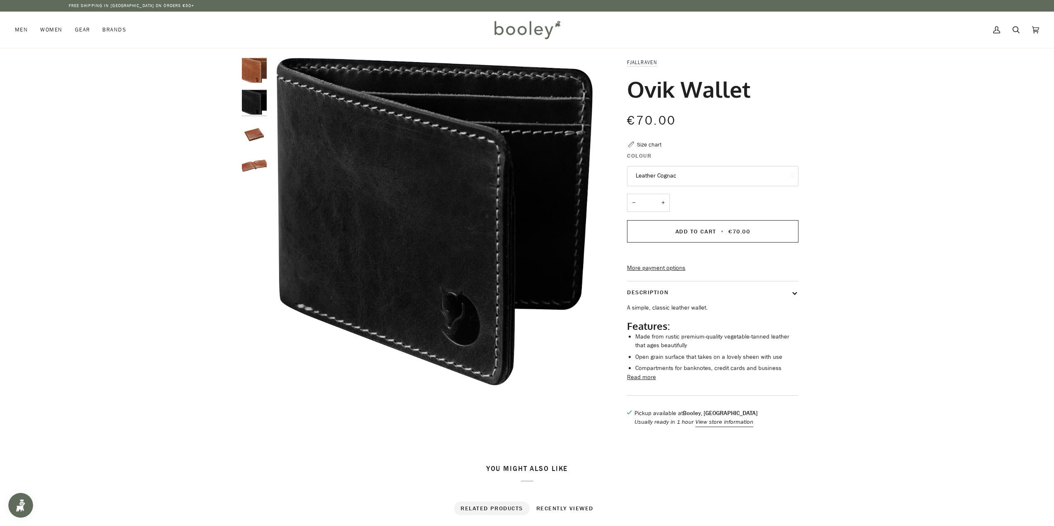
click at [700, 178] on button "Leather Cognac" at bounding box center [712, 176] width 171 height 20
click at [253, 147] on div at bounding box center [256, 121] width 29 height 127
click at [253, 135] on img "Fjallraven Ovik Wallet - Booley Galway" at bounding box center [254, 133] width 25 height 25
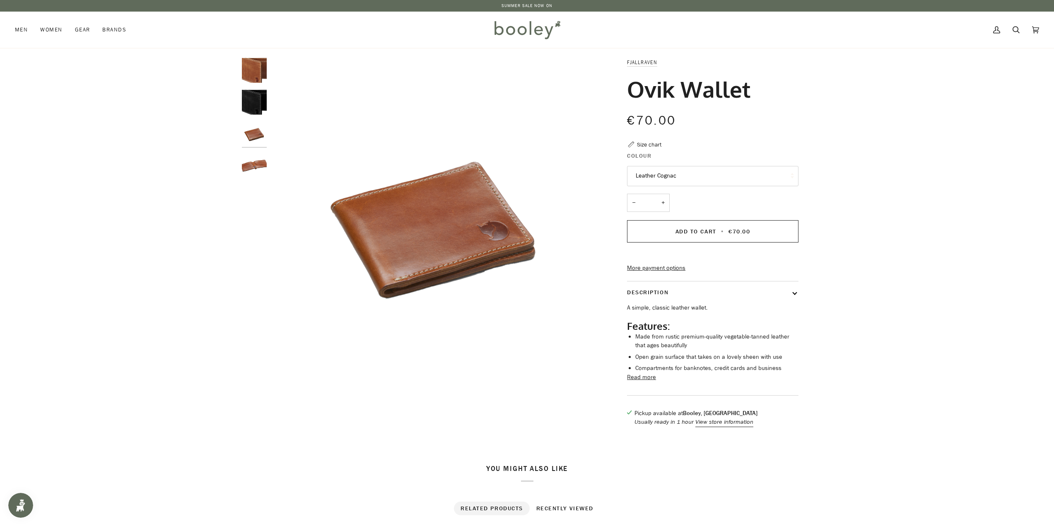
click at [250, 166] on img "Fjallraven Ovik Wallet - Booley Galway" at bounding box center [254, 165] width 25 height 25
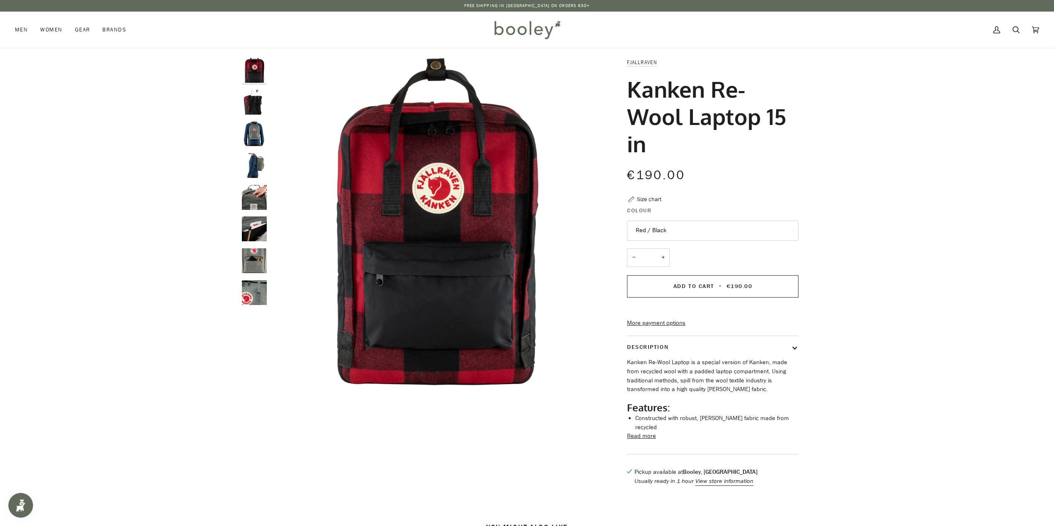
click at [251, 103] on img "Fjallraven Kanken Re-Wool Laptop 15 in - Booley Galway" at bounding box center [254, 102] width 25 height 25
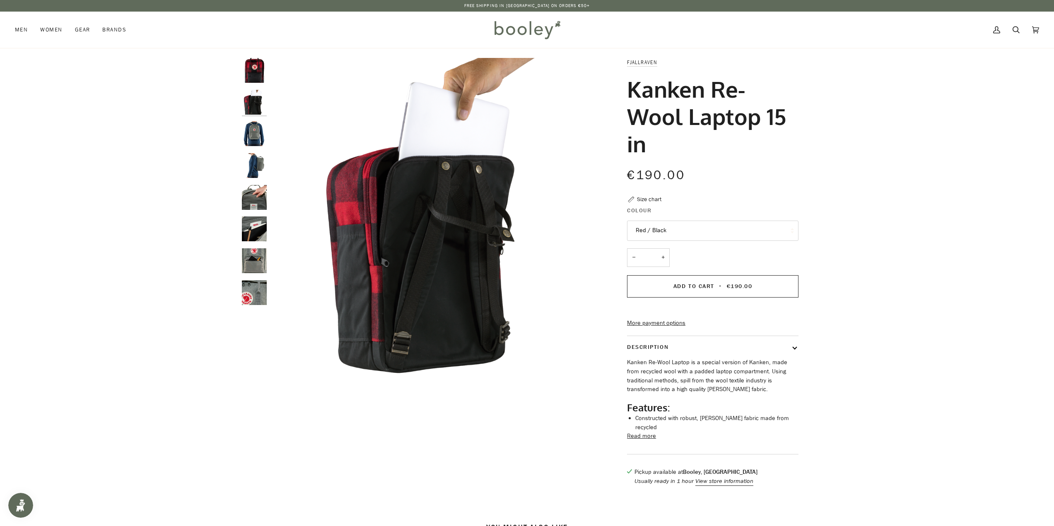
click at [254, 127] on img "Fjallraven Kanken Re-Wool Laptop 15 in - Booley Galway" at bounding box center [254, 133] width 25 height 25
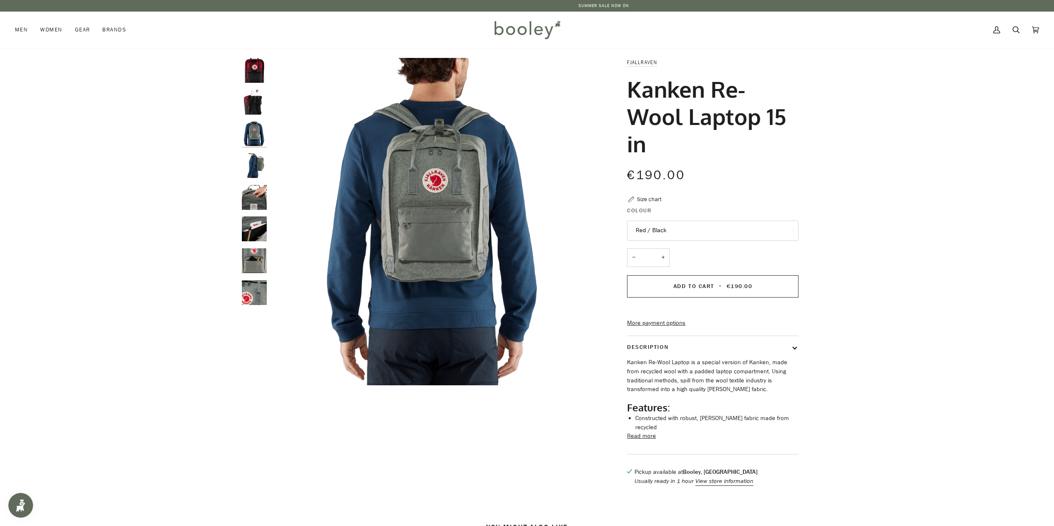
click at [259, 157] on img "Fjallraven Kanken Re-Wool Laptop 15 in - Booley Galway" at bounding box center [254, 165] width 25 height 25
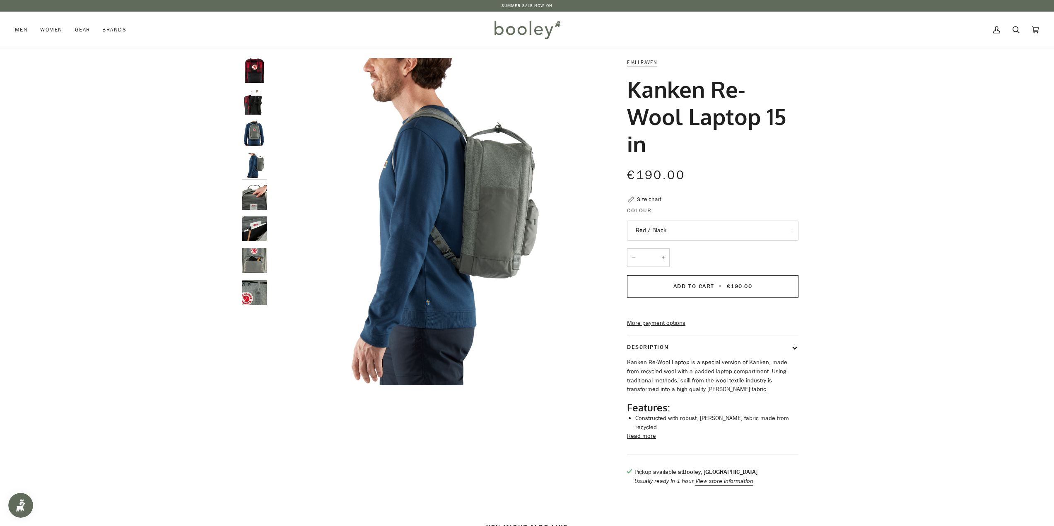
click at [256, 190] on img "Fjallraven Kanken Re-Wool Laptop 15 in - Booley Galway" at bounding box center [254, 197] width 25 height 25
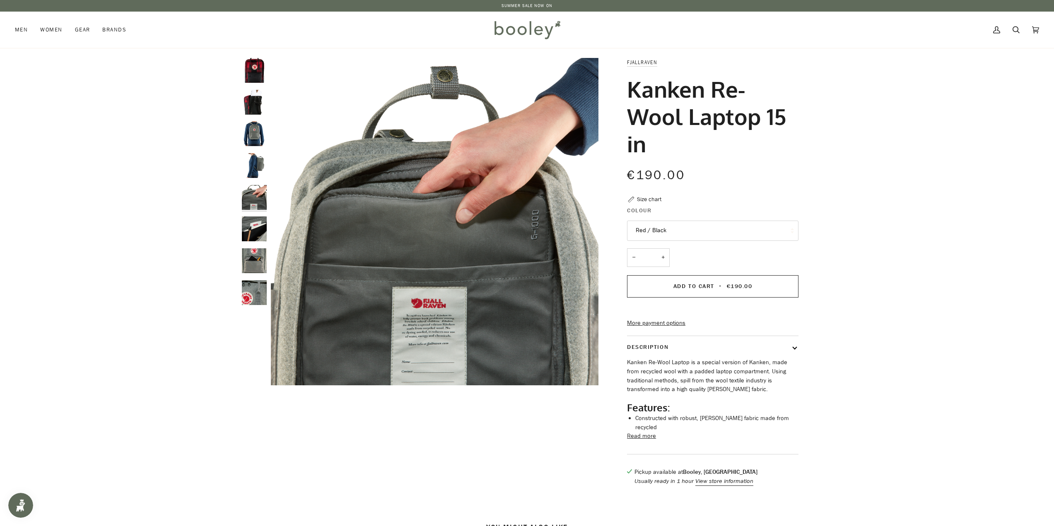
click at [255, 214] on div at bounding box center [256, 185] width 29 height 254
click at [256, 195] on img "Fjallraven Kanken Re-Wool Laptop 15 in - Booley Galway" at bounding box center [254, 197] width 25 height 25
click at [255, 218] on img "Fjallraven Kanken Re-Wool Laptop 15 in - Booley Galway" at bounding box center [254, 229] width 25 height 25
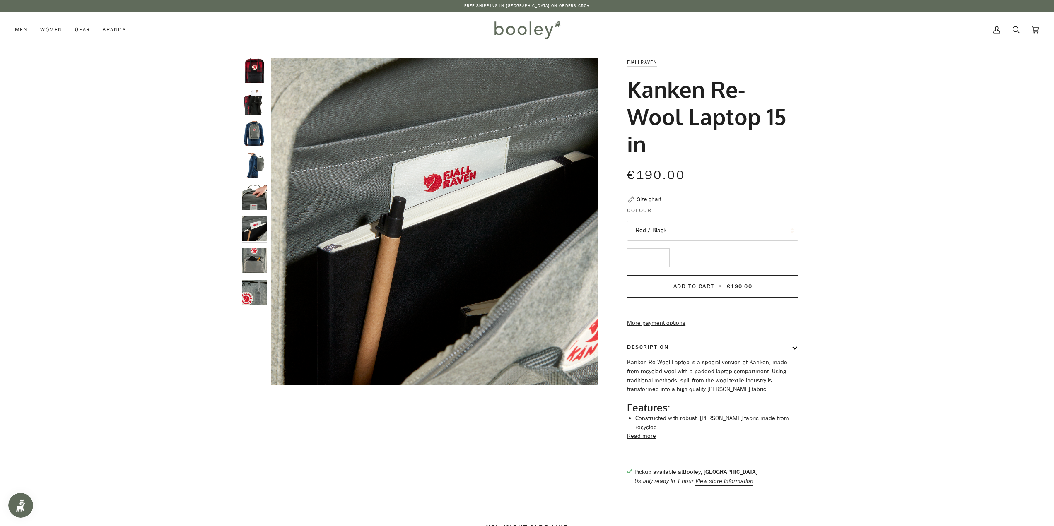
click at [253, 246] on div at bounding box center [256, 185] width 29 height 254
click at [253, 257] on img "Fjallraven Kanken Re-Wool Laptop 15 in - Booley Galway" at bounding box center [254, 260] width 25 height 25
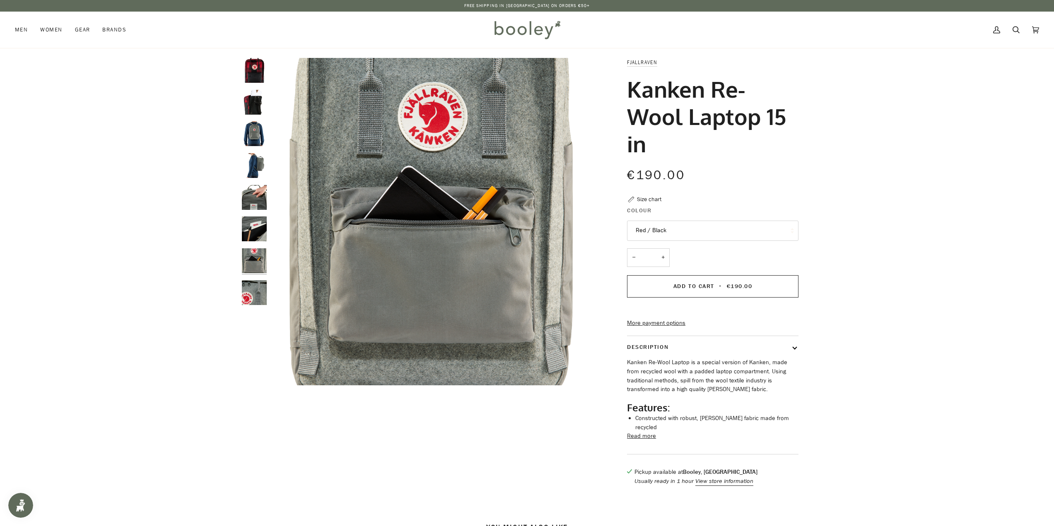
click at [253, 285] on img "Fjallraven Kanken Re-Wool Laptop 15 in - Booley Galway" at bounding box center [254, 292] width 25 height 25
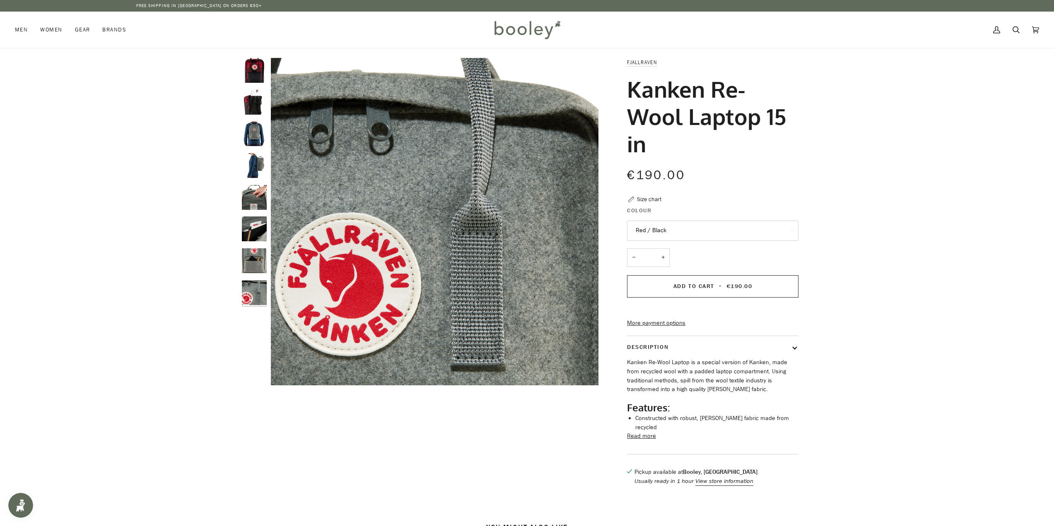
click at [253, 70] on img "Fjallraven Kanken Re-Wool Laptop 15 in Red / Black - Booley Galway" at bounding box center [254, 70] width 25 height 25
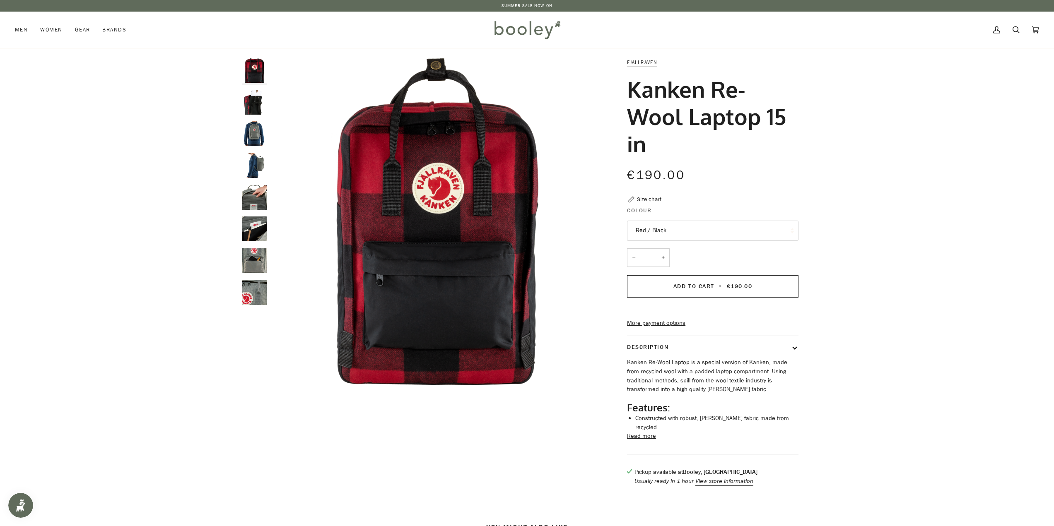
click at [686, 223] on button "Red / Black" at bounding box center [712, 231] width 171 height 20
click at [687, 223] on button "Red / Black" at bounding box center [712, 231] width 171 height 20
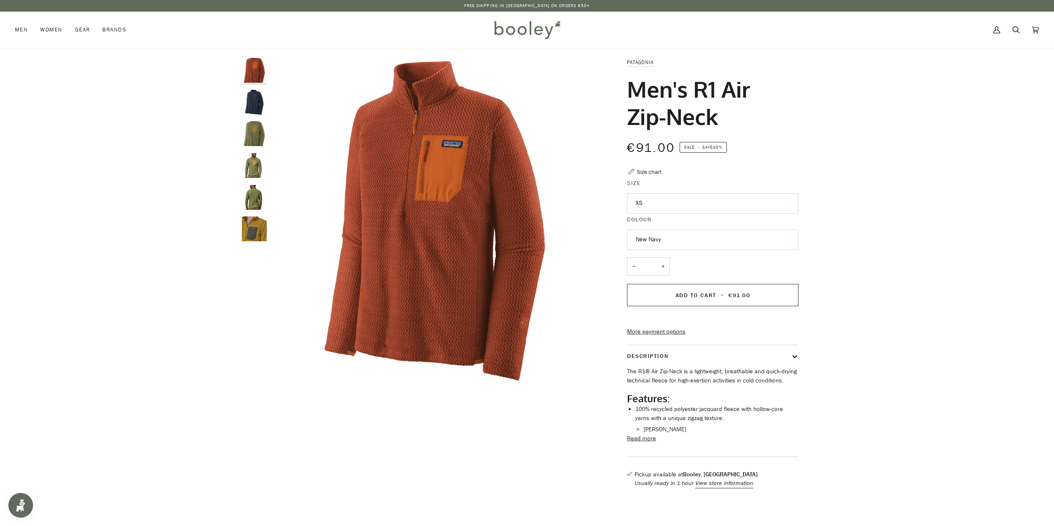
click at [257, 98] on img "Patagonia Men's R1 Air Zip-Neck New Navy - Booley Galway" at bounding box center [254, 102] width 25 height 25
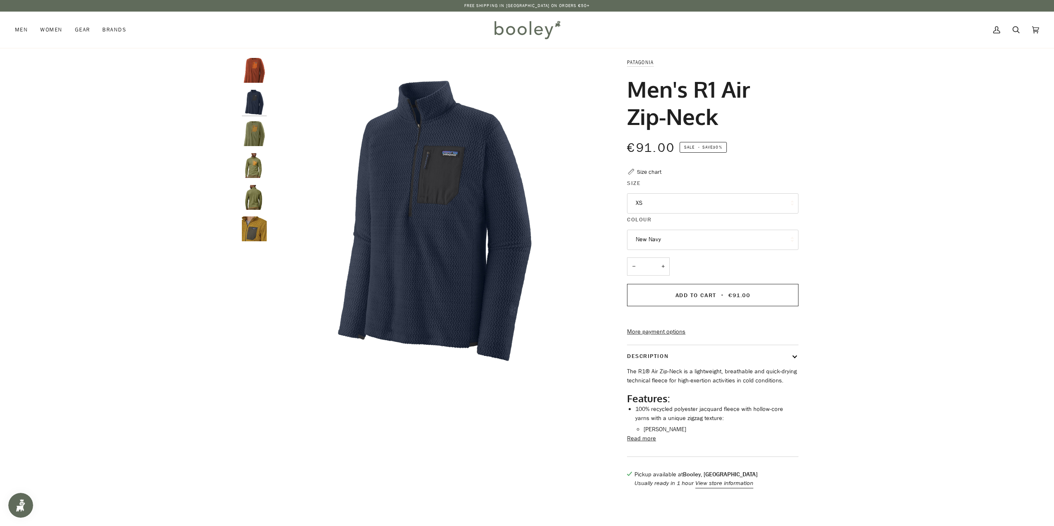
click at [256, 130] on img "Patagonia Men's R1 Air Zip-Neck Buckhorn Green - Booley Galway" at bounding box center [254, 133] width 25 height 25
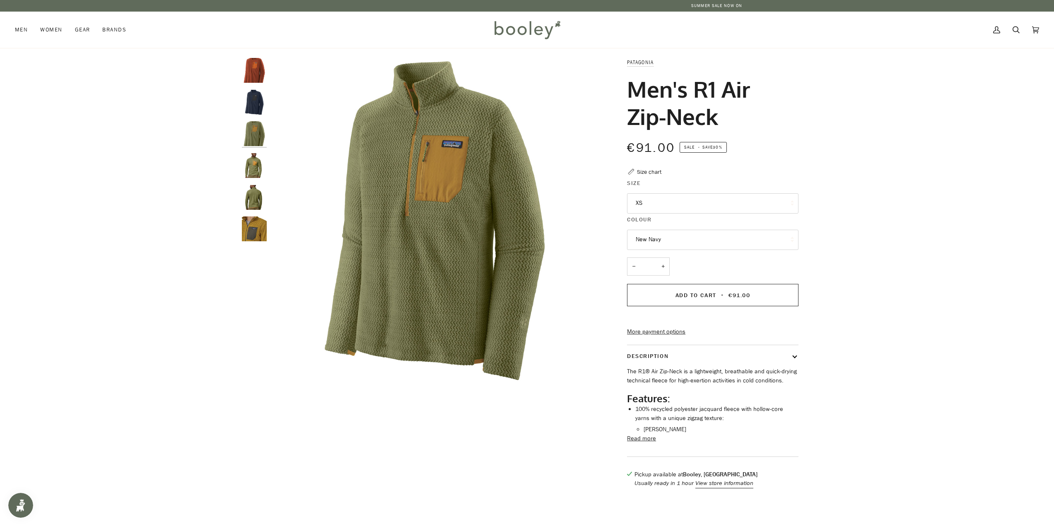
click at [661, 239] on button "New Navy" at bounding box center [712, 240] width 171 height 20
click at [675, 206] on button "XS" at bounding box center [712, 203] width 171 height 20
click at [874, 248] on div "Zoom Zoom" at bounding box center [527, 277] width 1054 height 439
click at [719, 241] on button "New Navy" at bounding box center [712, 240] width 171 height 20
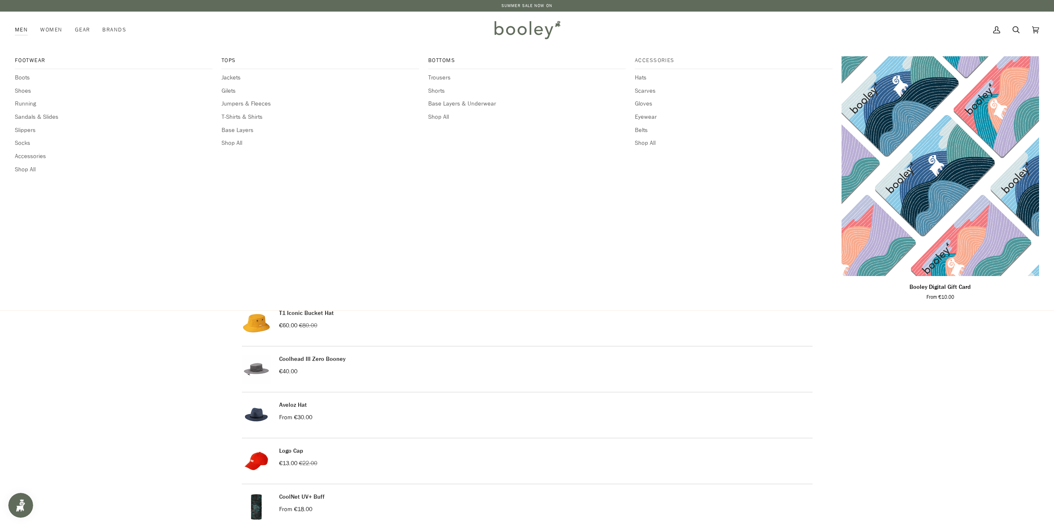
click at [654, 60] on span "Accessories" at bounding box center [734, 60] width 198 height 8
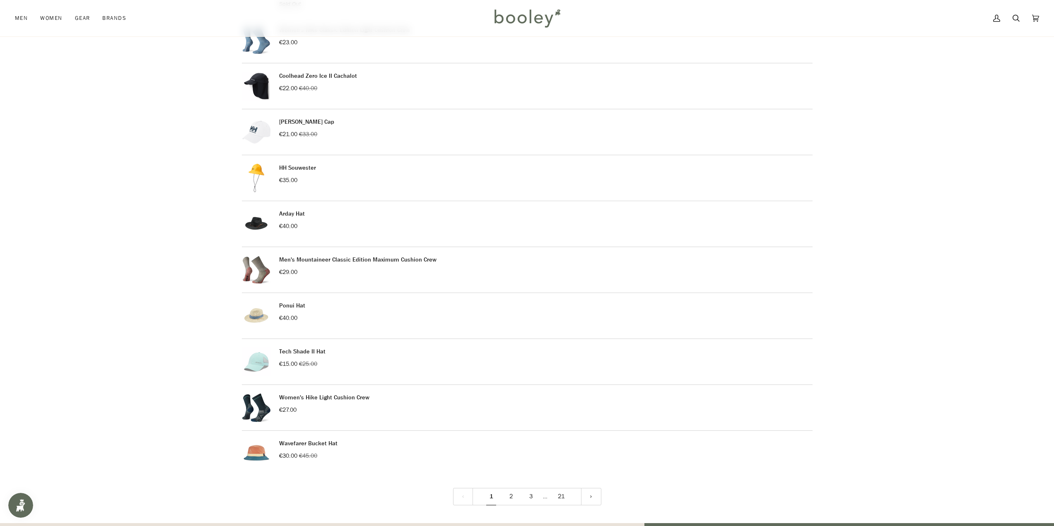
scroll to position [911, 0]
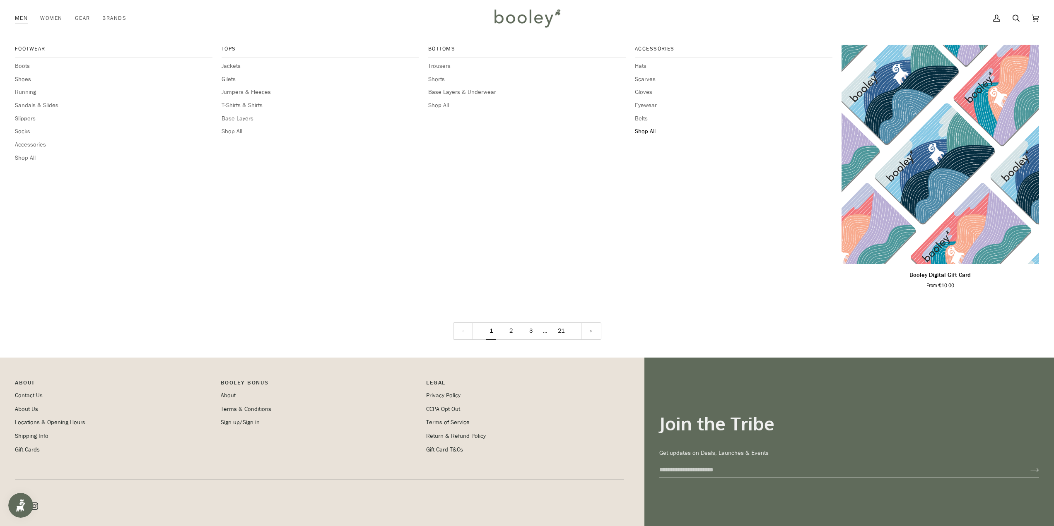
click at [657, 132] on span "Shop All" at bounding box center [734, 131] width 198 height 9
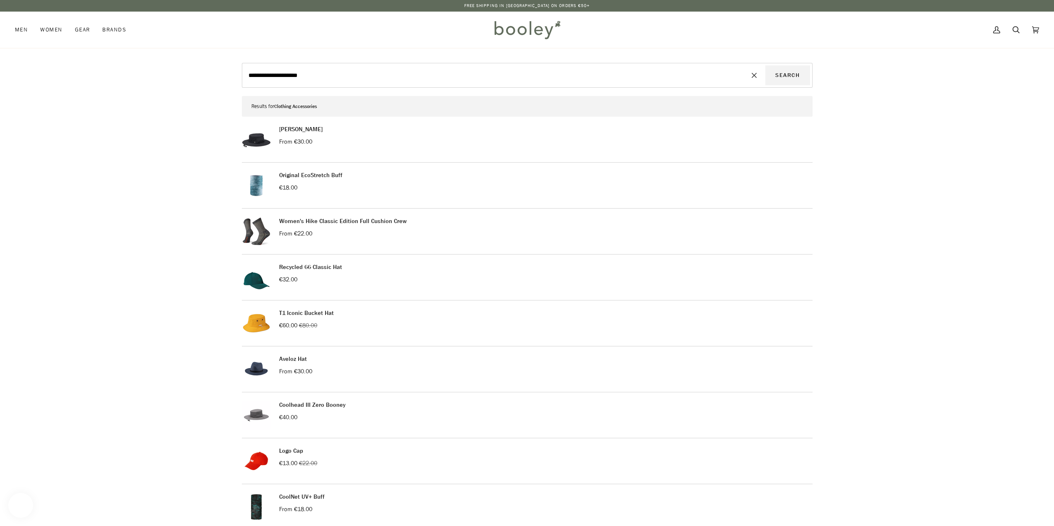
click at [363, 77] on input "**********" at bounding box center [493, 75] width 499 height 20
drag, startPoint x: 268, startPoint y: 69, endPoint x: 219, endPoint y: 65, distance: 48.6
type input "*"
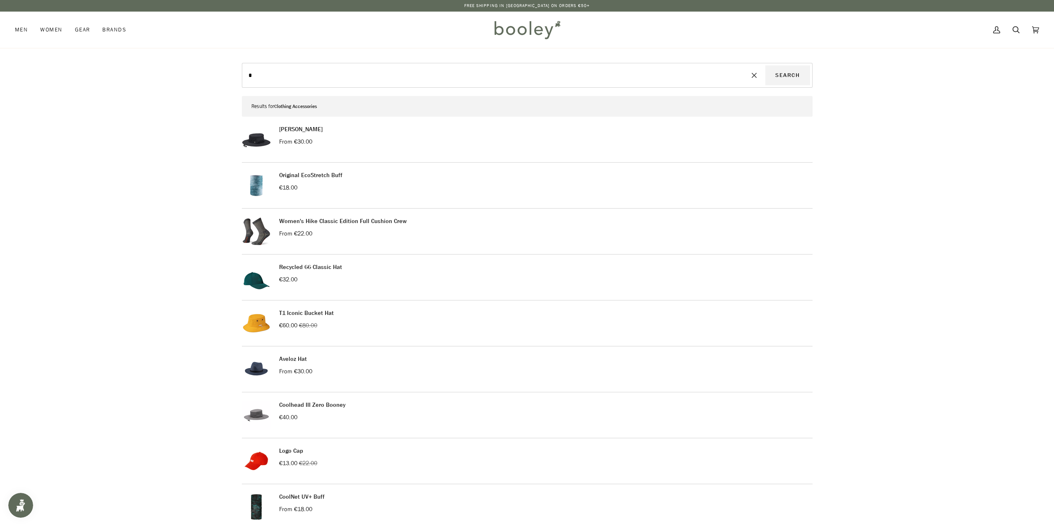
type input "**"
type input "***"
type input "****"
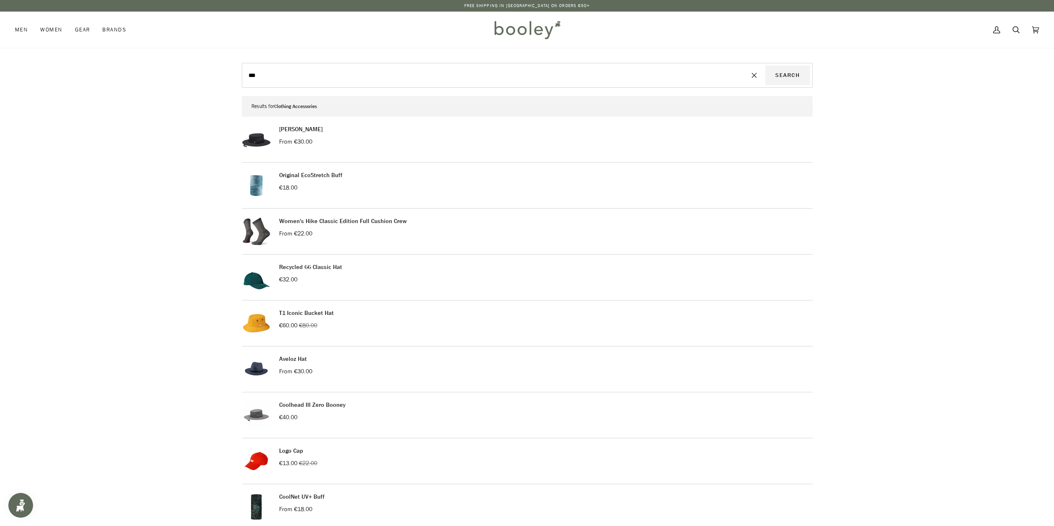
type input "****"
type input "*****"
type input "******"
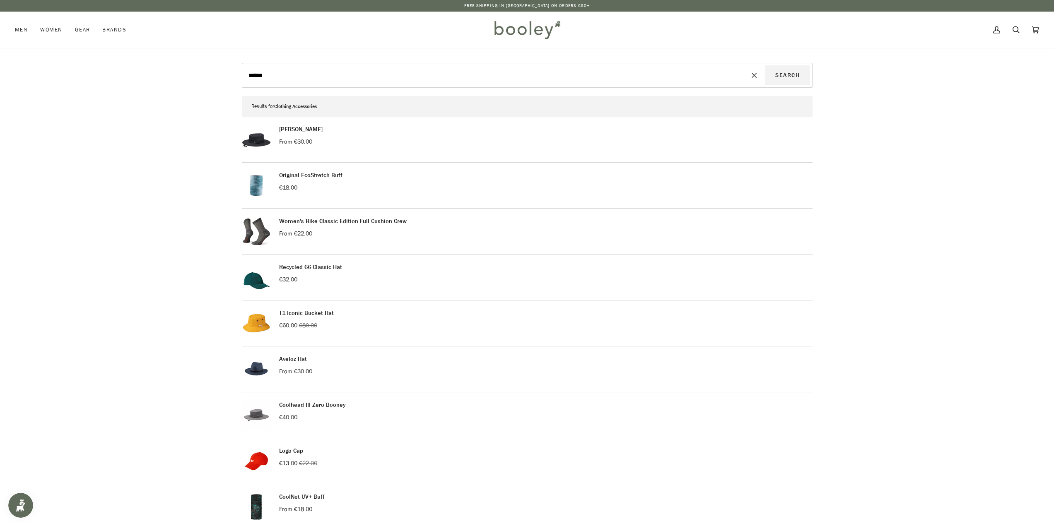
type input "******"
click at [765, 65] on button "Search" at bounding box center [787, 75] width 44 height 20
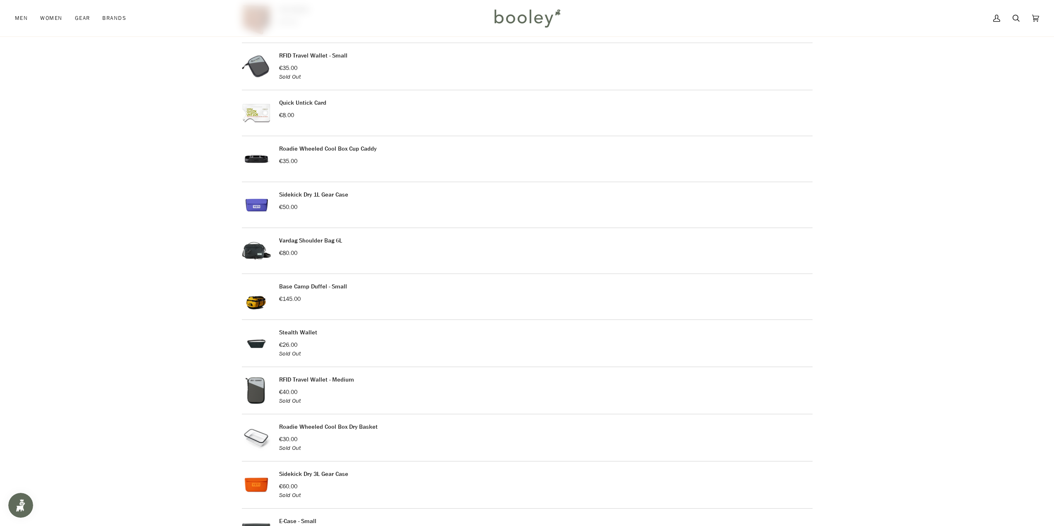
scroll to position [290, 0]
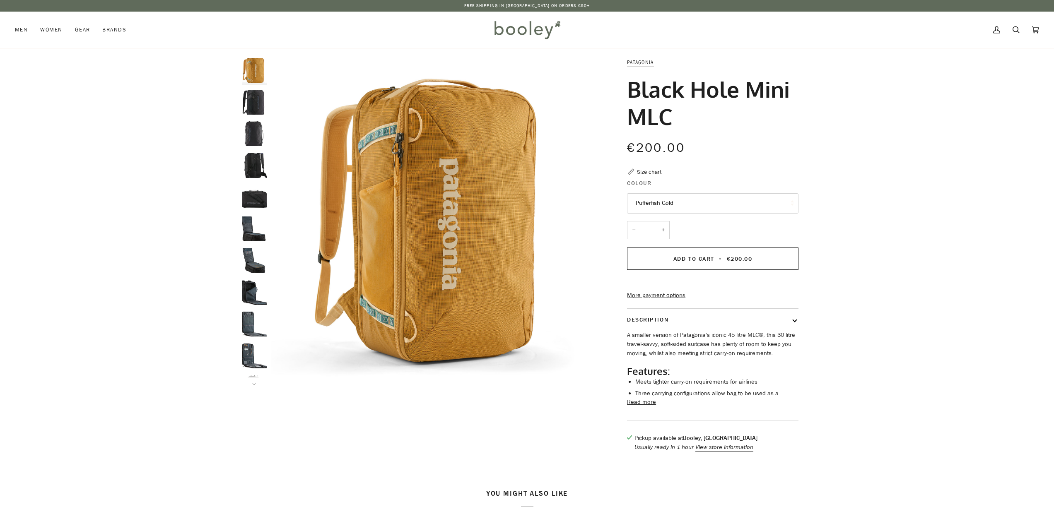
drag, startPoint x: 673, startPoint y: 118, endPoint x: 622, endPoint y: 93, distance: 56.7
click at [622, 93] on div "Patagonia Black Hole Mini MLC €200.00 Sale • Save Size chart Colour Pufferfish …" at bounding box center [705, 259] width 186 height 402
copy h1 "Black Hole Mini MLC"
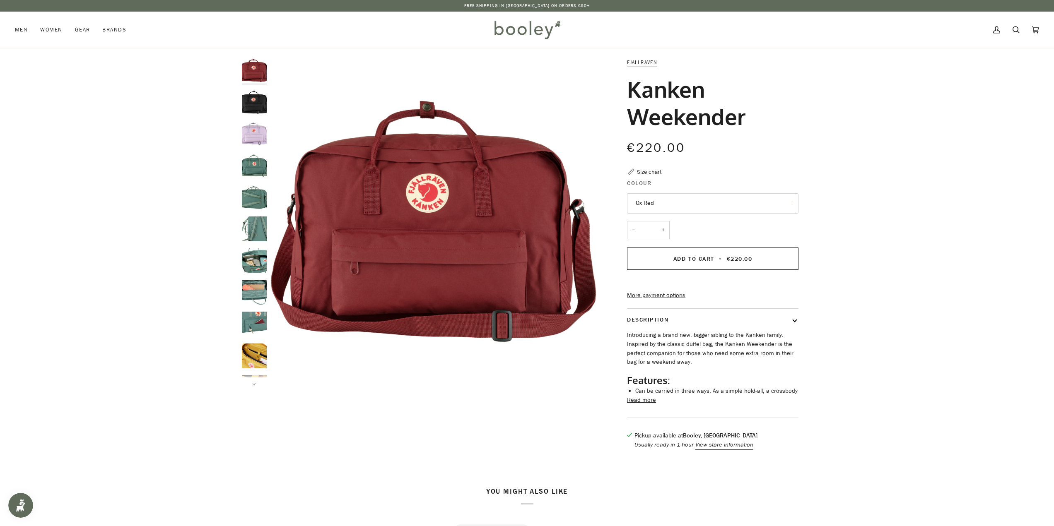
drag, startPoint x: 748, startPoint y: 113, endPoint x: 627, endPoint y: 87, distance: 124.6
click at [627, 87] on div "Fjallraven Kanken Weekender €220.00 Sale • Save Size chart Colour Ox Red Ox Red…" at bounding box center [705, 258] width 186 height 400
copy h1 "Kanken Weekender"
click at [711, 110] on h1 "Kanken Weekender" at bounding box center [709, 102] width 165 height 55
drag, startPoint x: 635, startPoint y: 99, endPoint x: 715, endPoint y: 89, distance: 80.5
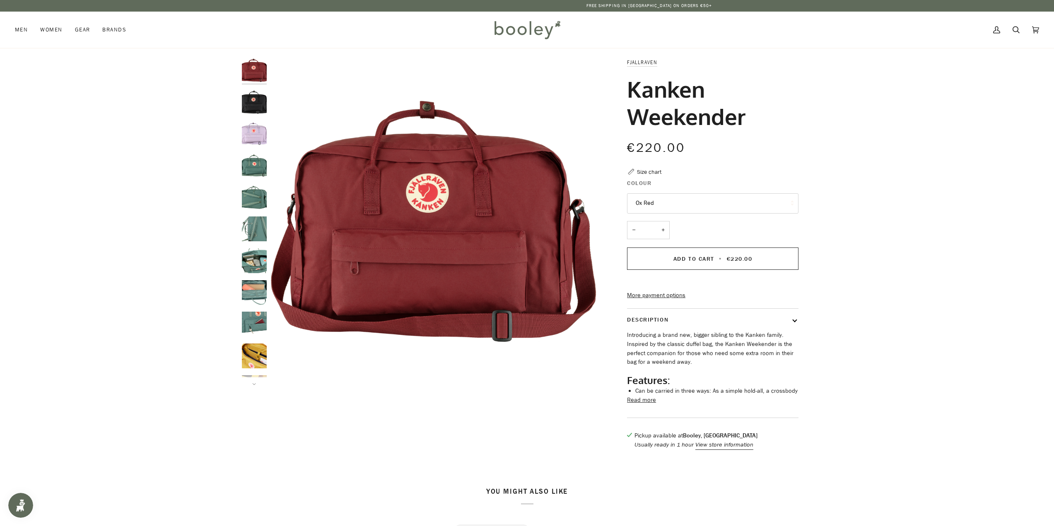
click at [715, 89] on h1 "Kanken Weekender" at bounding box center [709, 102] width 165 height 55
click at [1012, 33] on link "Search" at bounding box center [1015, 30] width 19 height 36
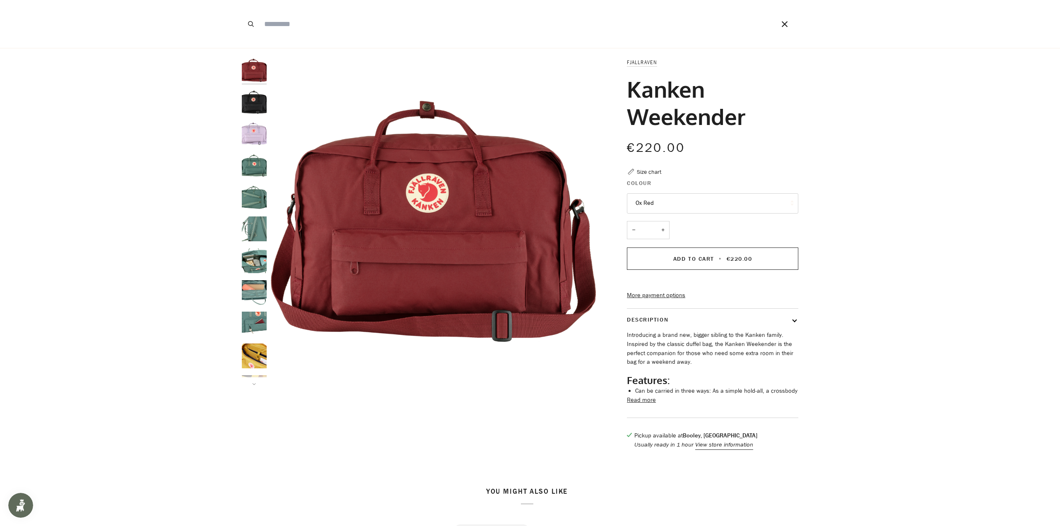
paste input "******"
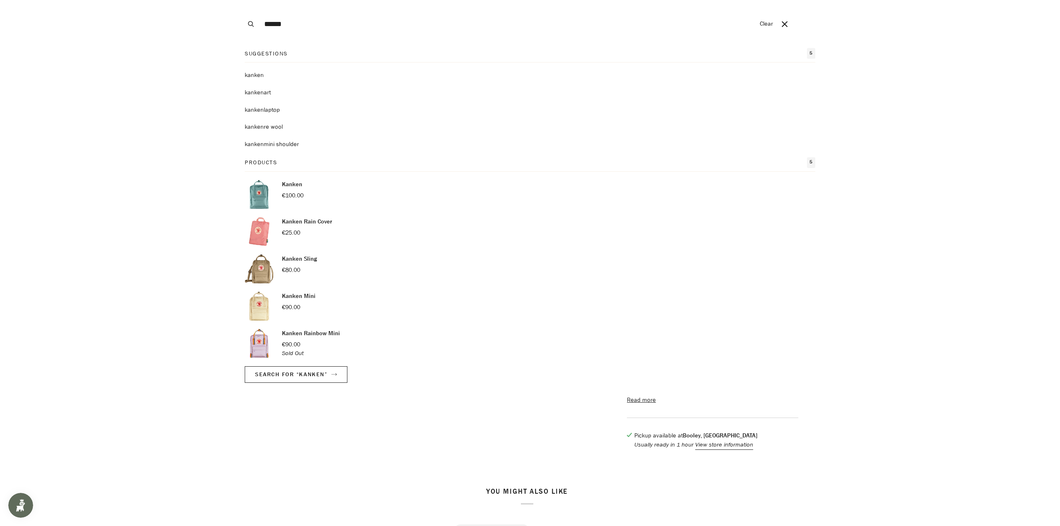
type input "******"
click at [242, 0] on button "Search" at bounding box center [251, 24] width 18 height 48
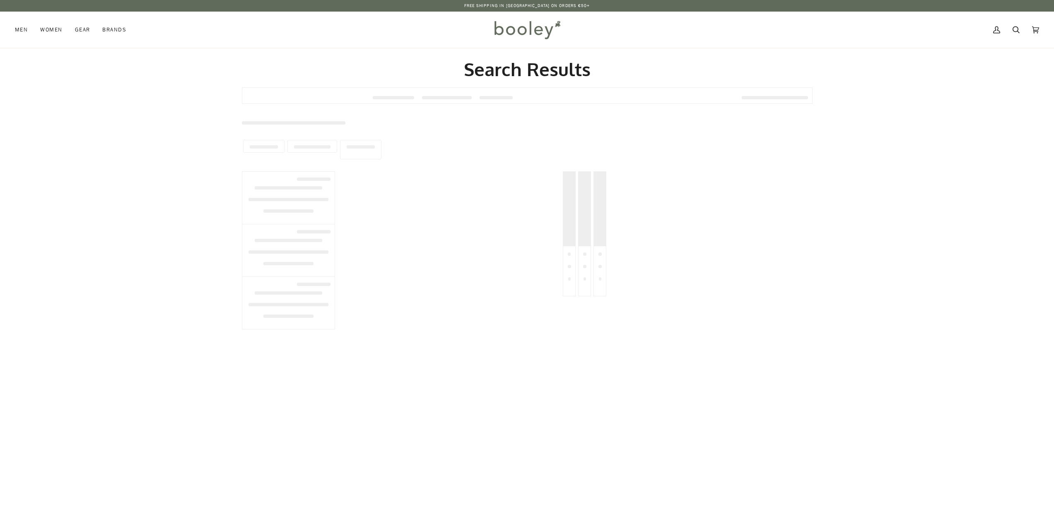
type input "******"
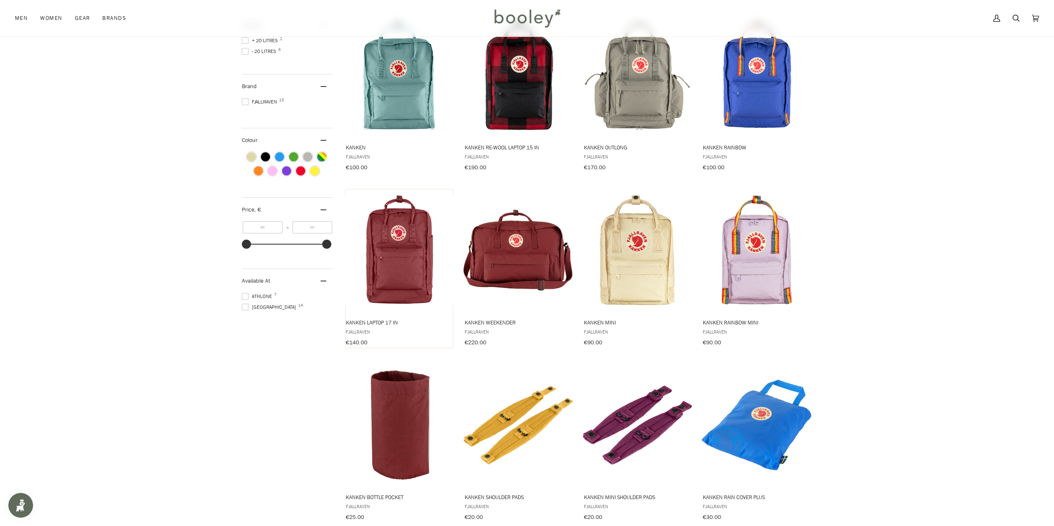
scroll to position [41, 0]
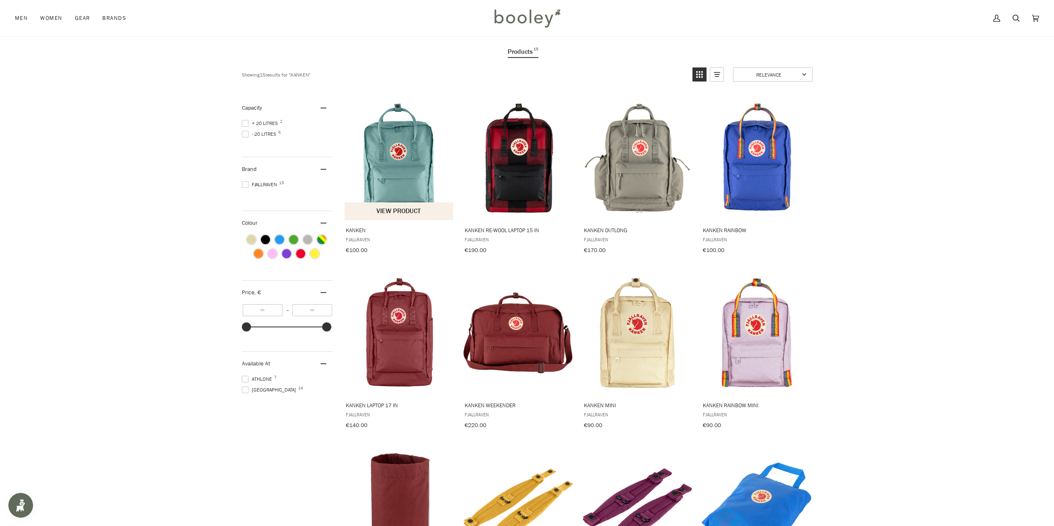
click at [393, 166] on img "Kanken" at bounding box center [399, 158] width 110 height 110
click at [426, 333] on img "Kanken Laptop 17 in" at bounding box center [399, 333] width 110 height 110
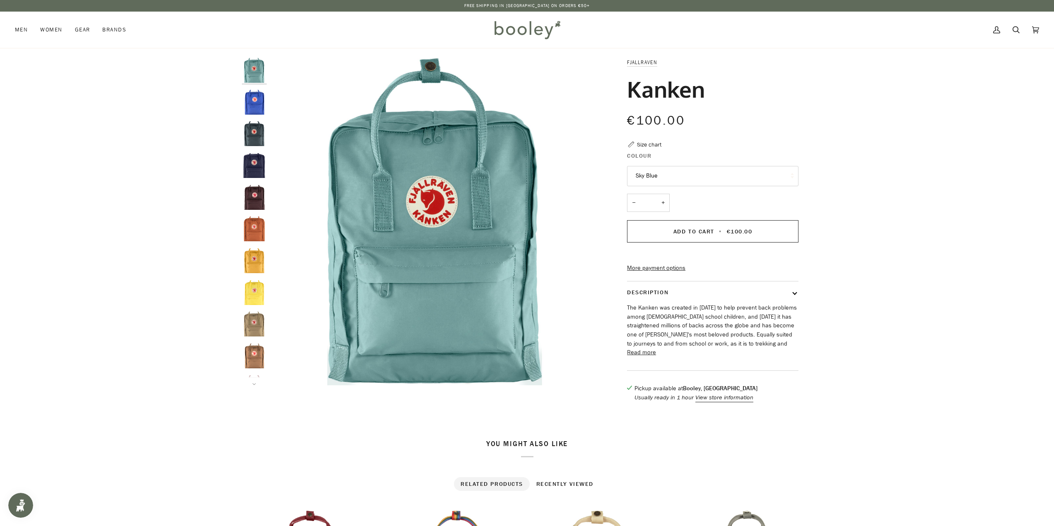
click at [256, 107] on img "Fjallraven Kanken Cobalt Blue - Booley Galway" at bounding box center [254, 102] width 25 height 25
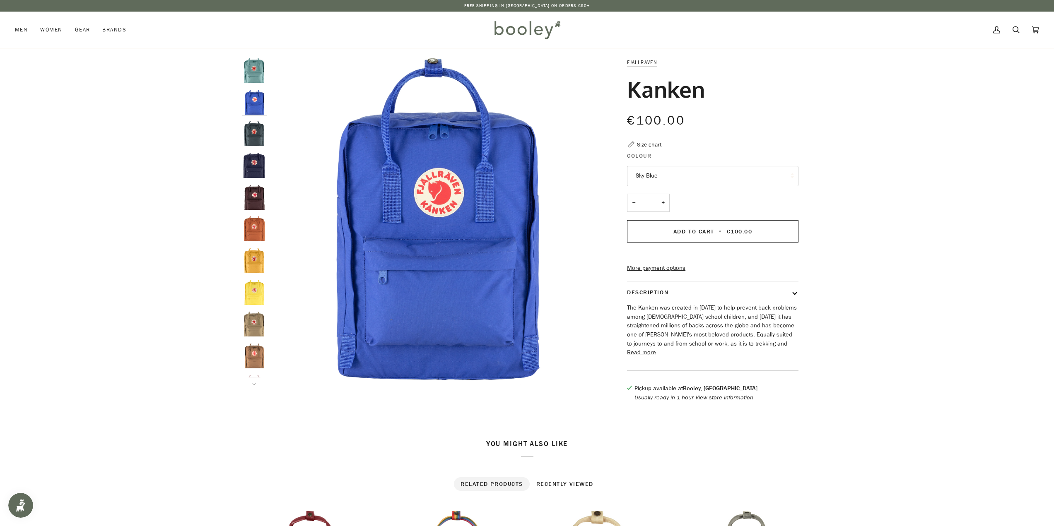
click at [252, 130] on img "Fjallraven Kanken Graphite - Booley Galway" at bounding box center [254, 133] width 25 height 25
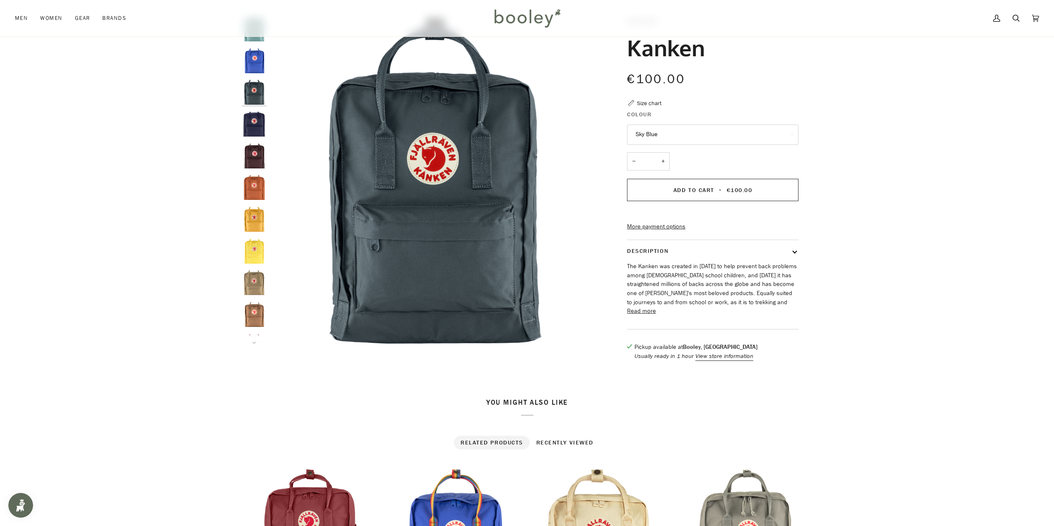
scroll to position [166, 0]
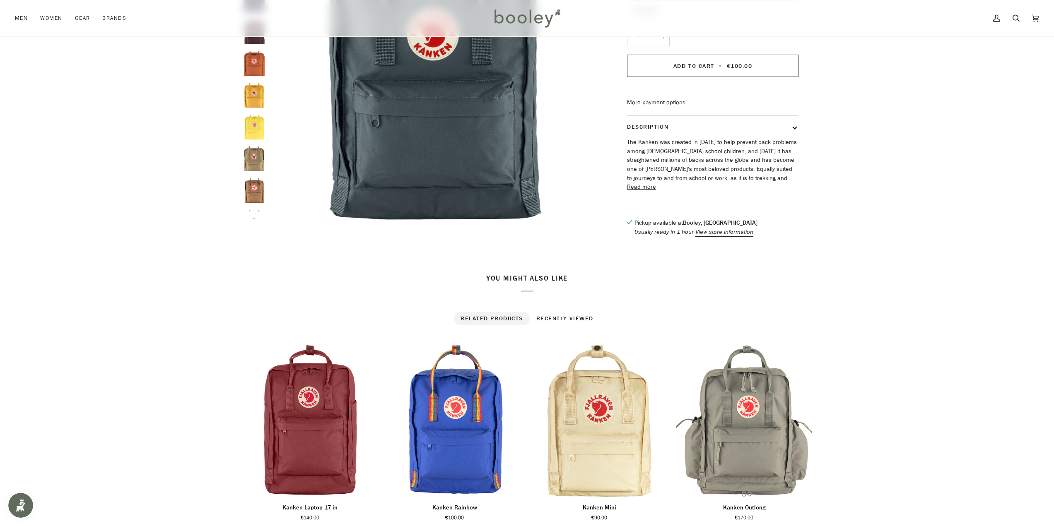
click at [264, 197] on img "Fjallraven Kanken Khaki Dust - Booley Galway" at bounding box center [254, 190] width 25 height 25
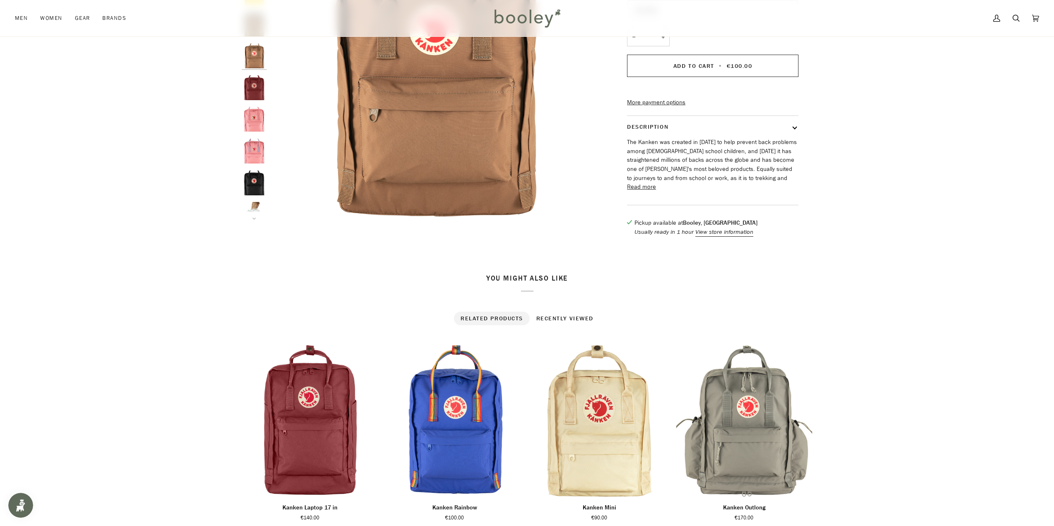
click at [256, 204] on img "Kanken - Booley Galway" at bounding box center [254, 214] width 25 height 25
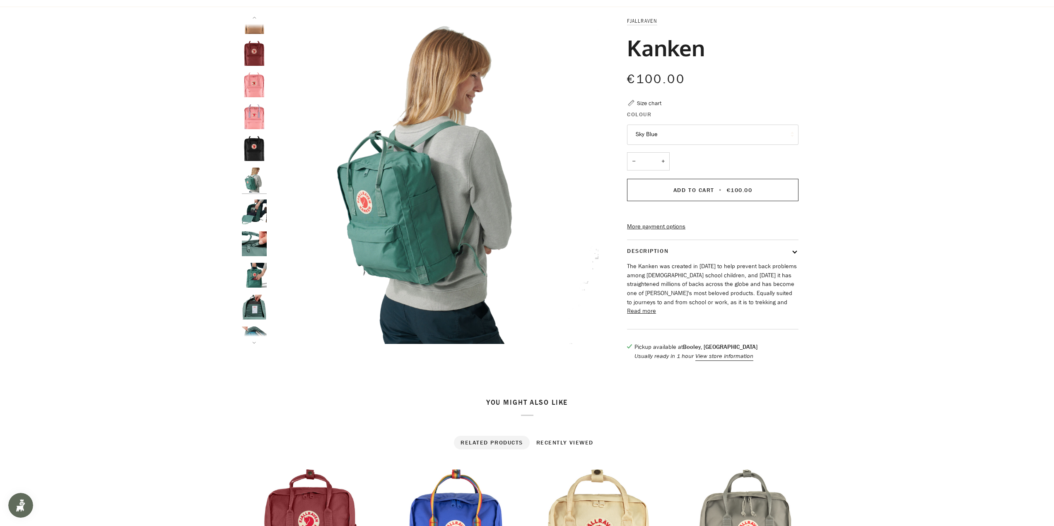
scroll to position [0, 0]
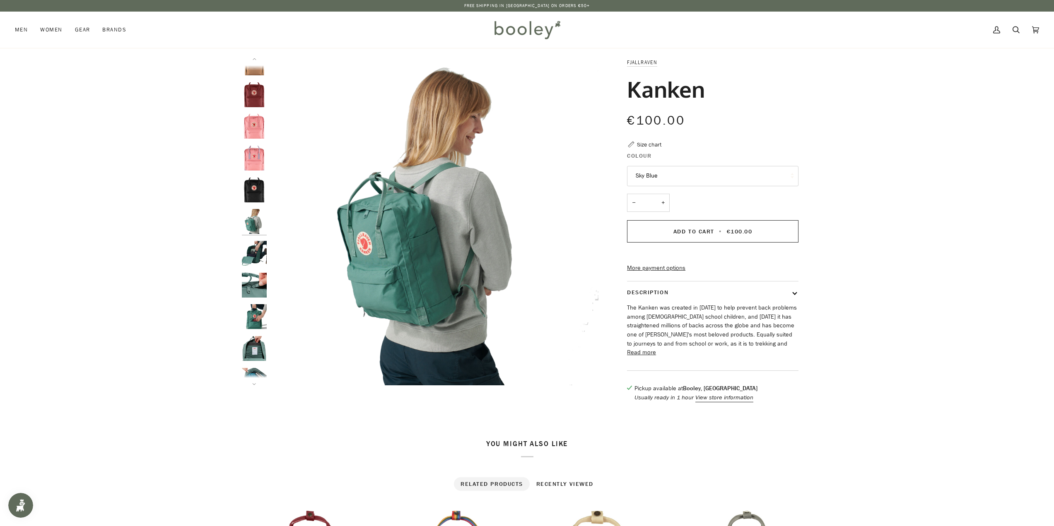
click at [253, 246] on img "Kanken" at bounding box center [254, 253] width 25 height 25
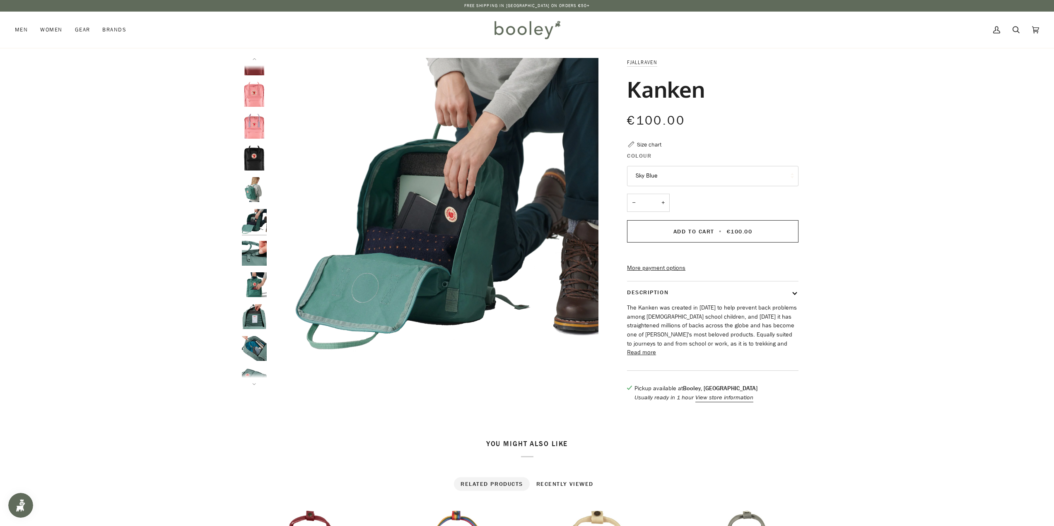
click at [258, 252] on img "Kanken" at bounding box center [254, 253] width 25 height 25
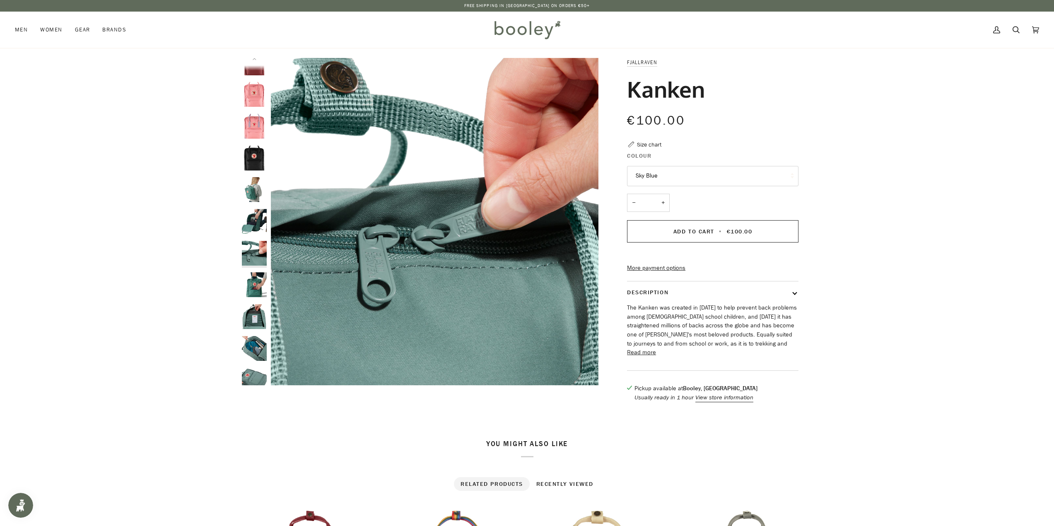
scroll to position [339, 0]
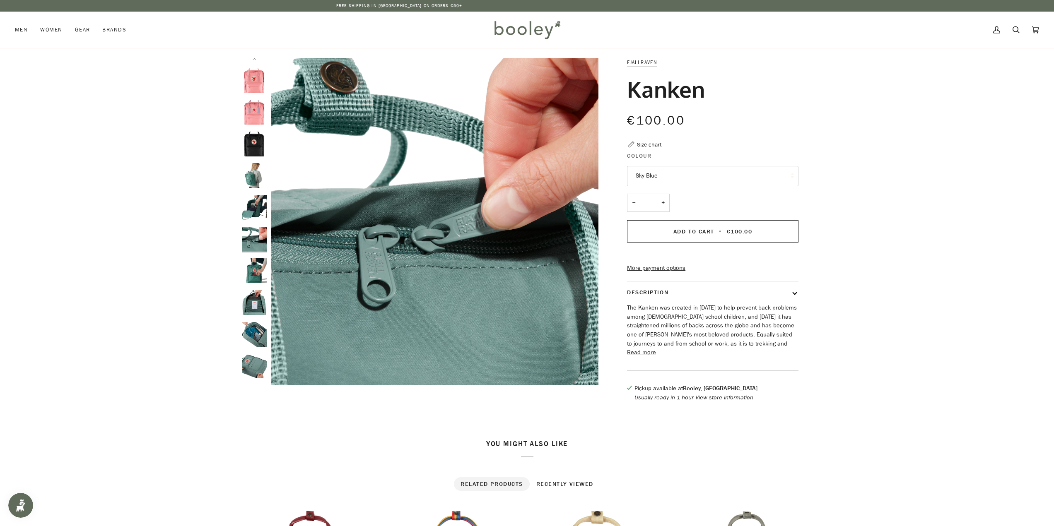
click at [258, 252] on div at bounding box center [256, 222] width 29 height 328
drag, startPoint x: 258, startPoint y: 265, endPoint x: 260, endPoint y: 285, distance: 19.5
click at [258, 265] on img "Kanken - Booley Galway" at bounding box center [254, 270] width 25 height 25
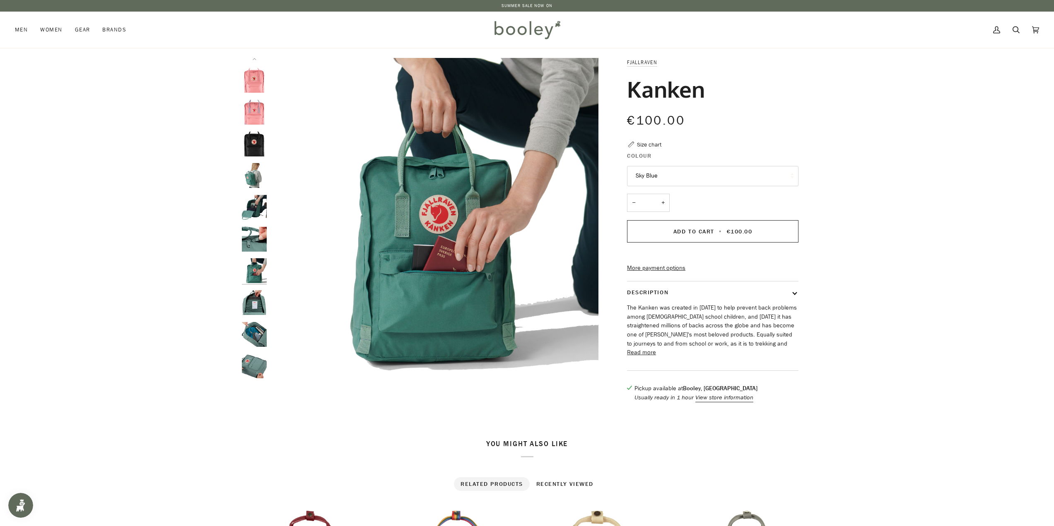
click at [261, 298] on img "Kanken" at bounding box center [254, 302] width 25 height 25
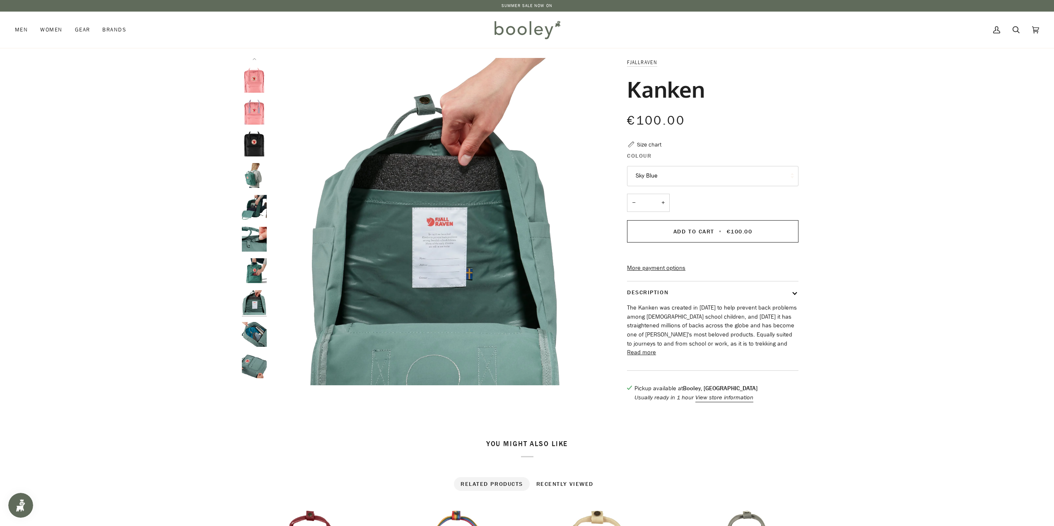
click at [256, 328] on img "Kanken" at bounding box center [254, 334] width 25 height 25
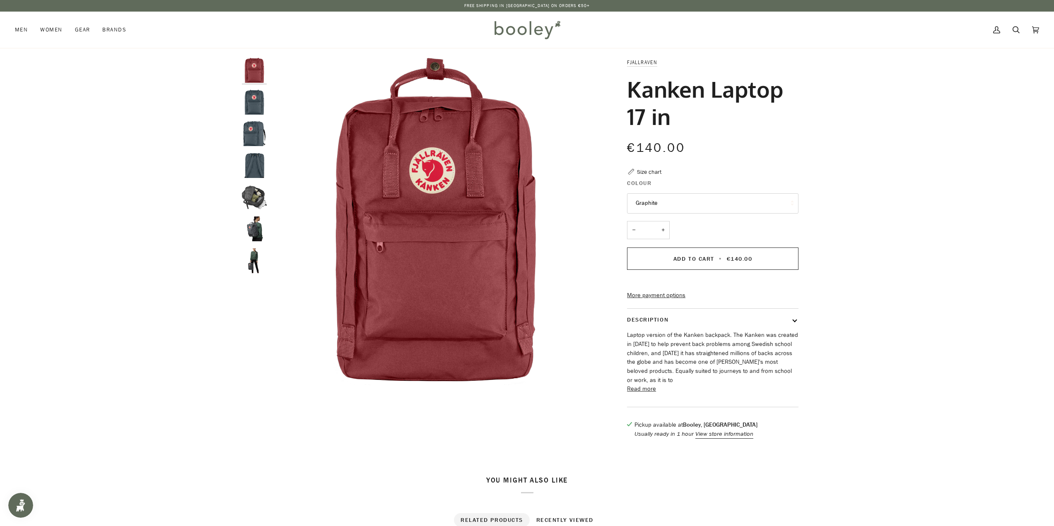
click at [261, 190] on img "Fjallraven Kanken Laptop 17 in Graphite - Booley Galway" at bounding box center [254, 197] width 25 height 25
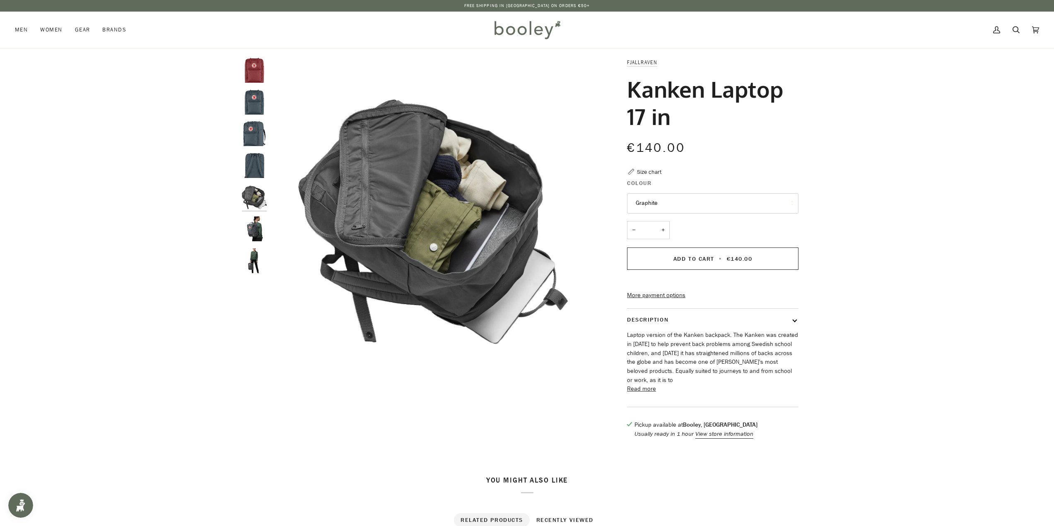
click at [250, 220] on img "Fjallraven Kanken Laptop 17 in Graphite - Booley Galway" at bounding box center [254, 229] width 25 height 25
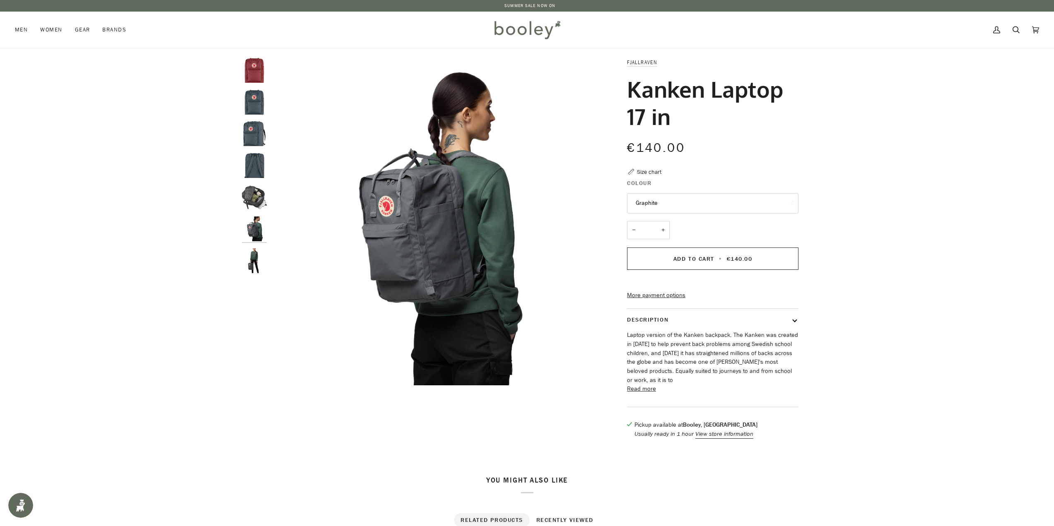
click at [252, 247] on div at bounding box center [256, 169] width 29 height 222
click at [258, 256] on img "Fjallraven Kanken Laptop 17 in Graphite - Booley Galway" at bounding box center [254, 260] width 25 height 25
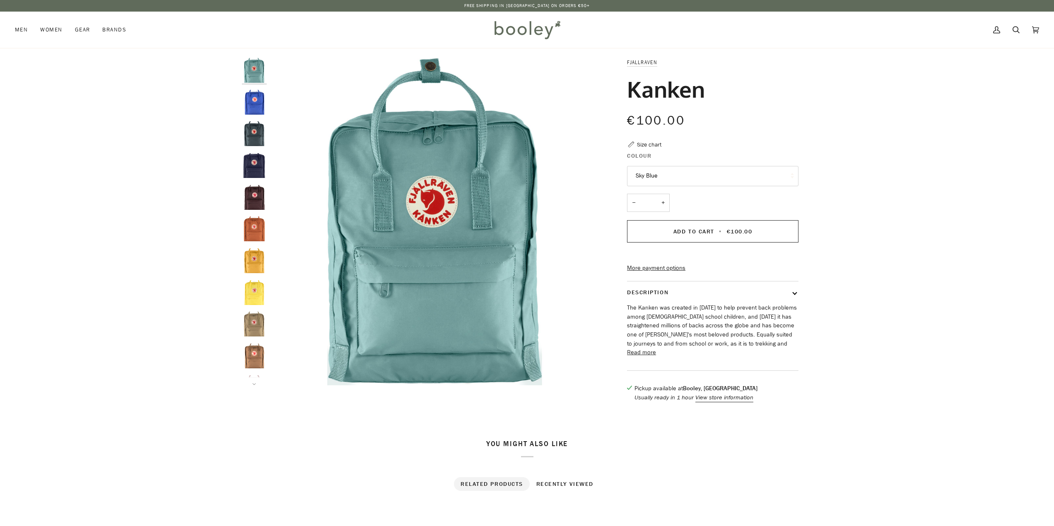
click at [727, 186] on button "Sky Blue" at bounding box center [712, 176] width 171 height 20
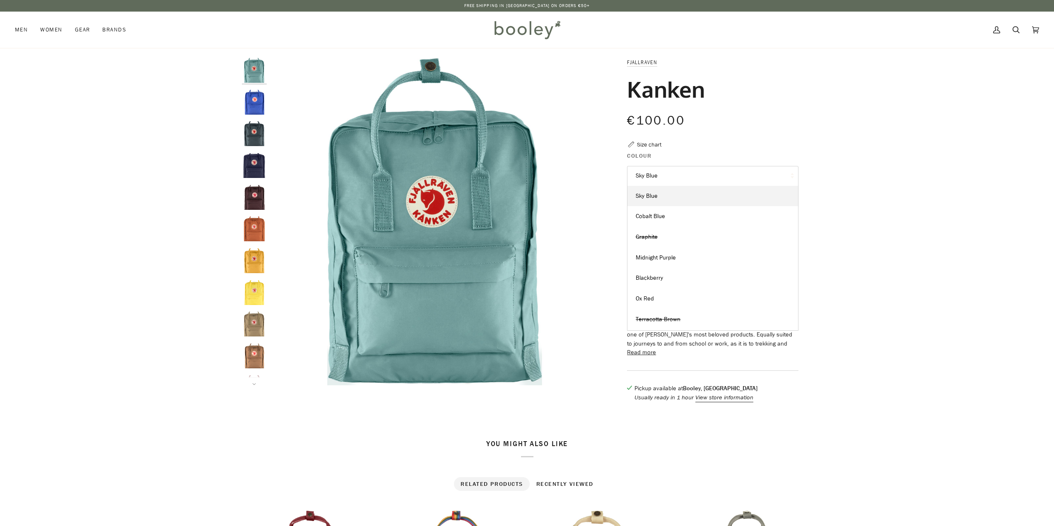
click at [715, 176] on button "Sky Blue" at bounding box center [712, 176] width 171 height 20
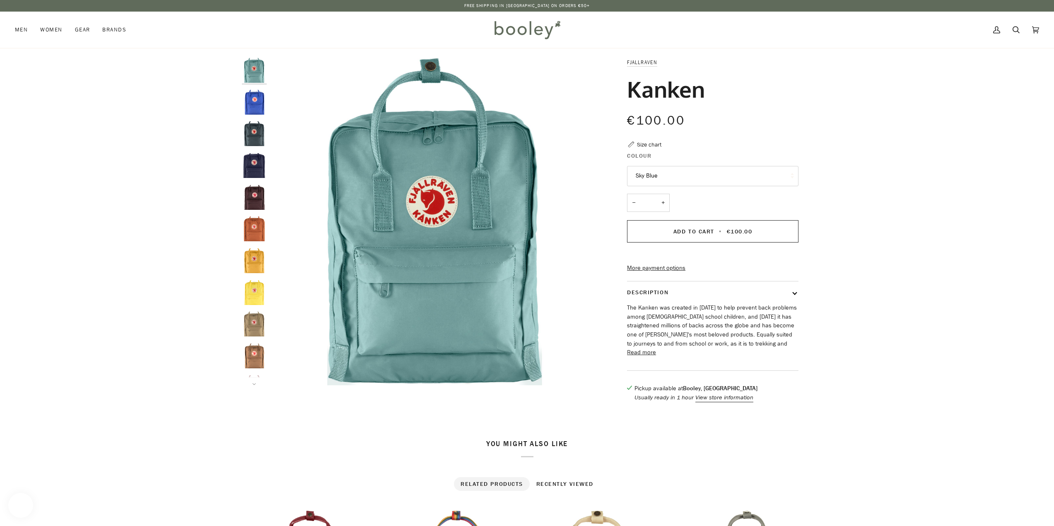
click at [715, 176] on button "Sky Blue" at bounding box center [712, 176] width 171 height 20
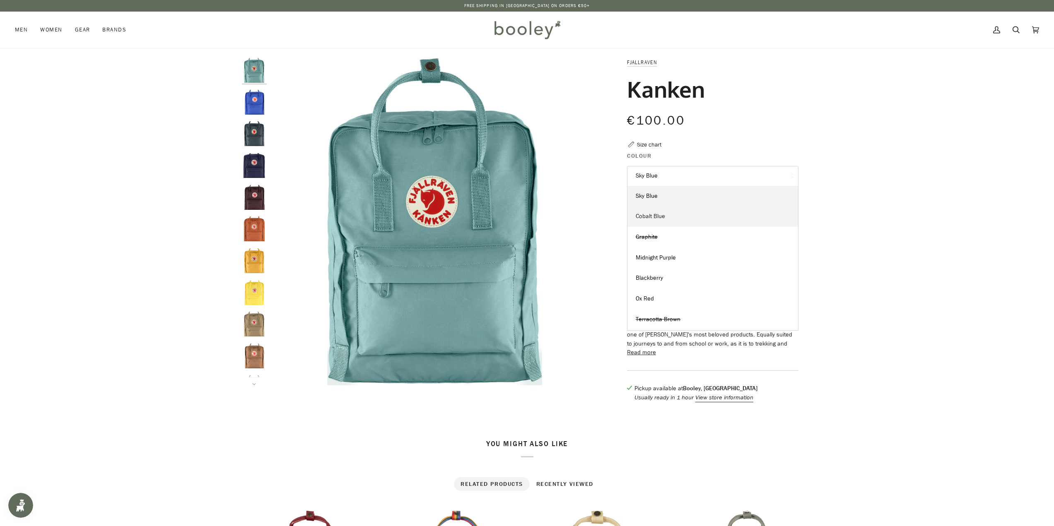
click at [688, 219] on link "Cobalt Blue" at bounding box center [712, 216] width 171 height 21
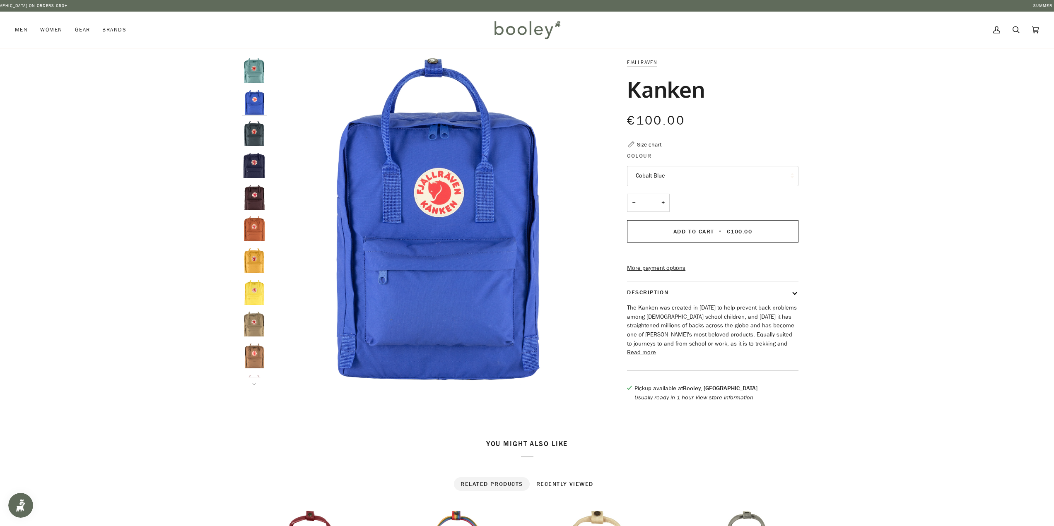
click at [682, 172] on button "Cobalt Blue" at bounding box center [712, 176] width 171 height 20
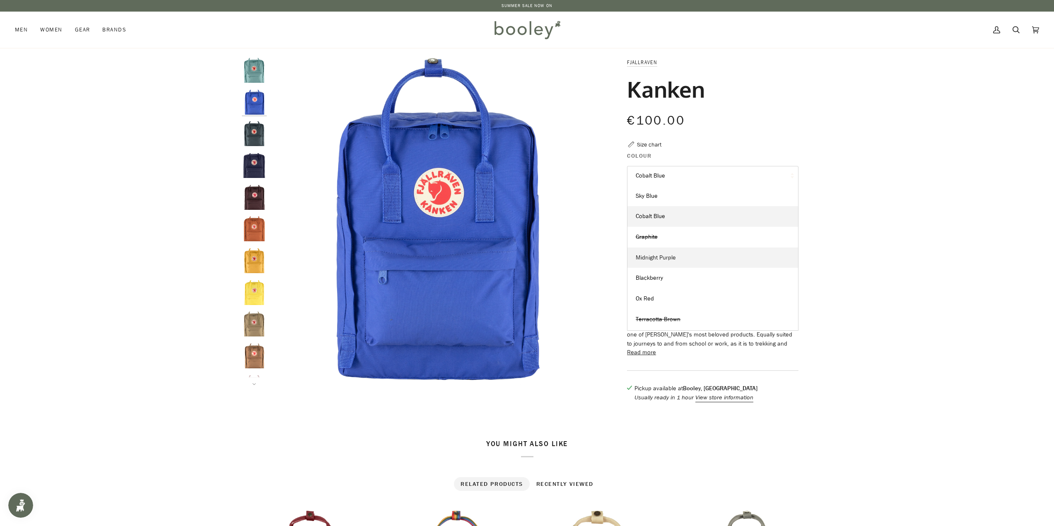
click at [682, 258] on link "Midnight Purple" at bounding box center [712, 258] width 171 height 21
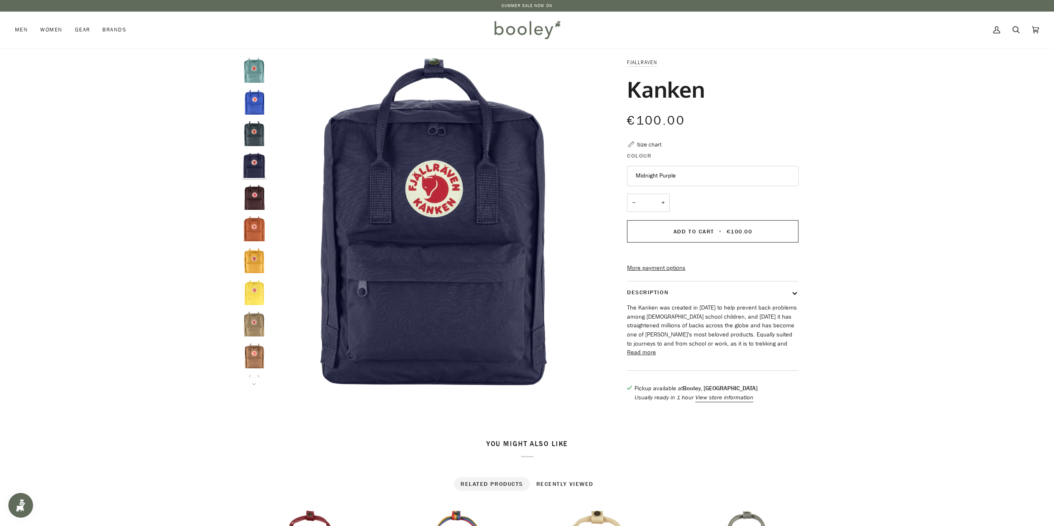
click at [670, 174] on button "Midnight Purple" at bounding box center [712, 176] width 171 height 20
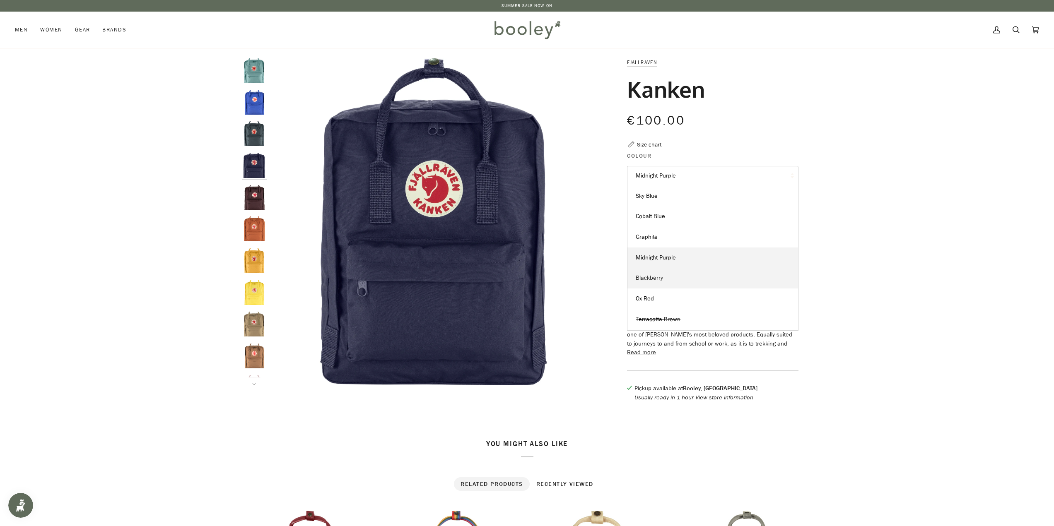
click at [682, 273] on link "Blackberry" at bounding box center [712, 278] width 171 height 21
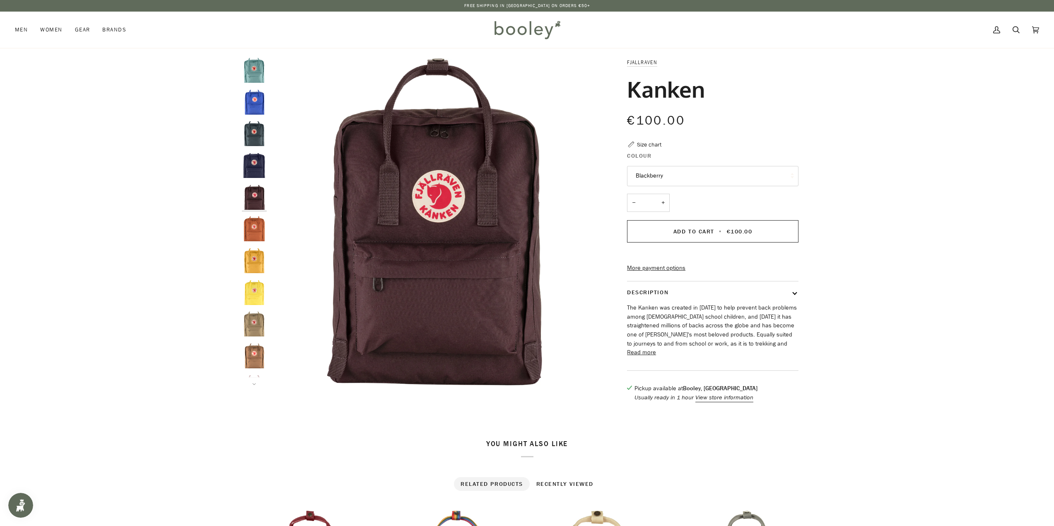
click at [679, 178] on button "Blackberry" at bounding box center [712, 176] width 171 height 20
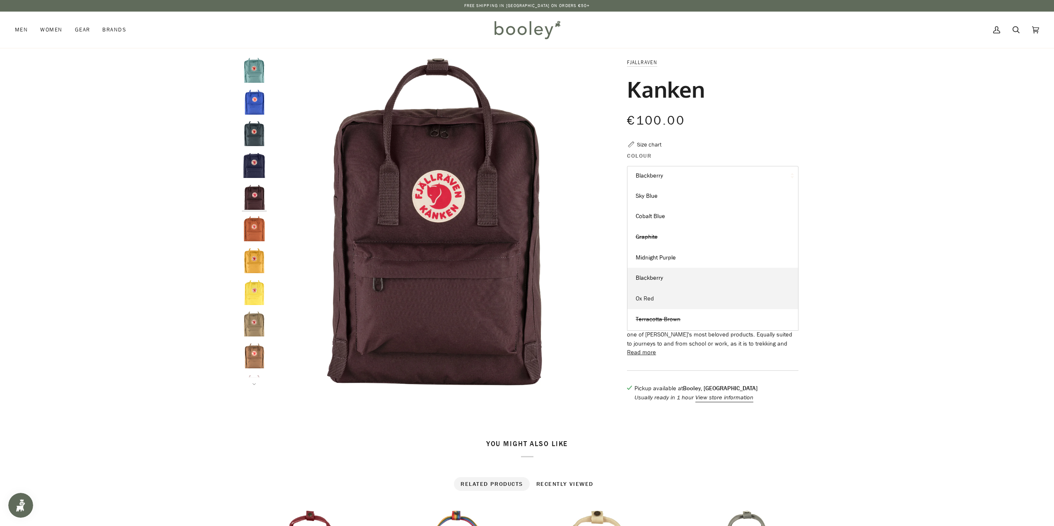
click at [678, 297] on link "Ox Red" at bounding box center [712, 299] width 171 height 21
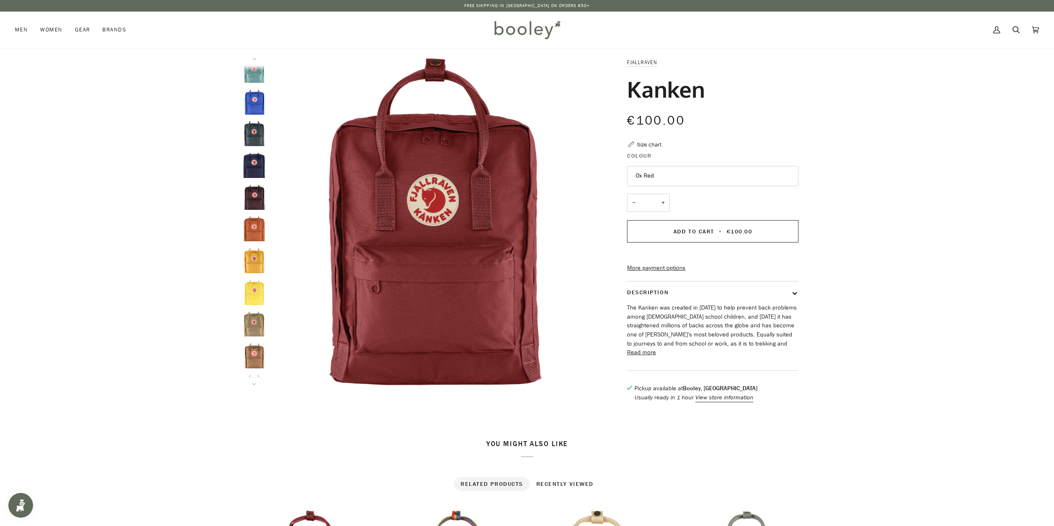
scroll to position [166, 0]
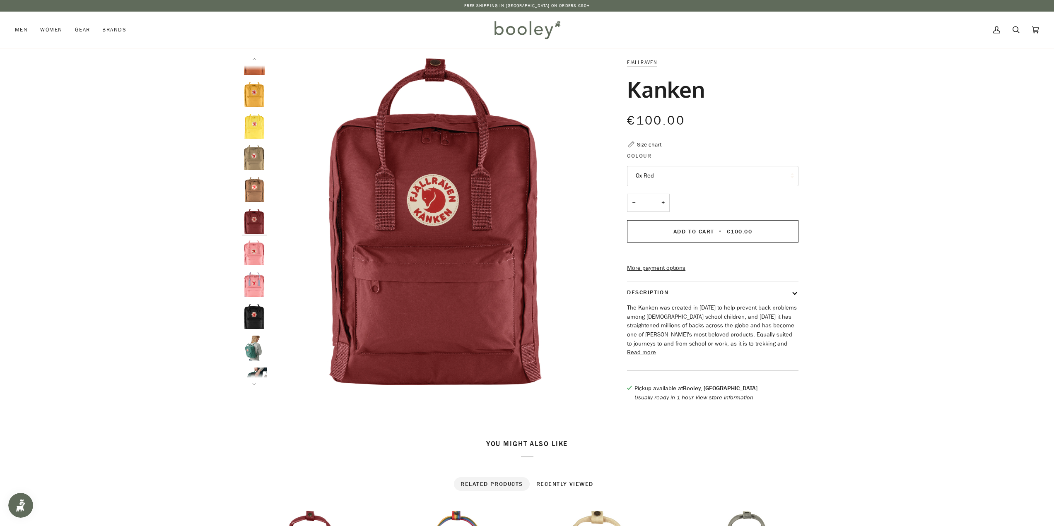
click at [684, 175] on button "Ox Red" at bounding box center [712, 176] width 171 height 20
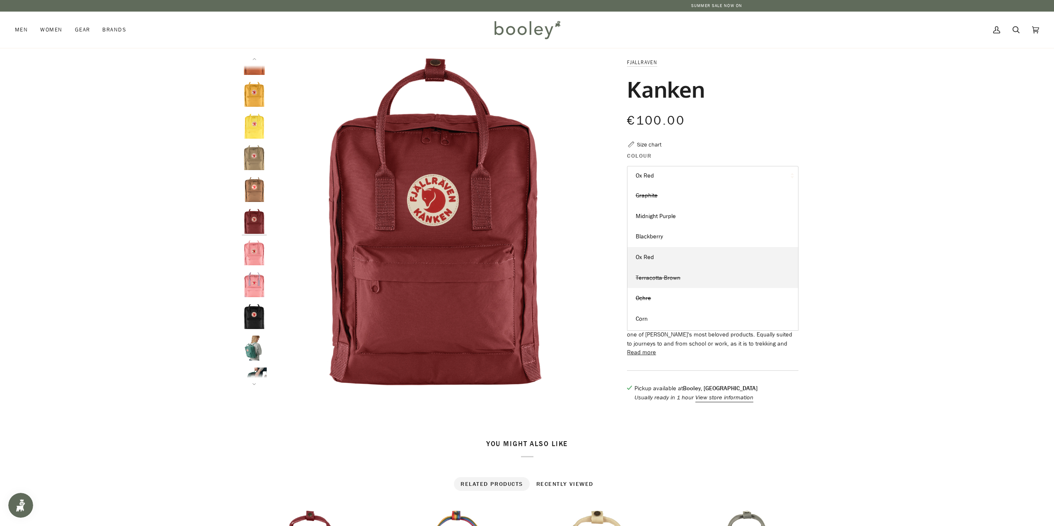
scroll to position [83, 0]
click at [668, 278] on link "Corn" at bounding box center [712, 278] width 171 height 21
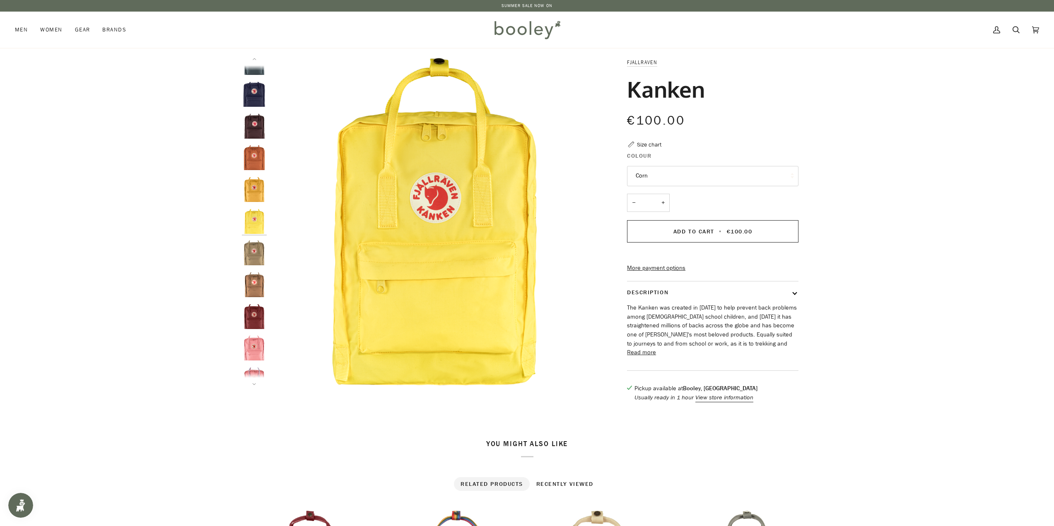
click at [670, 175] on button "Corn" at bounding box center [712, 176] width 171 height 20
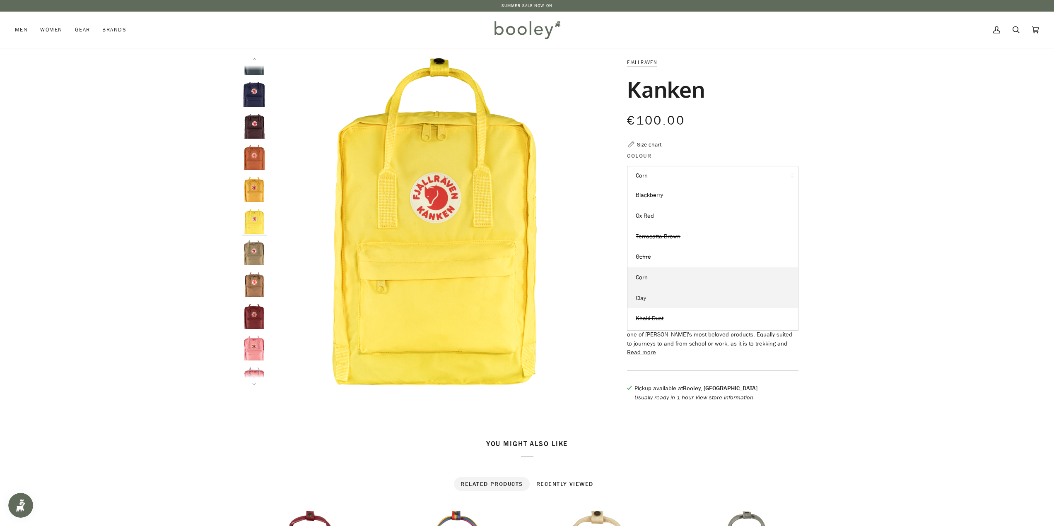
click at [670, 298] on link "Clay" at bounding box center [712, 298] width 171 height 21
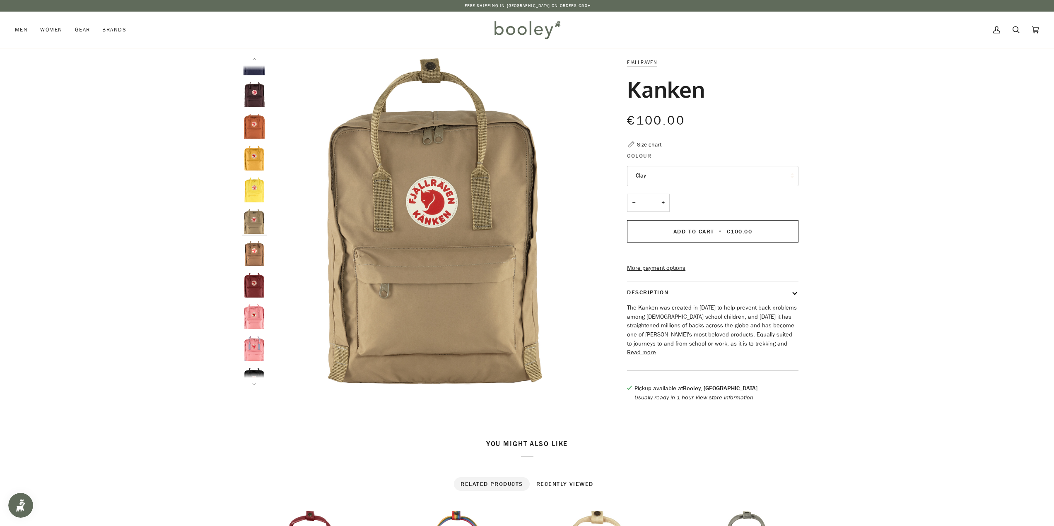
click at [690, 174] on button "Clay" at bounding box center [712, 176] width 171 height 20
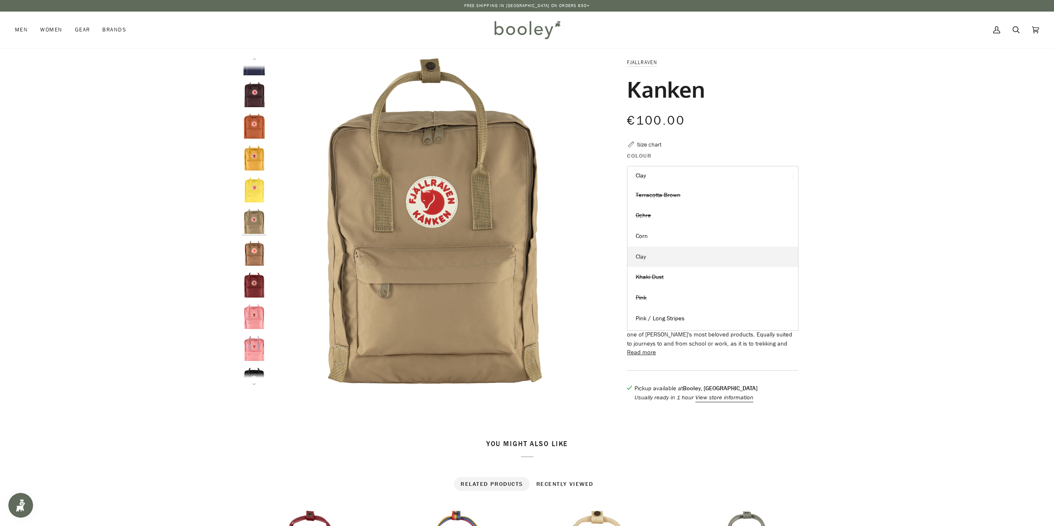
scroll to position [143, 0]
click at [690, 298] on link "Pink / Long Stripes" at bounding box center [712, 299] width 171 height 21
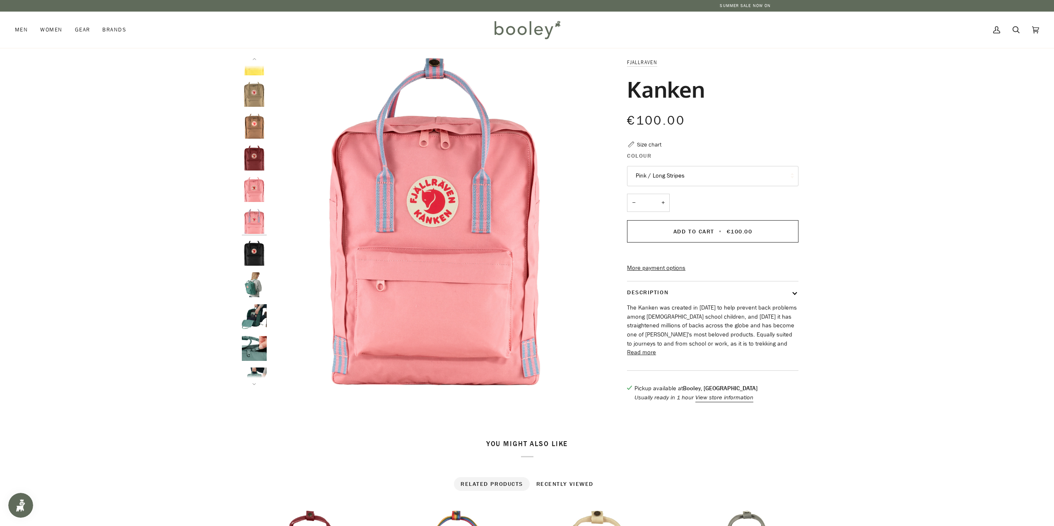
click at [689, 171] on button "Pink / Long Stripes" at bounding box center [712, 176] width 171 height 20
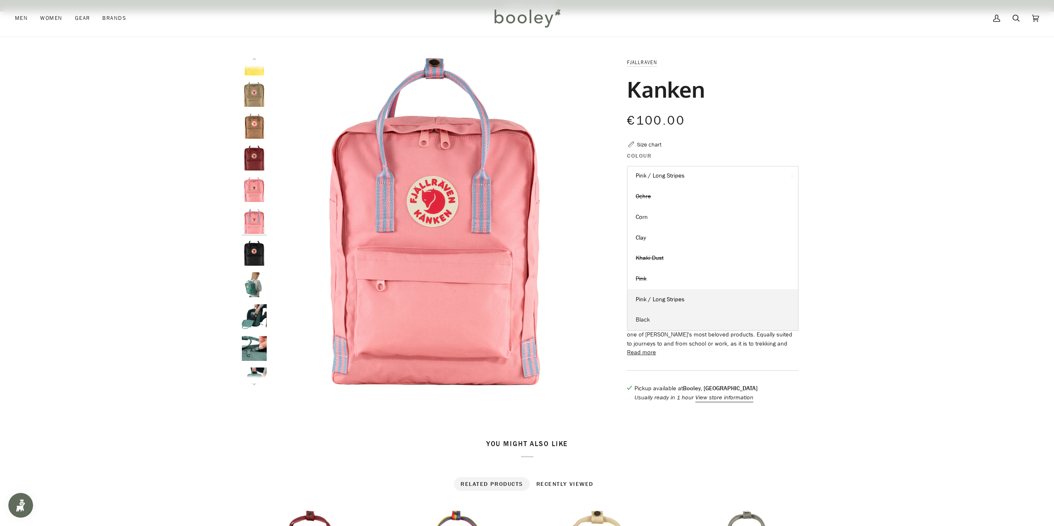
scroll to position [83, 0]
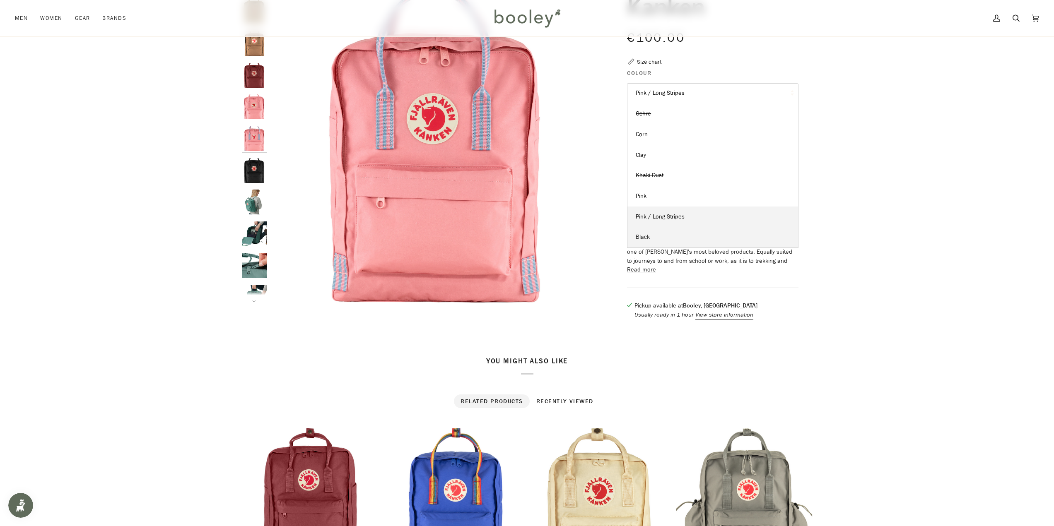
click at [659, 240] on link "Black" at bounding box center [712, 237] width 171 height 21
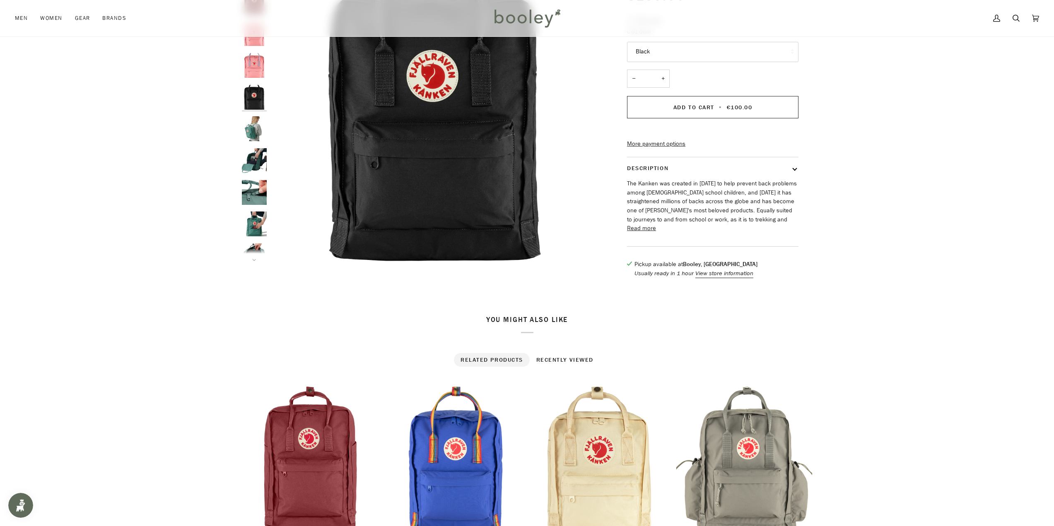
scroll to position [207, 0]
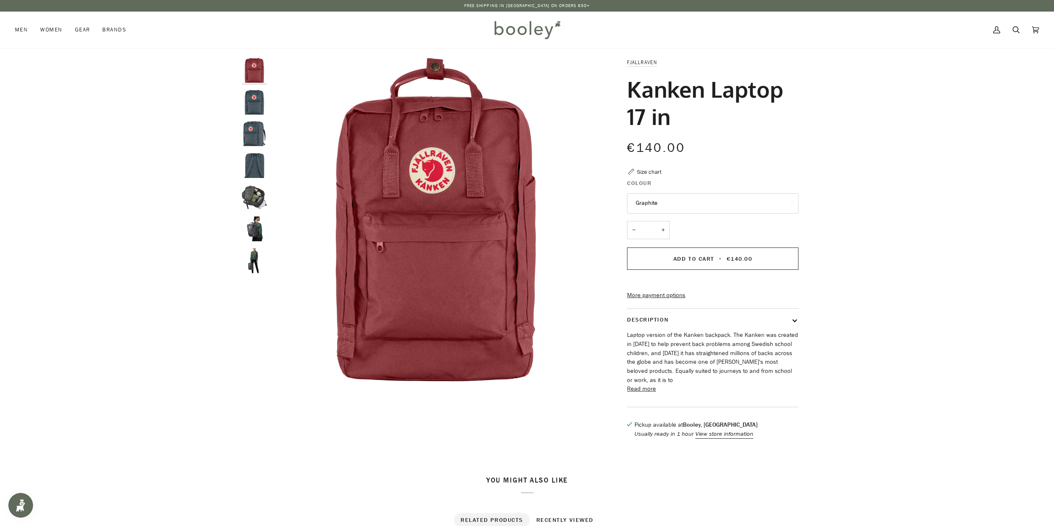
click at [259, 106] on img "Fjallraven Kanken Laptop 17 in Graphite - Booley Galway" at bounding box center [254, 102] width 25 height 25
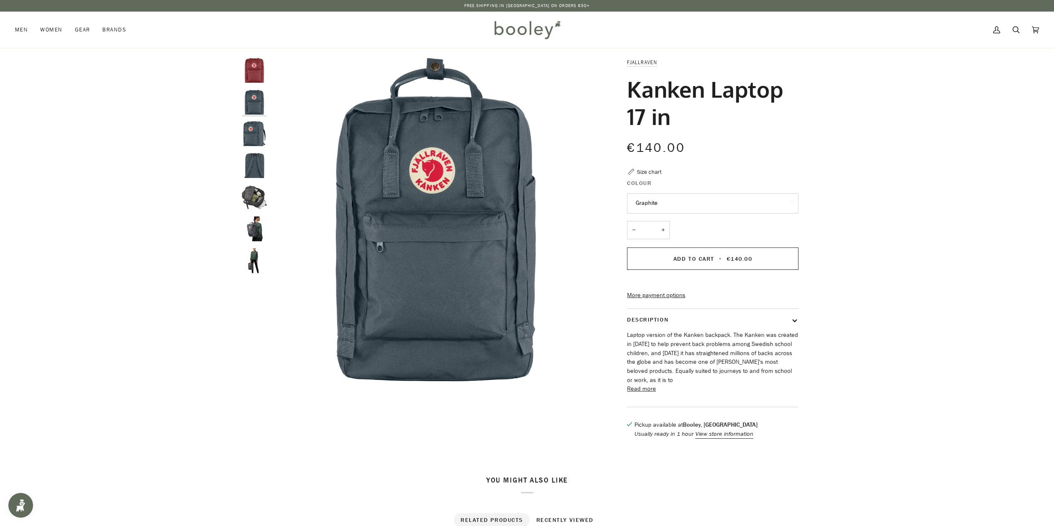
click at [254, 130] on img "Fjallraven Kanken Laptop 17 in Graphite - Booley Galway" at bounding box center [254, 133] width 25 height 25
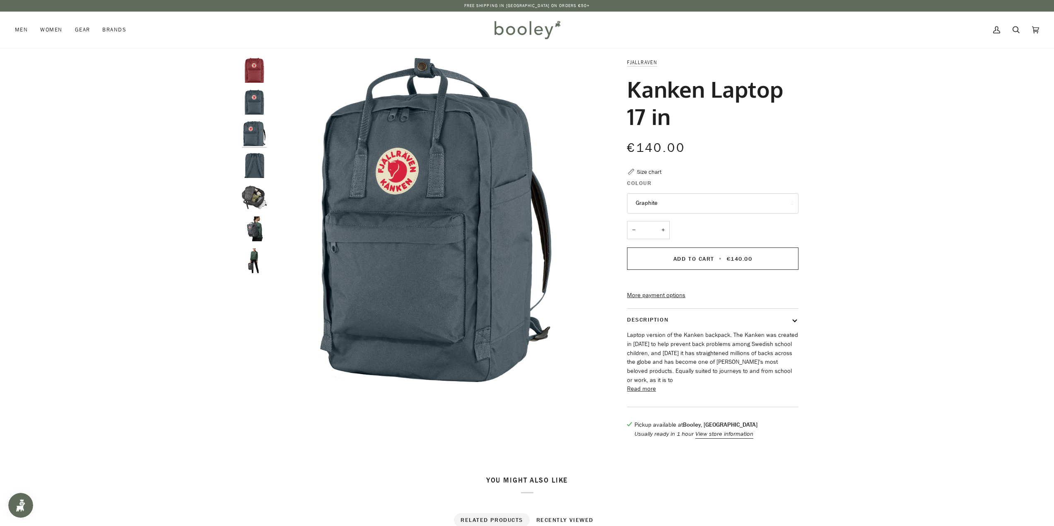
click at [258, 154] on img "Fjallraven Kanken Laptop 17 in Graphite - Booley Galway" at bounding box center [254, 165] width 25 height 25
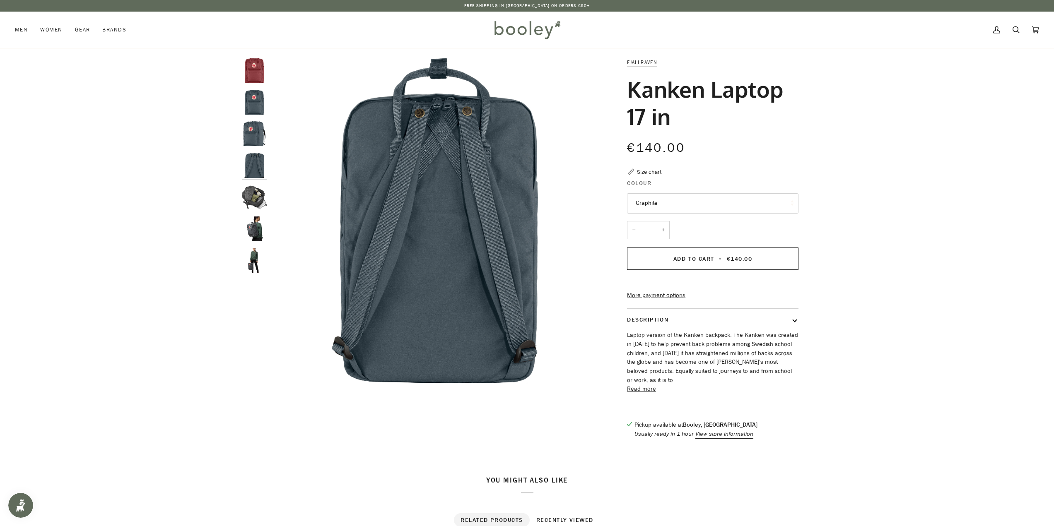
click at [256, 195] on img "Fjallraven Kanken Laptop 17 in Graphite - Booley Galway" at bounding box center [254, 197] width 25 height 25
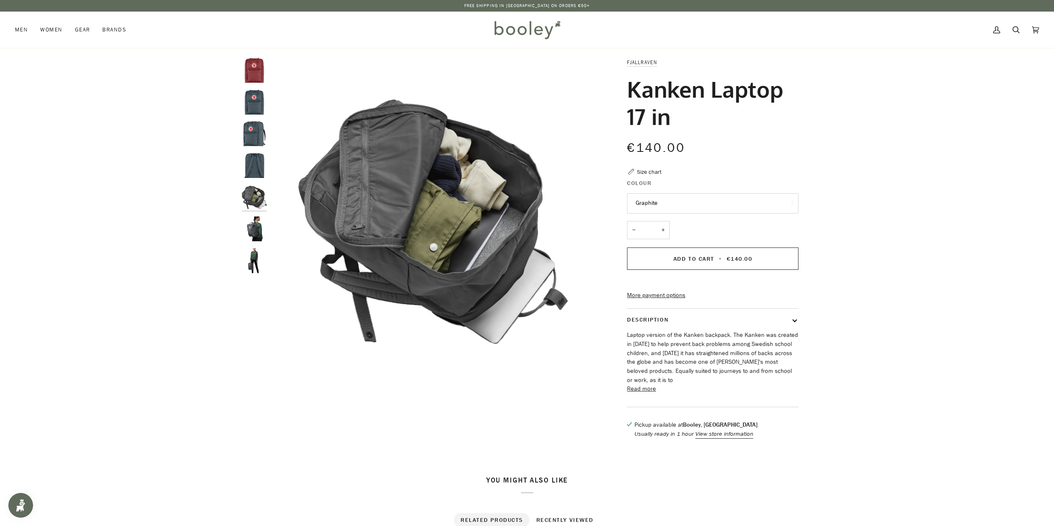
click at [251, 224] on img "Fjallraven Kanken Laptop 17 in Graphite - Booley Galway" at bounding box center [254, 229] width 25 height 25
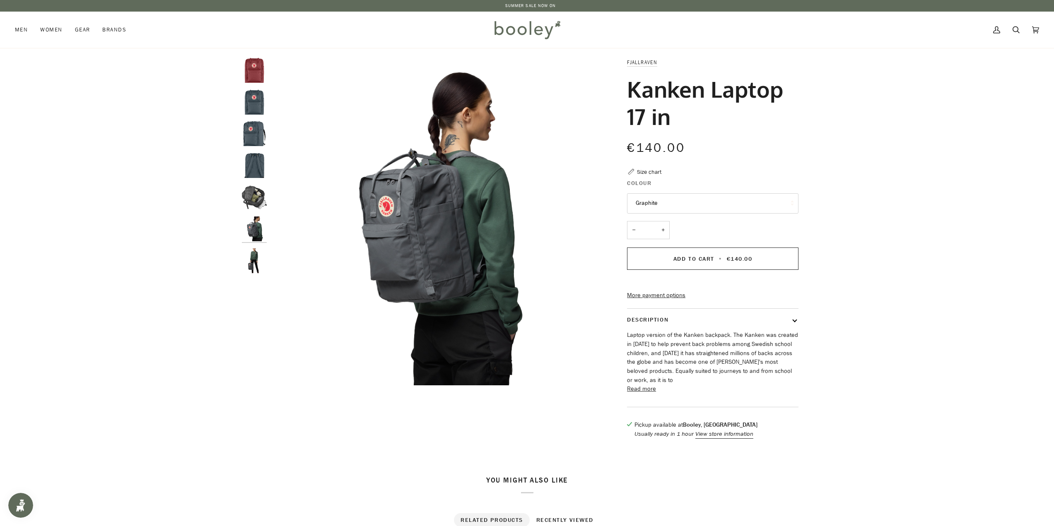
click at [251, 247] on div at bounding box center [256, 169] width 29 height 222
click at [252, 252] on img "Fjallraven Kanken Laptop 17 in Graphite - Booley Galway" at bounding box center [254, 260] width 25 height 25
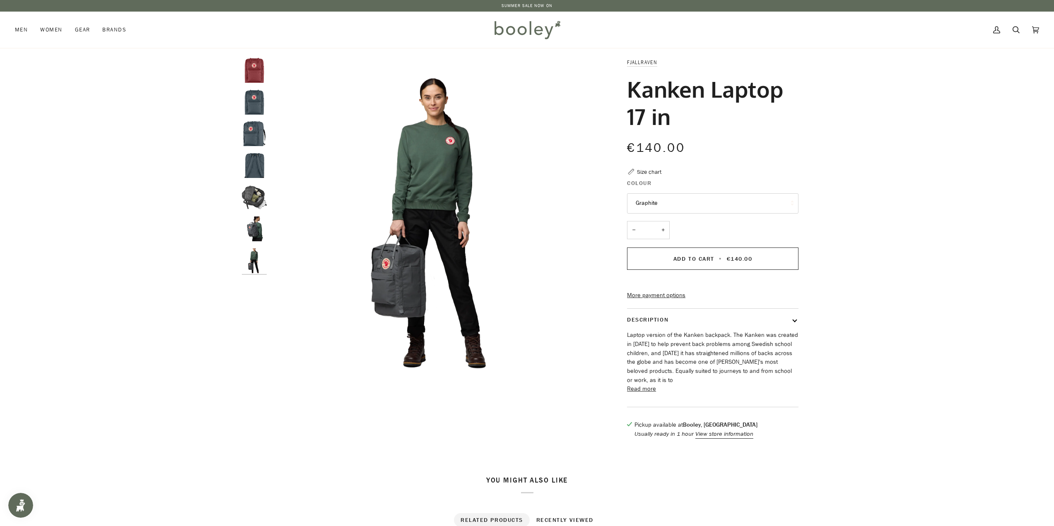
click at [718, 205] on button "Graphite" at bounding box center [712, 203] width 171 height 20
click at [693, 222] on link "Ox Red" at bounding box center [712, 223] width 171 height 21
